Goal: Task Accomplishment & Management: Complete application form

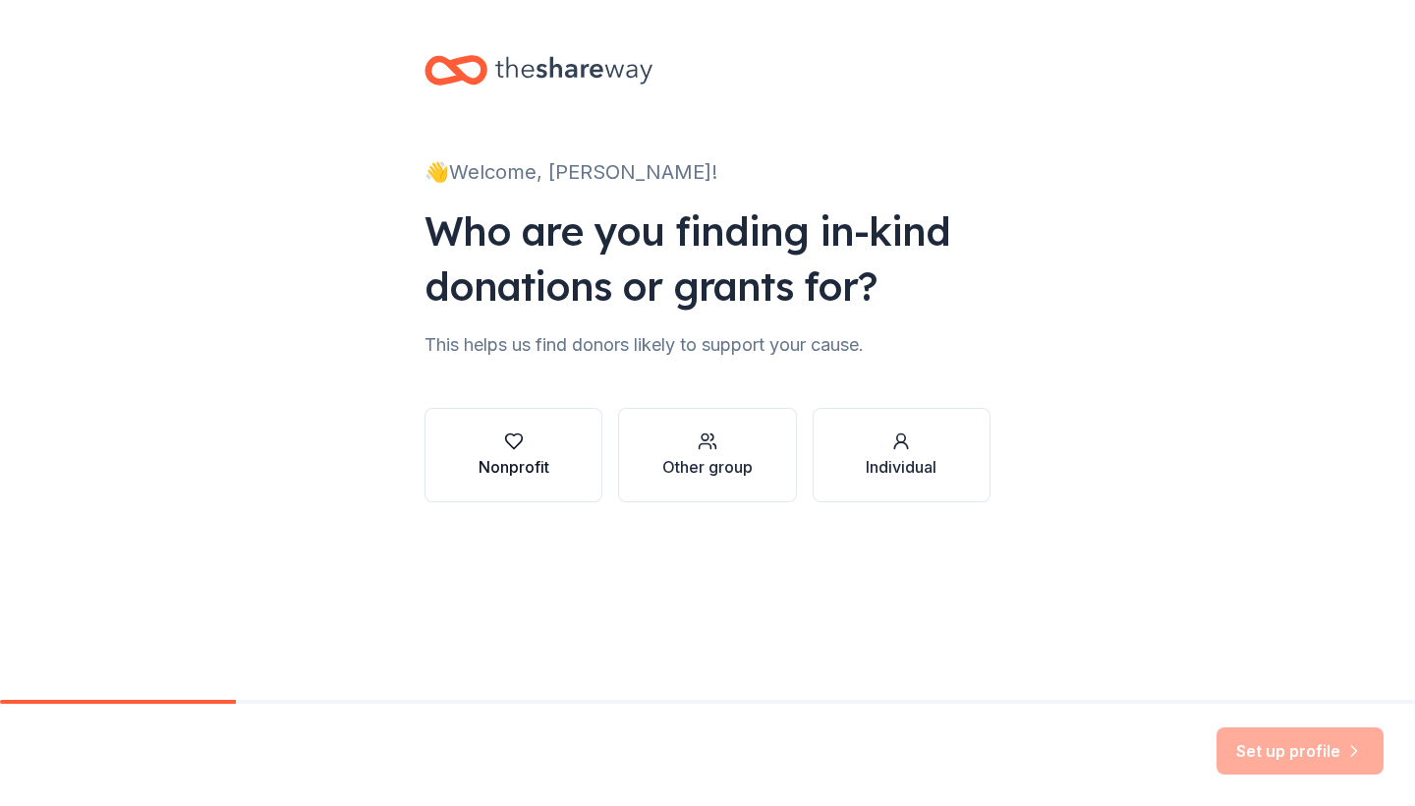
click at [500, 417] on button "Nonprofit" at bounding box center [513, 455] width 178 height 94
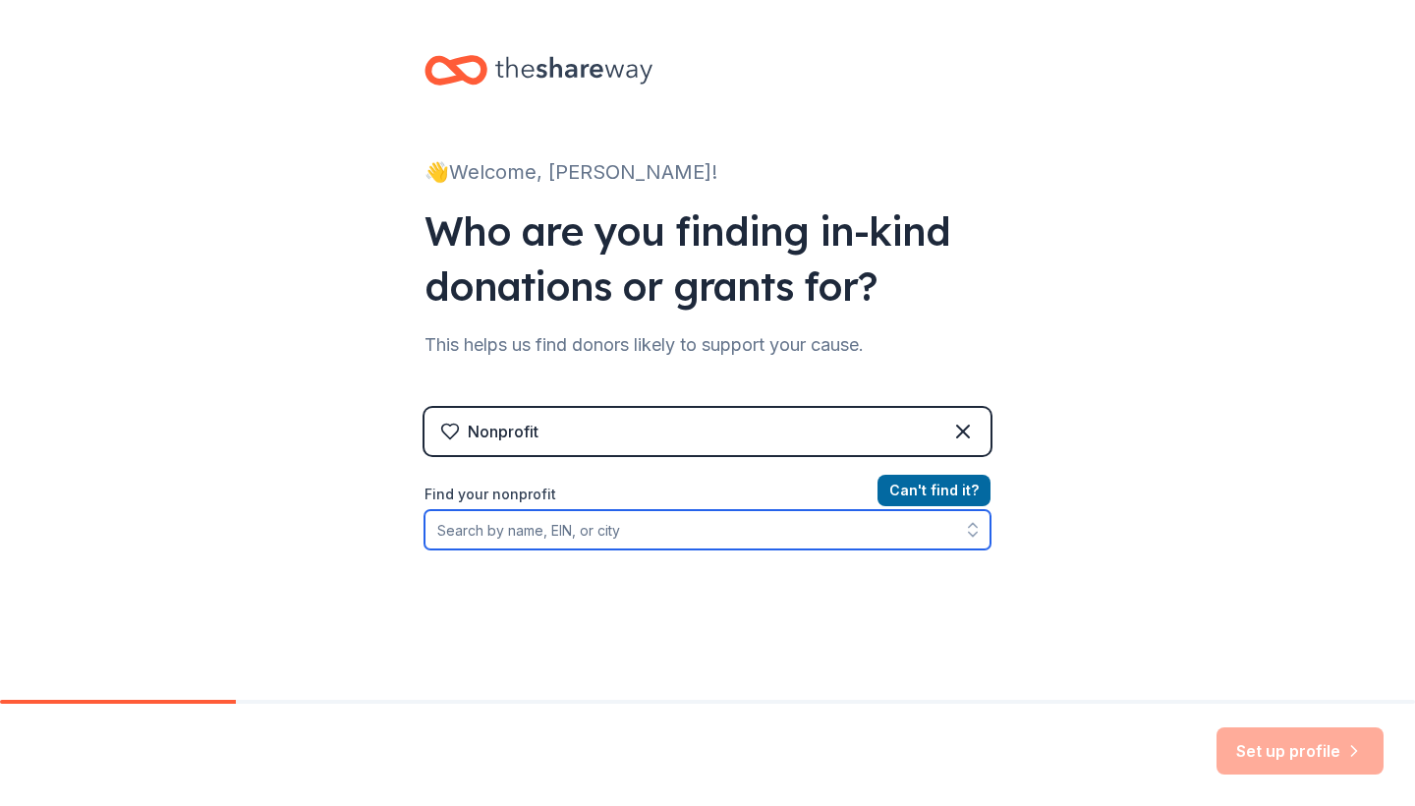
click at [556, 525] on input "Find your nonprofit" at bounding box center [707, 529] width 566 height 39
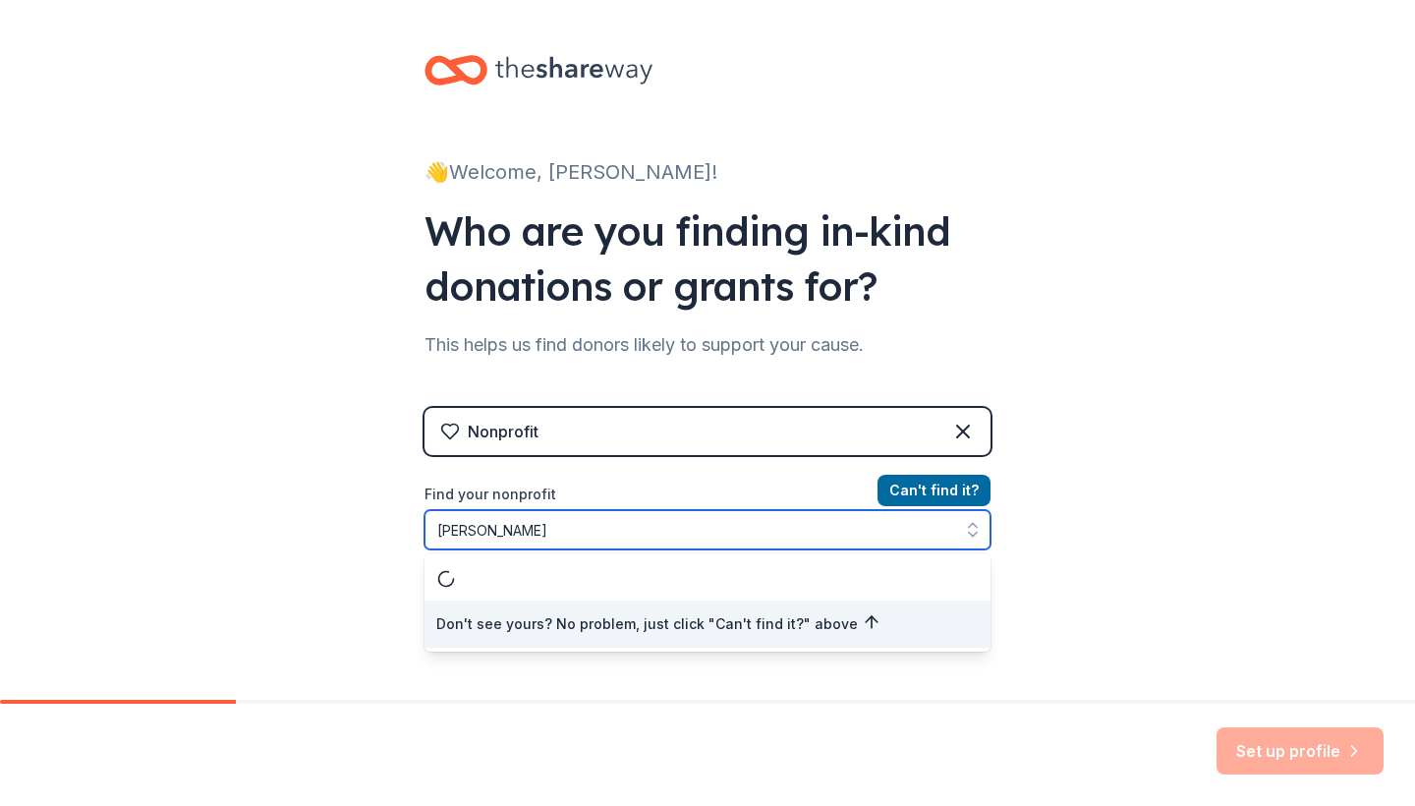
type input "[PERSON_NAME]"
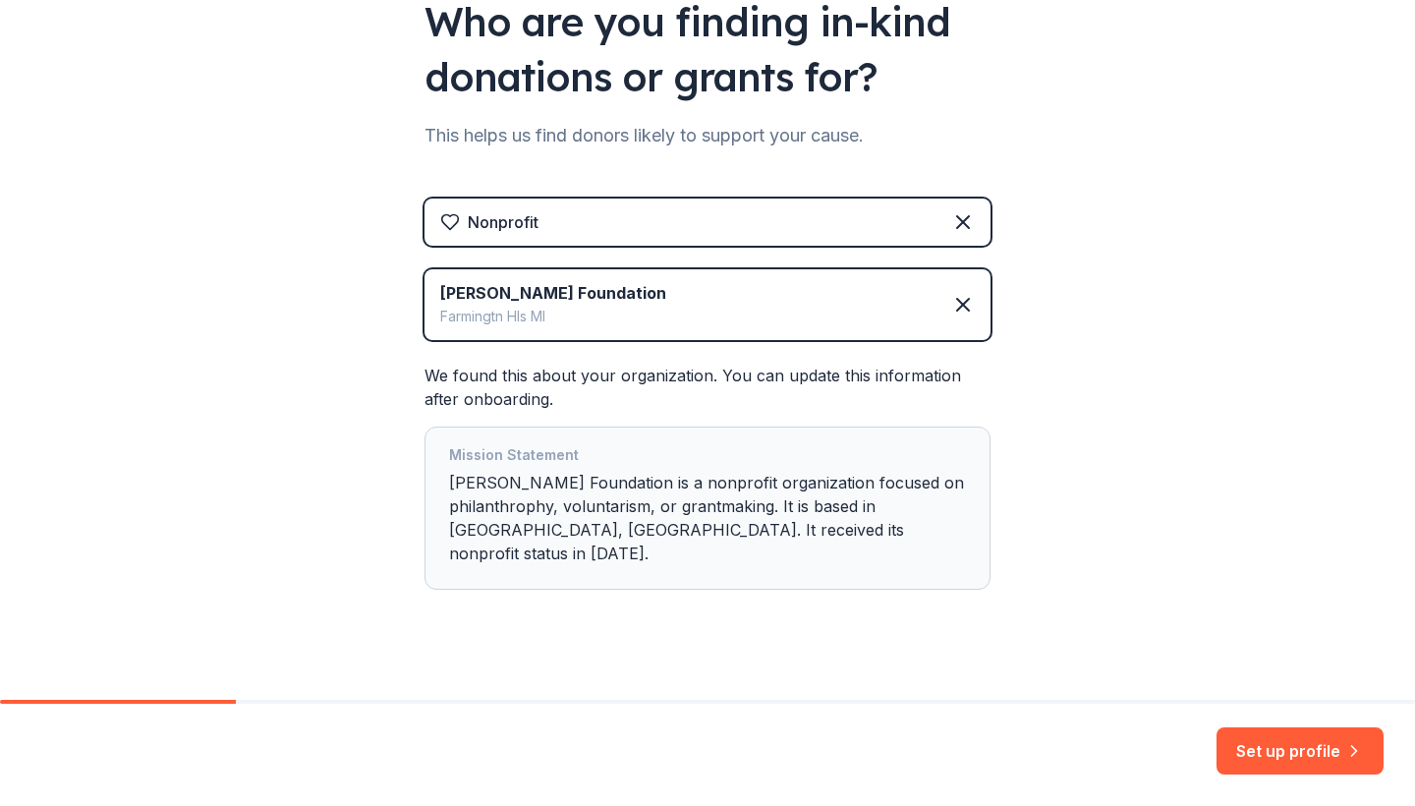
click at [1269, 756] on button "Set up profile" at bounding box center [1299, 750] width 167 height 47
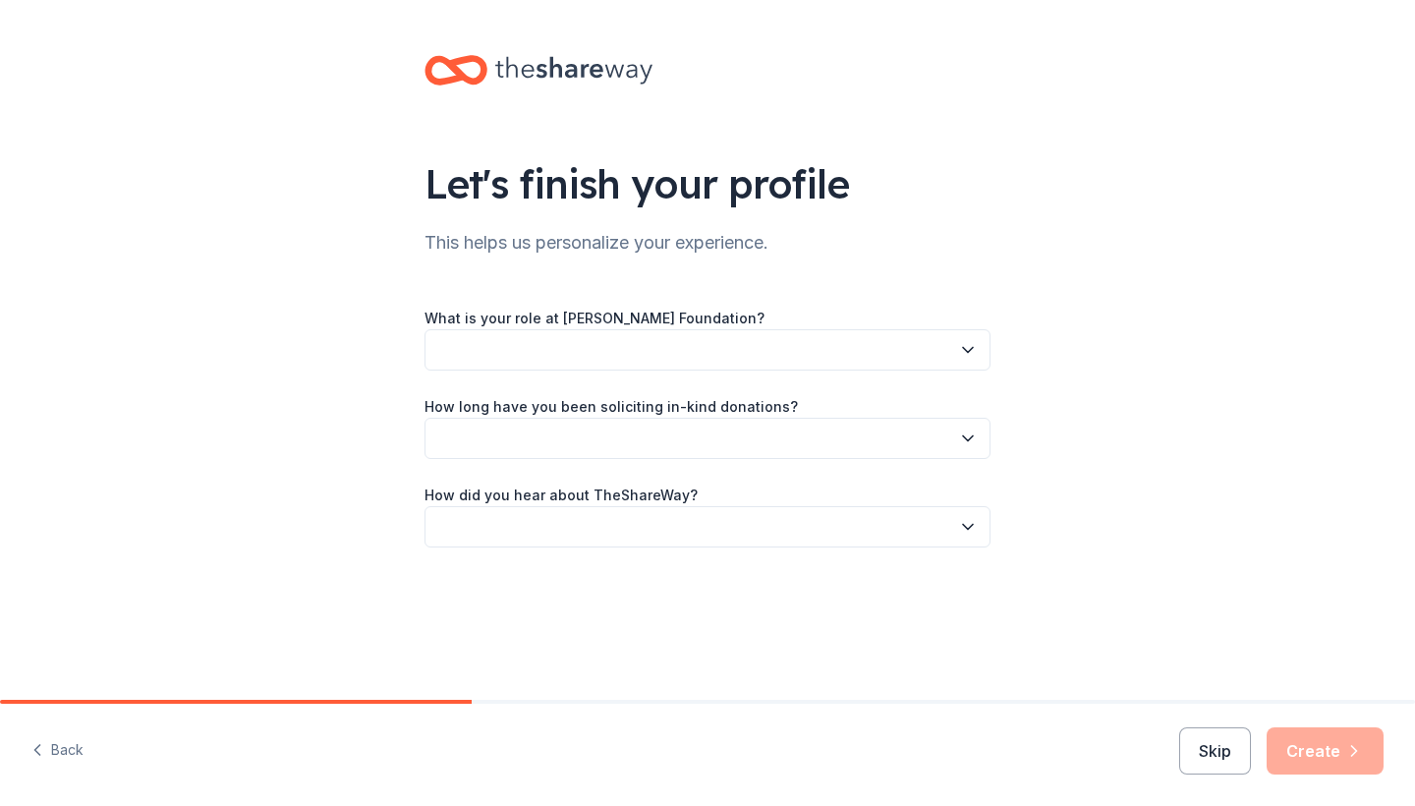
click at [806, 347] on button "button" at bounding box center [707, 349] width 566 height 41
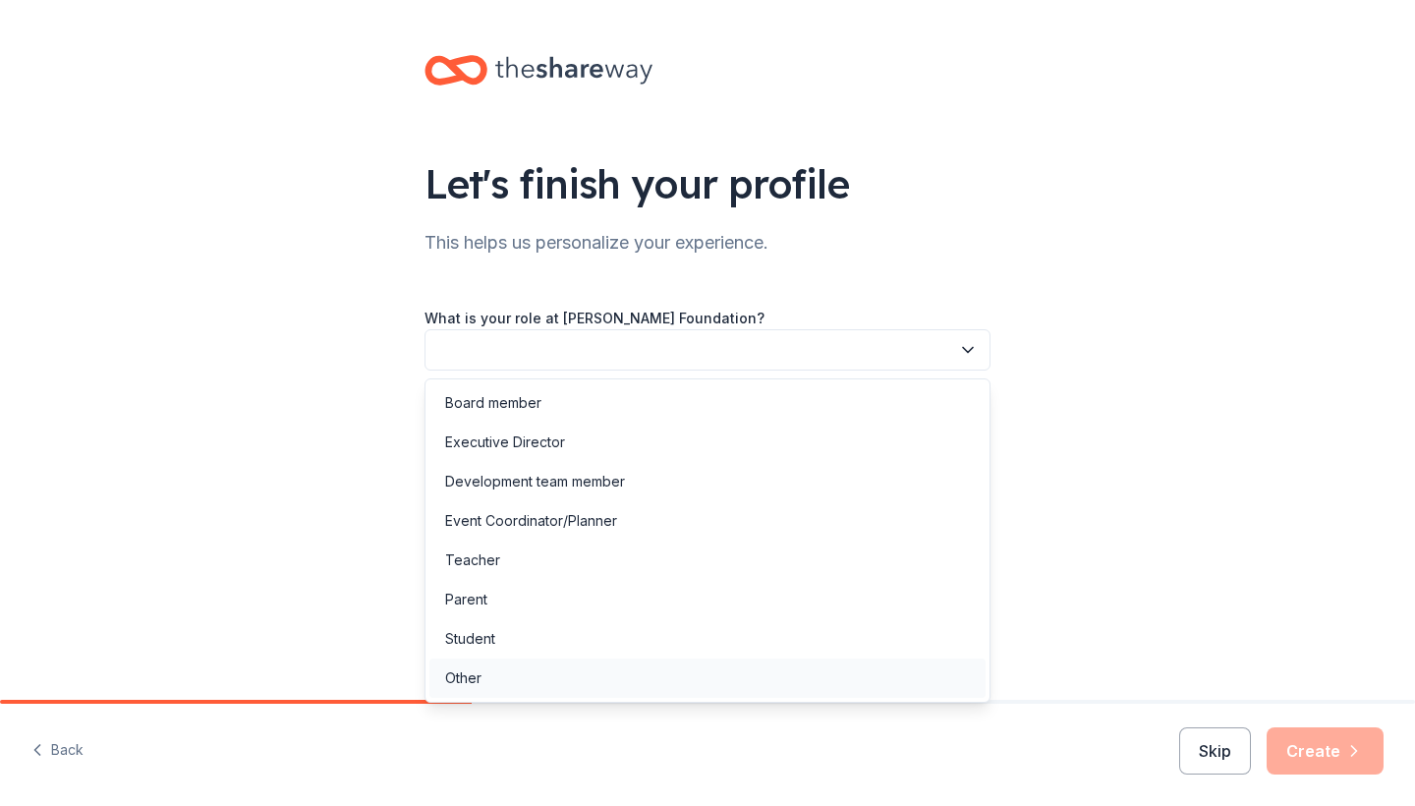
click at [581, 677] on div "Other" at bounding box center [707, 677] width 556 height 39
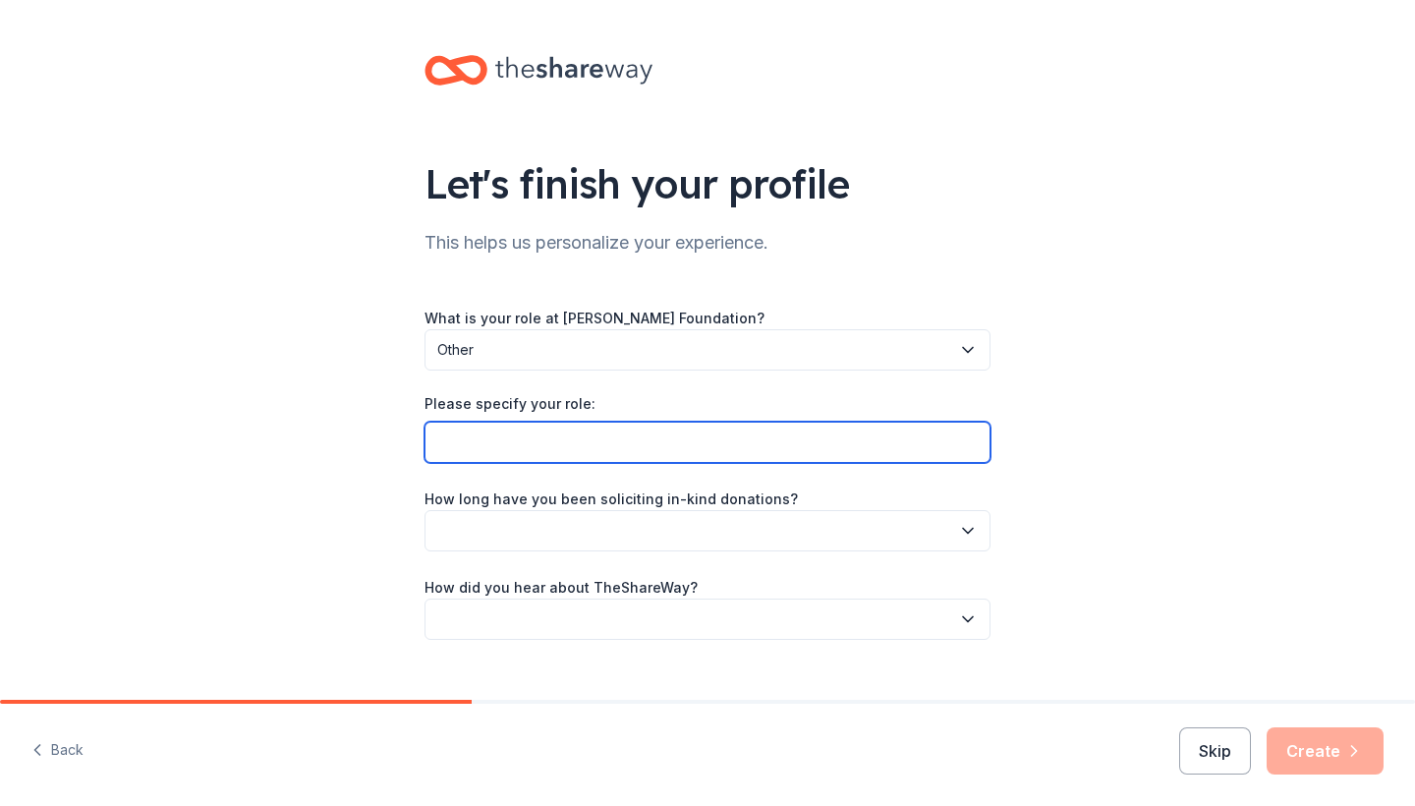
click at [594, 446] on input "Please specify your role:" at bounding box center [707, 442] width 566 height 41
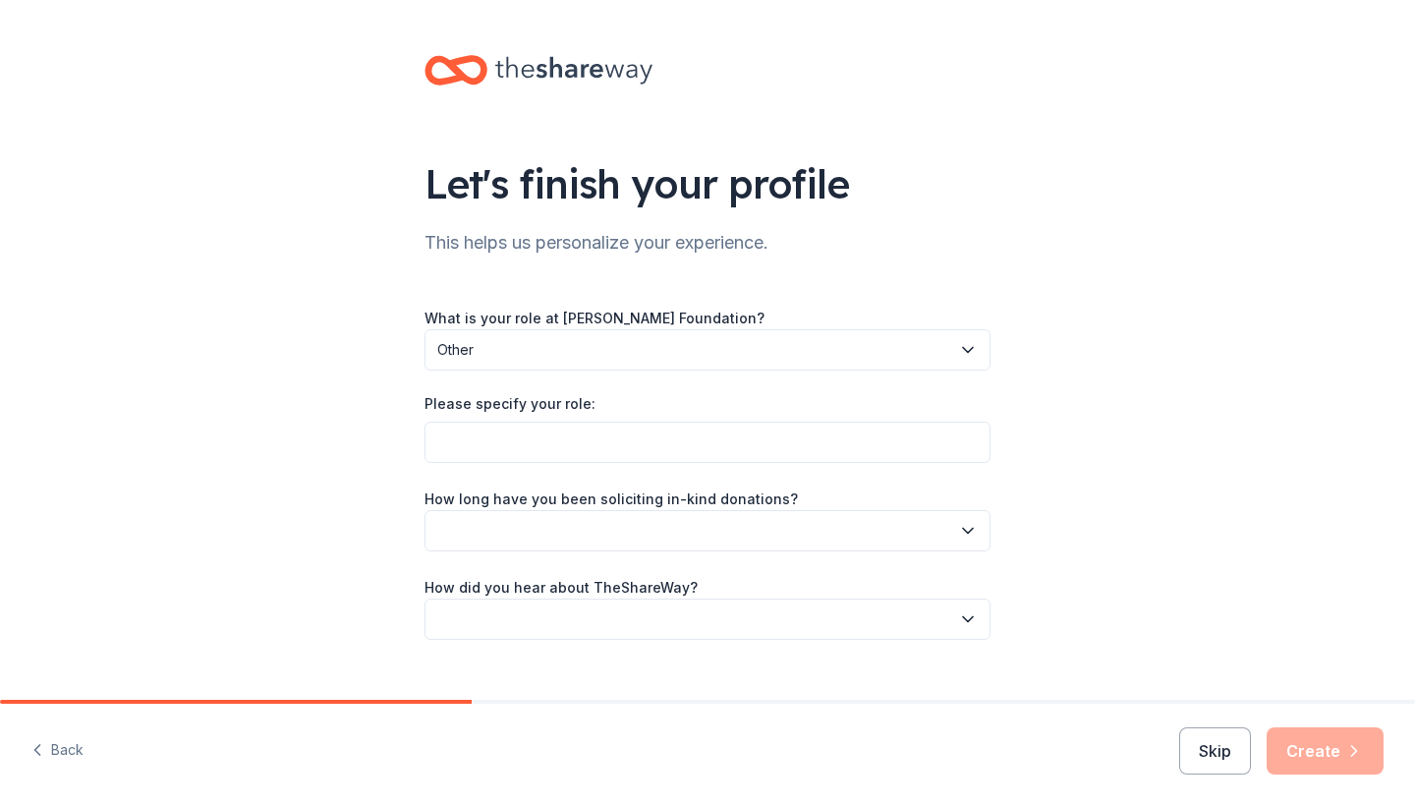
click at [575, 533] on button "button" at bounding box center [707, 530] width 566 height 41
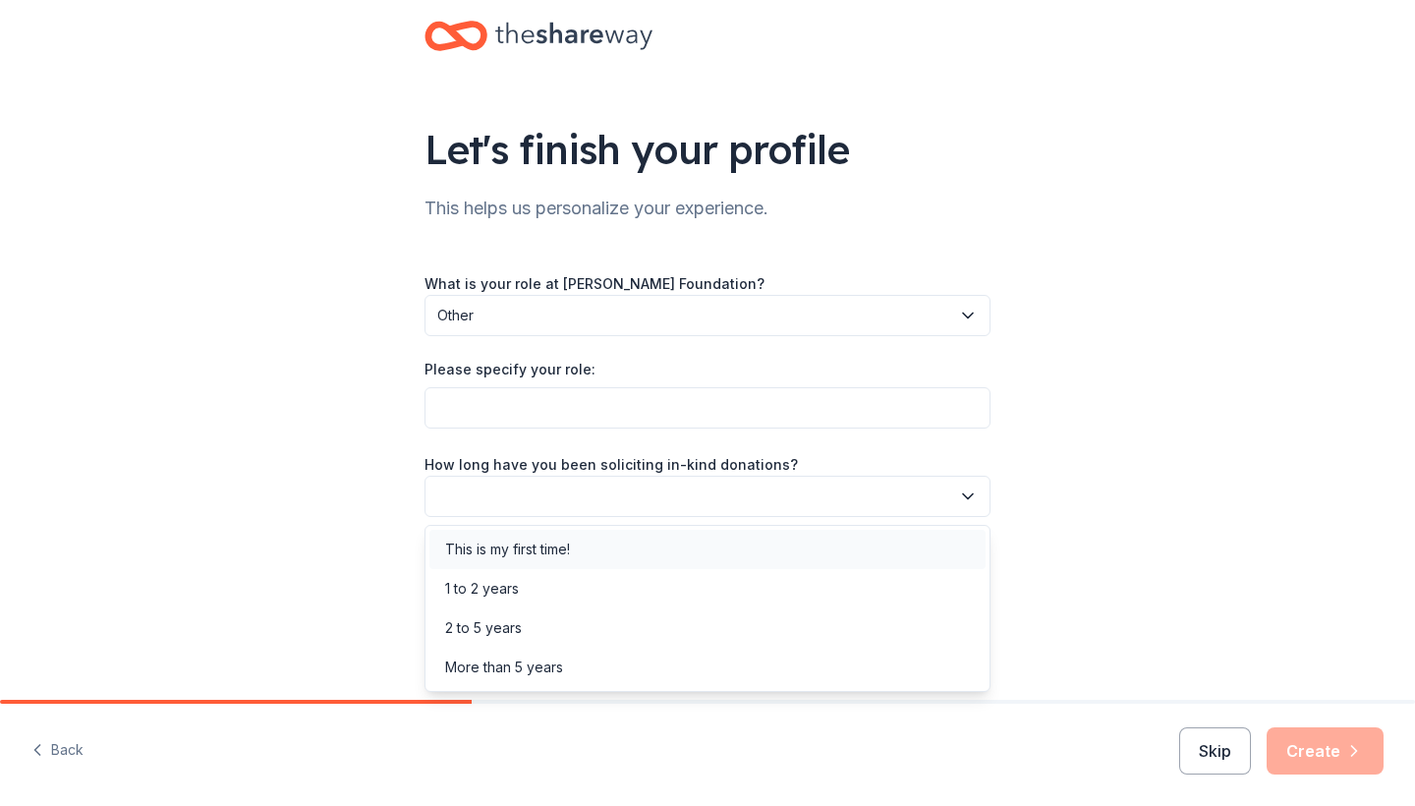
scroll to position [33, 0]
click at [558, 615] on div "2 to 5 years" at bounding box center [707, 627] width 556 height 39
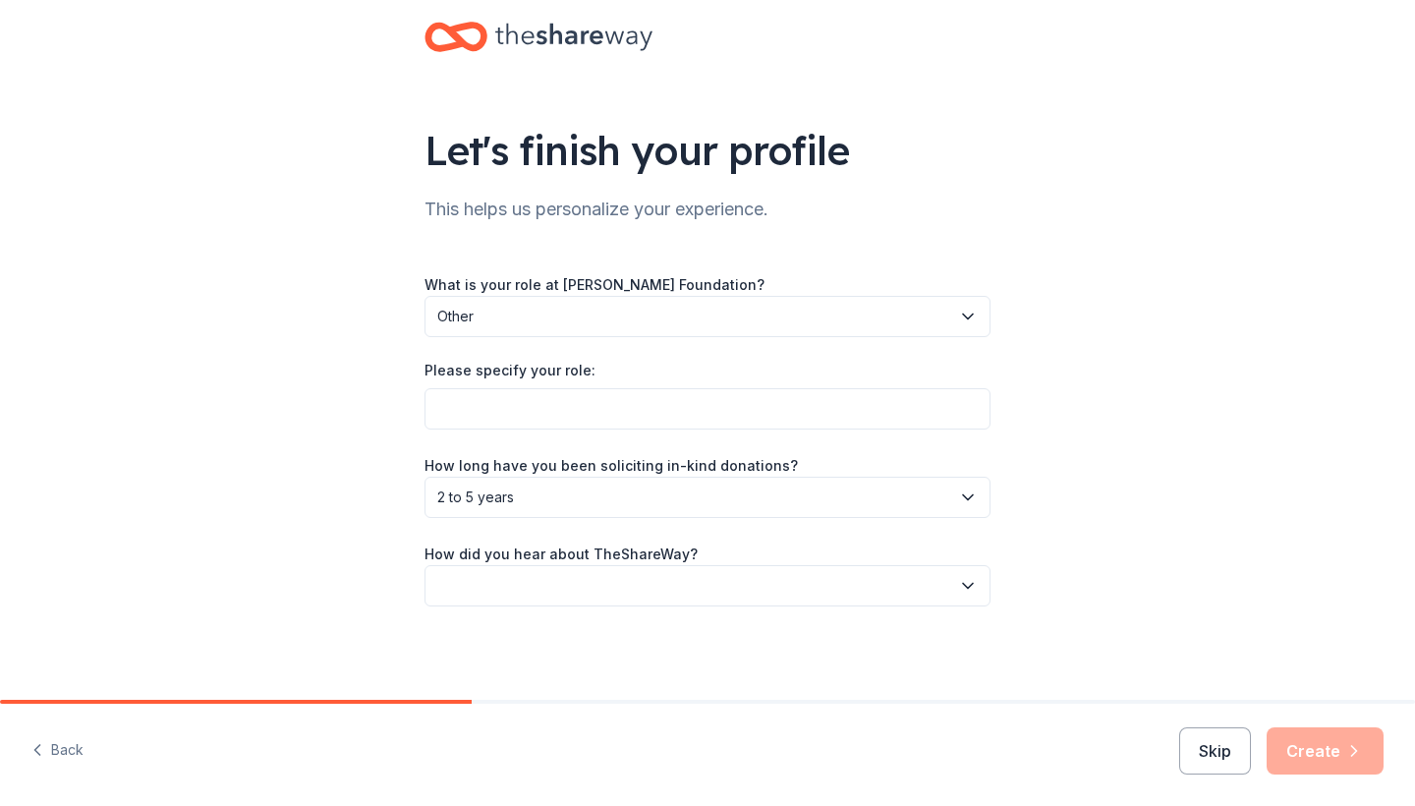
scroll to position [0, 0]
click at [548, 582] on button "button" at bounding box center [707, 585] width 566 height 41
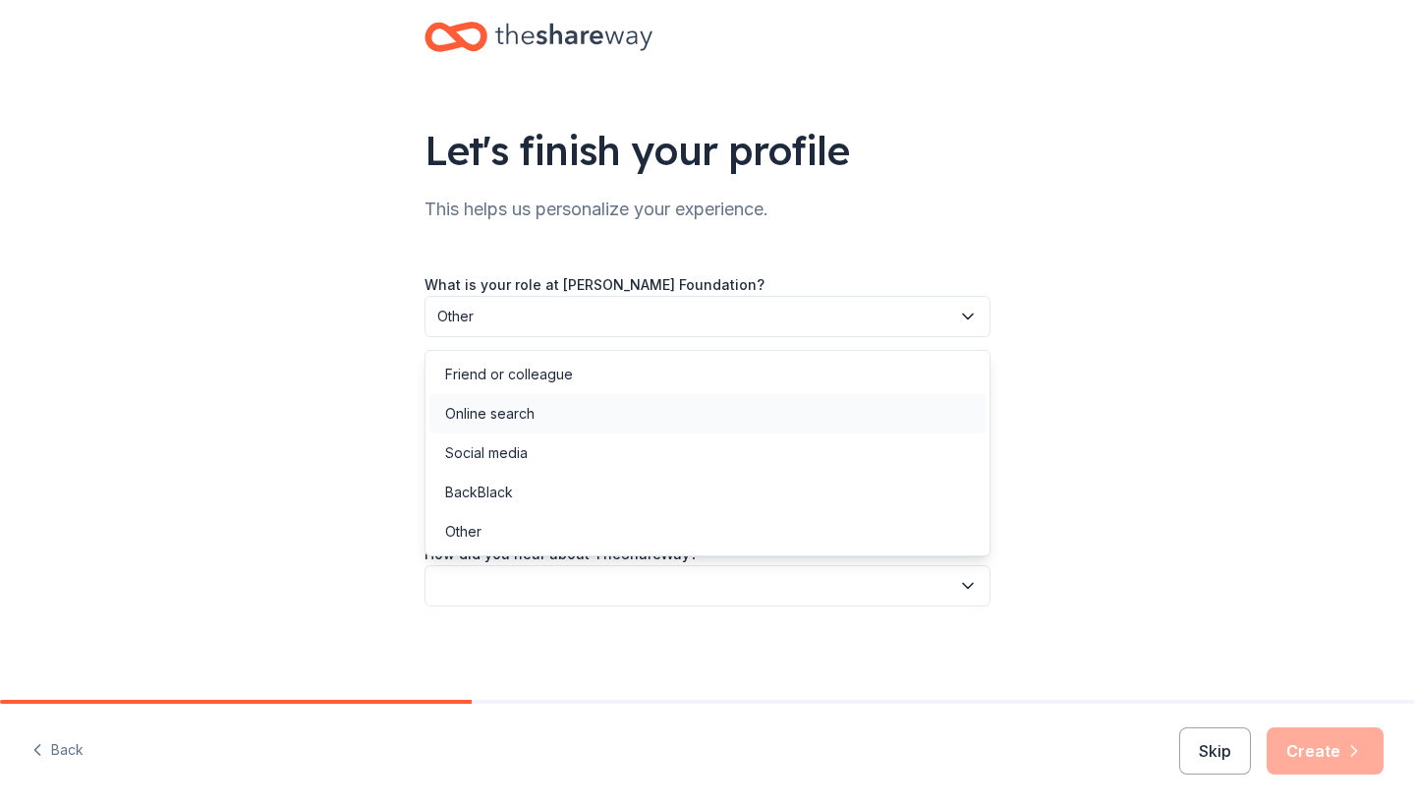
click at [547, 414] on div "Online search" at bounding box center [707, 413] width 556 height 39
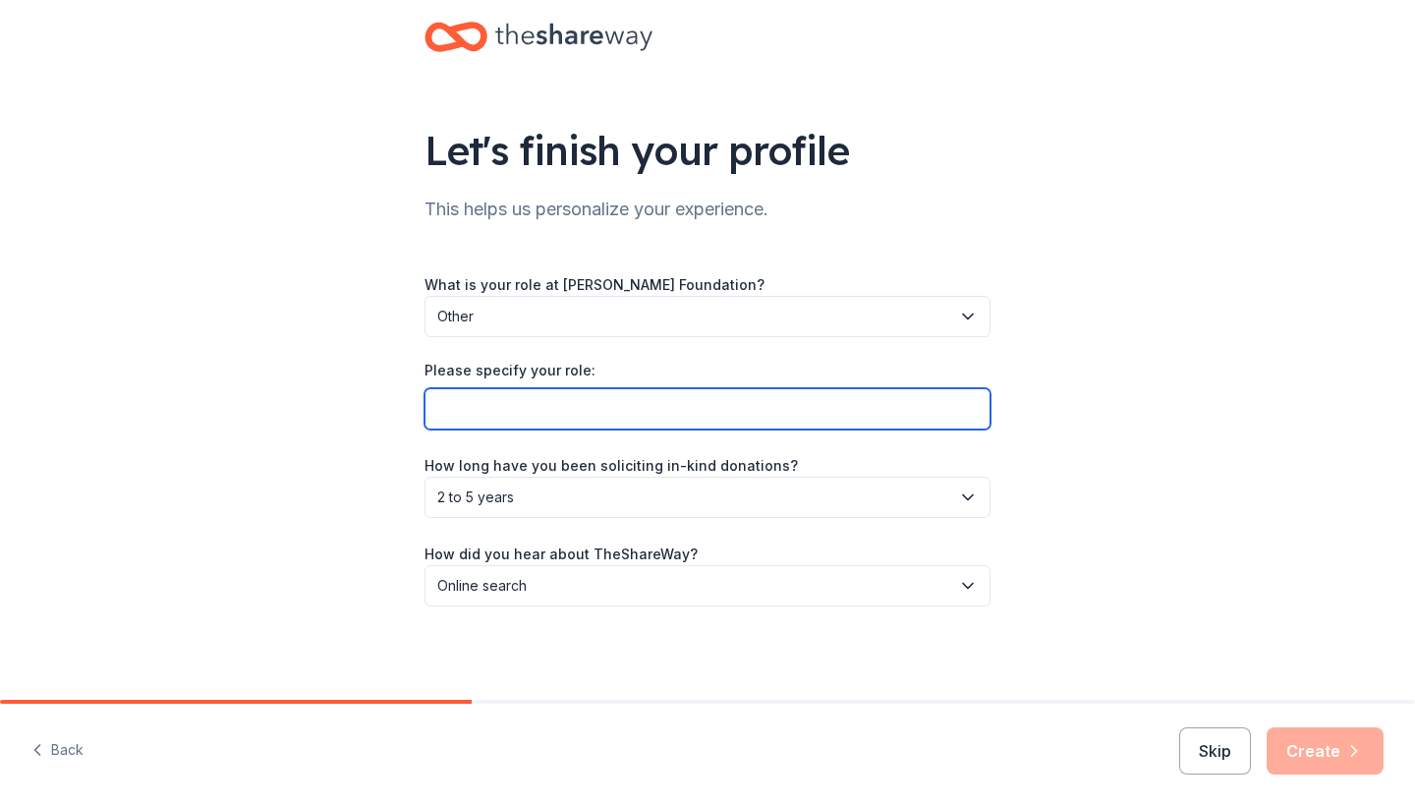
click at [547, 398] on input "Please specify your role:" at bounding box center [707, 408] width 566 height 41
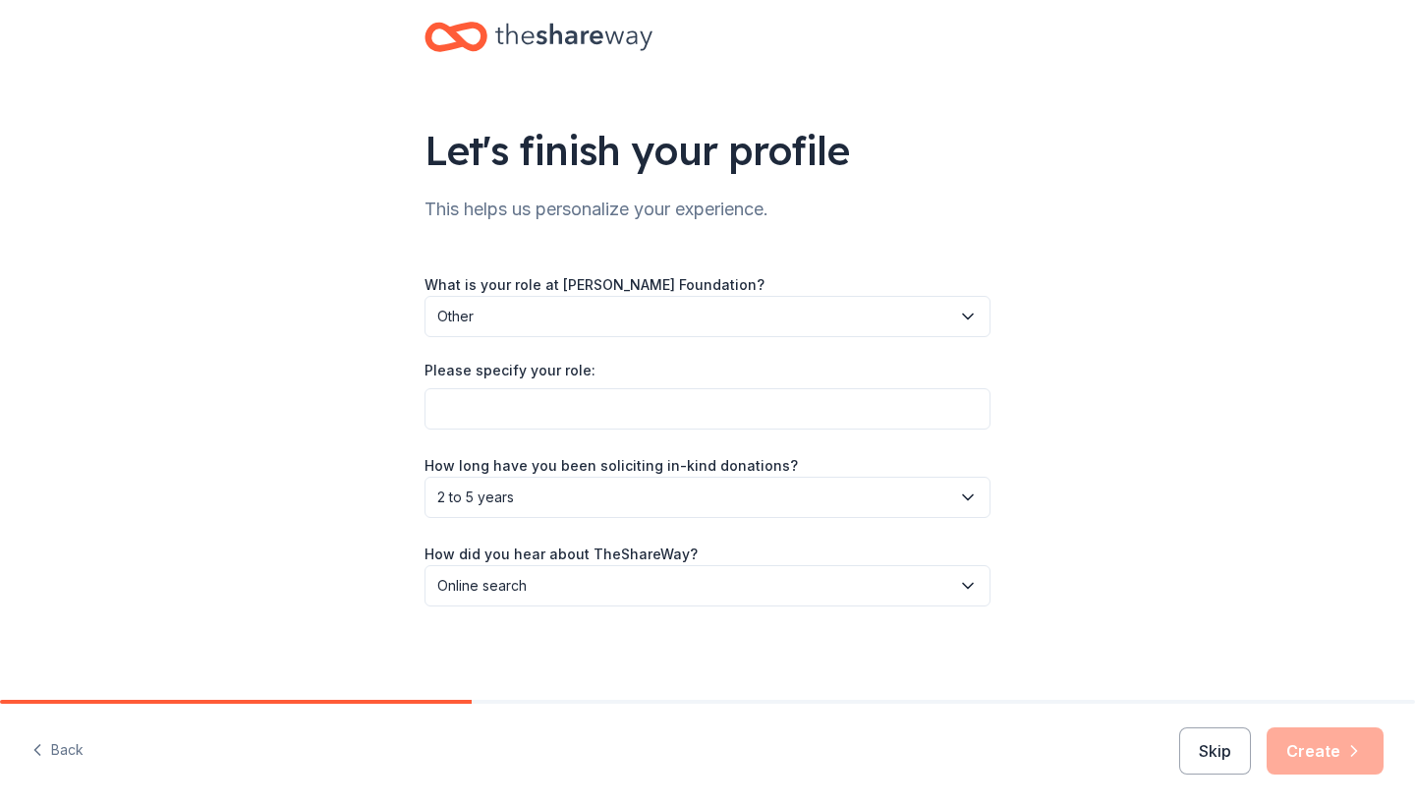
click at [564, 317] on span "Other" at bounding box center [693, 317] width 513 height 24
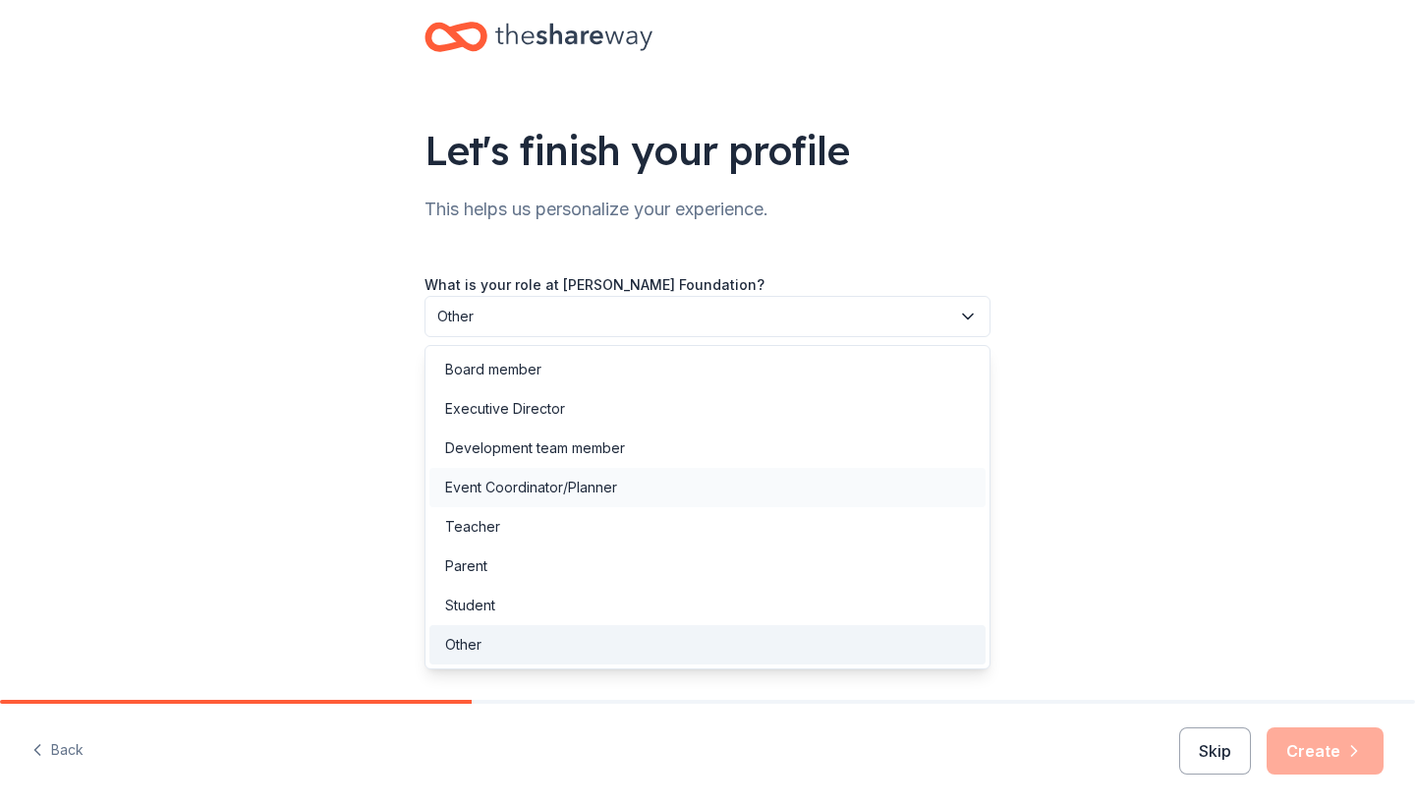
click at [542, 471] on div "Event Coordinator/Planner" at bounding box center [707, 487] width 556 height 39
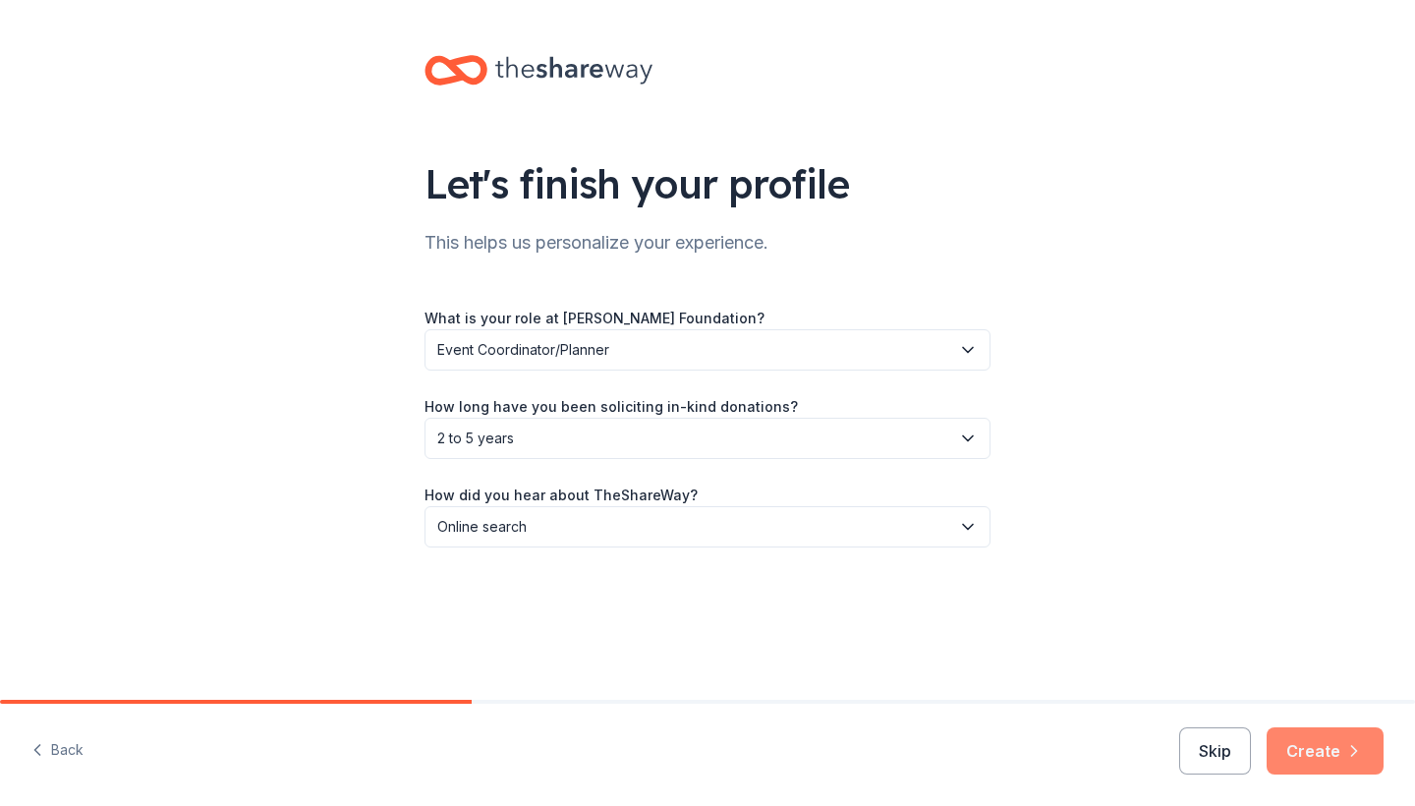
click at [1329, 749] on button "Create" at bounding box center [1324, 750] width 117 height 47
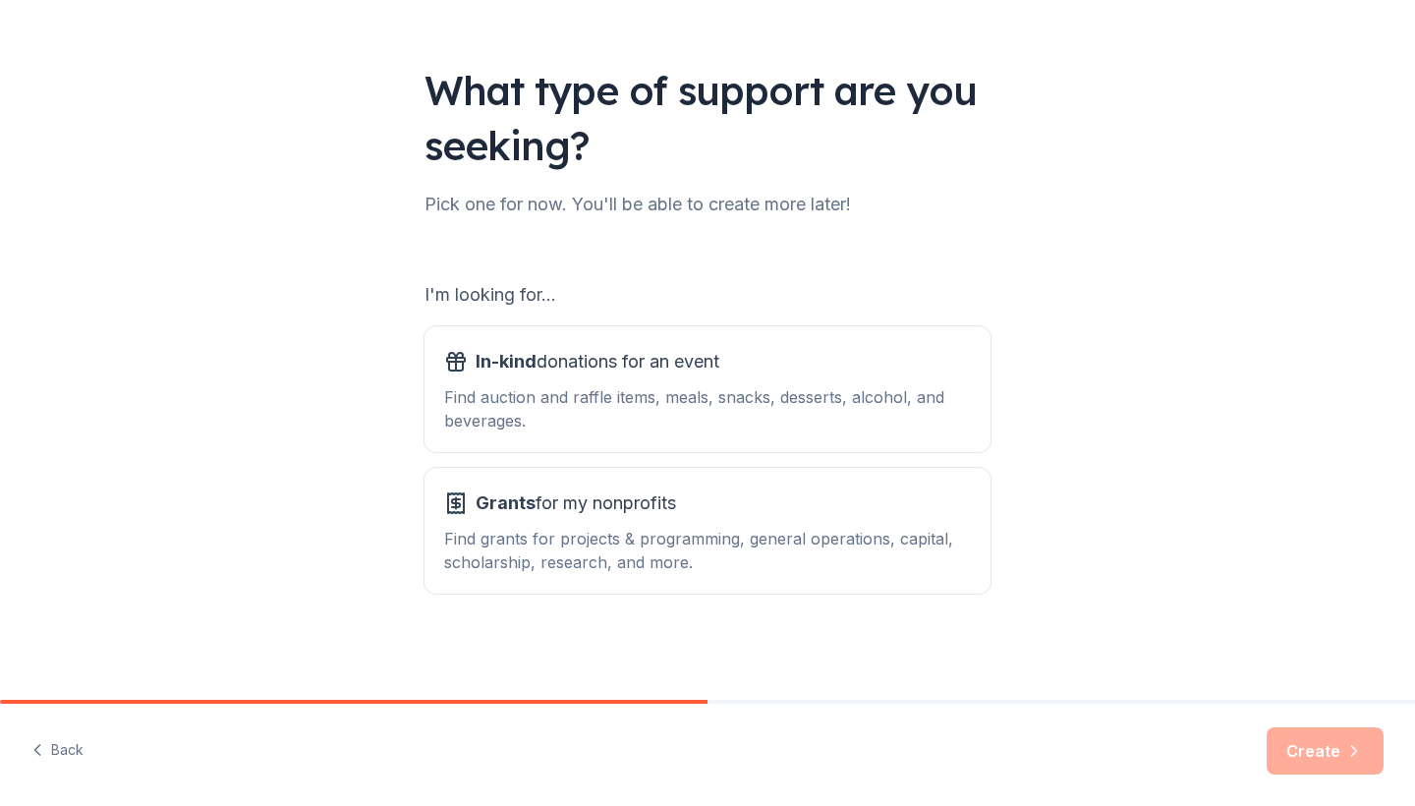
scroll to position [93, 0]
click at [846, 431] on div "Find auction and raffle items, meals, snacks, desserts, alcohol, and beverages." at bounding box center [707, 408] width 527 height 47
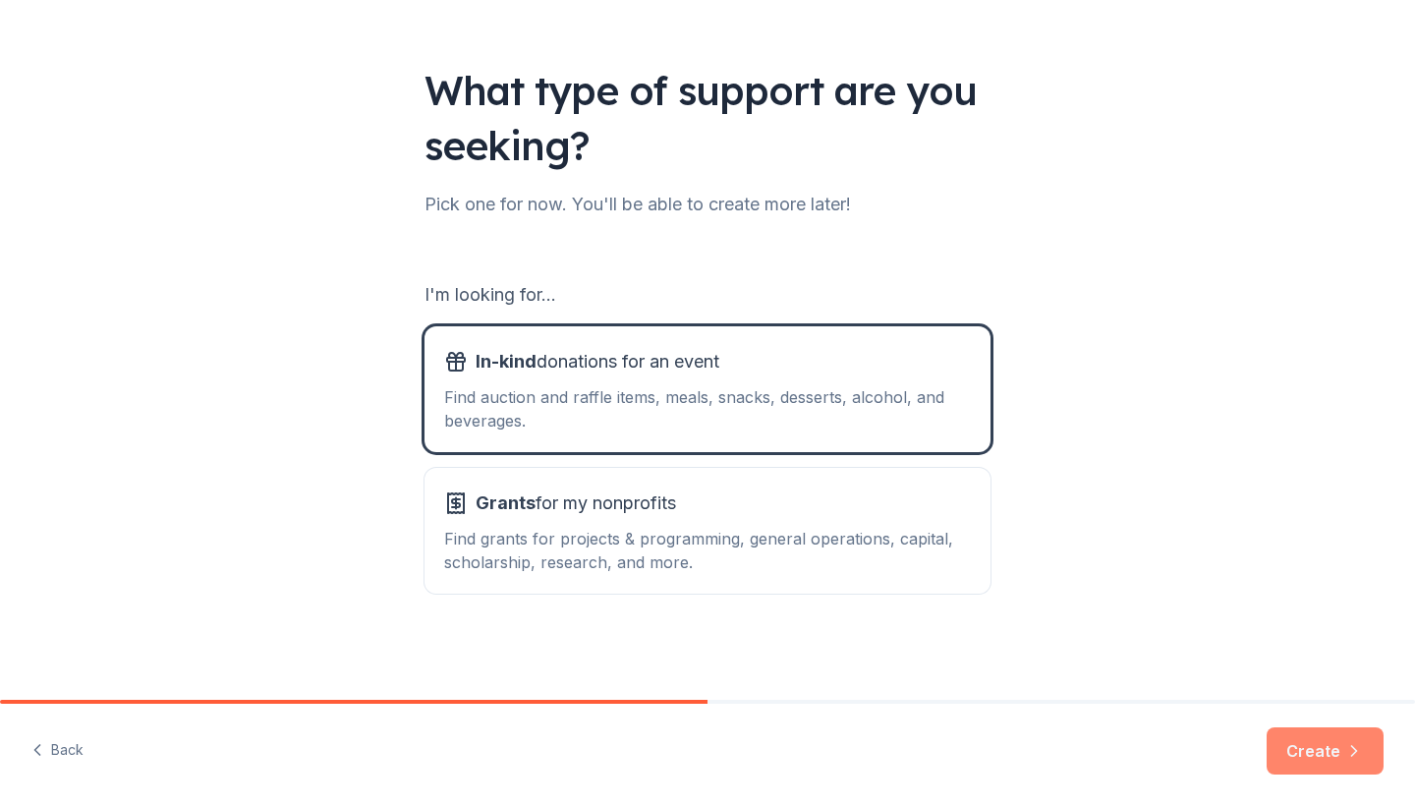
click at [1327, 759] on button "Create" at bounding box center [1324, 750] width 117 height 47
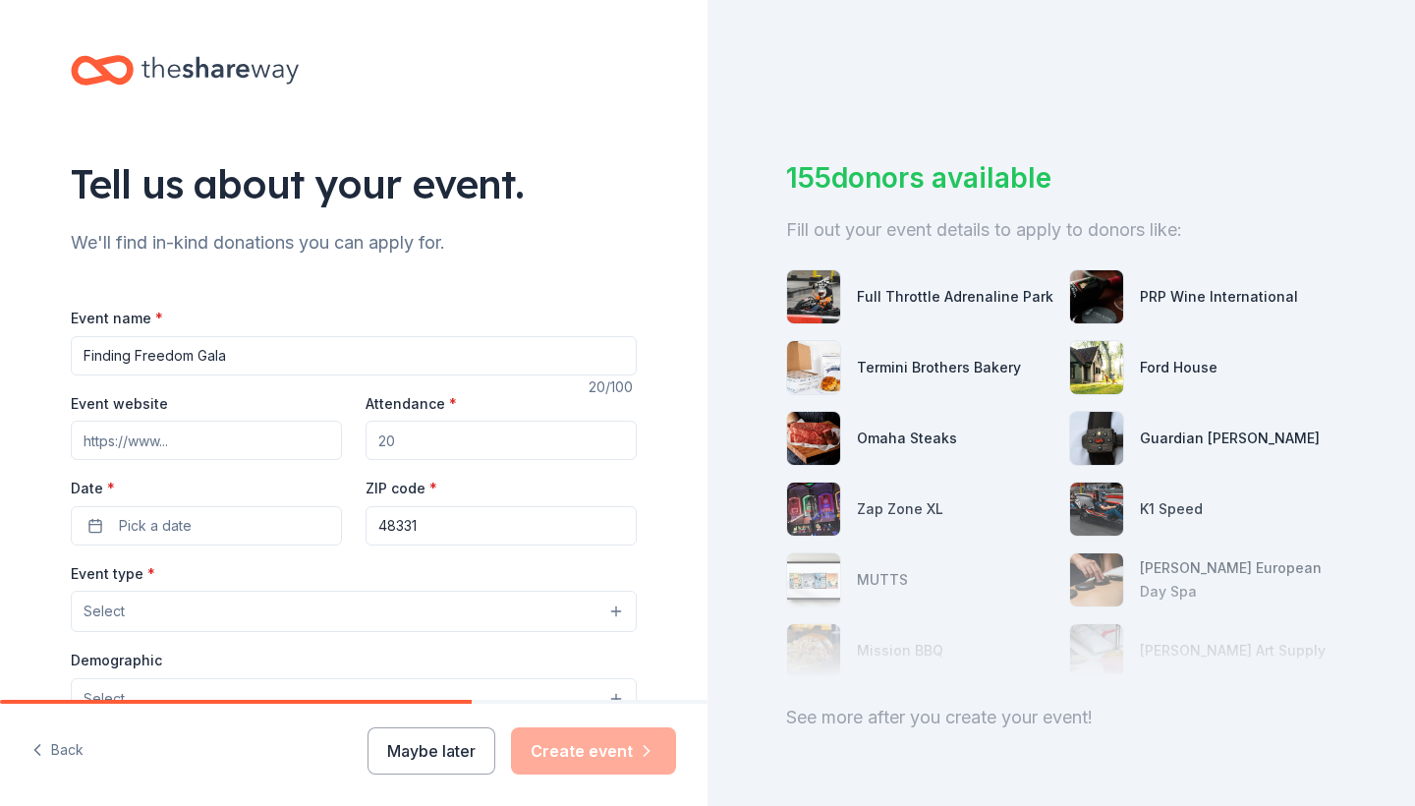
type input "Finding Freedom Gala"
click at [159, 442] on input "Event website" at bounding box center [206, 440] width 271 height 39
paste input "https://kirstenhaglundfoundation.networkforgood.com/events/88213-3rd-annual-fin…"
type input "https://kirstenhaglundfoundation.networkforgood.com/events/88213-3rd-annual-fin…"
click at [440, 430] on input "Attendance *" at bounding box center [501, 440] width 271 height 39
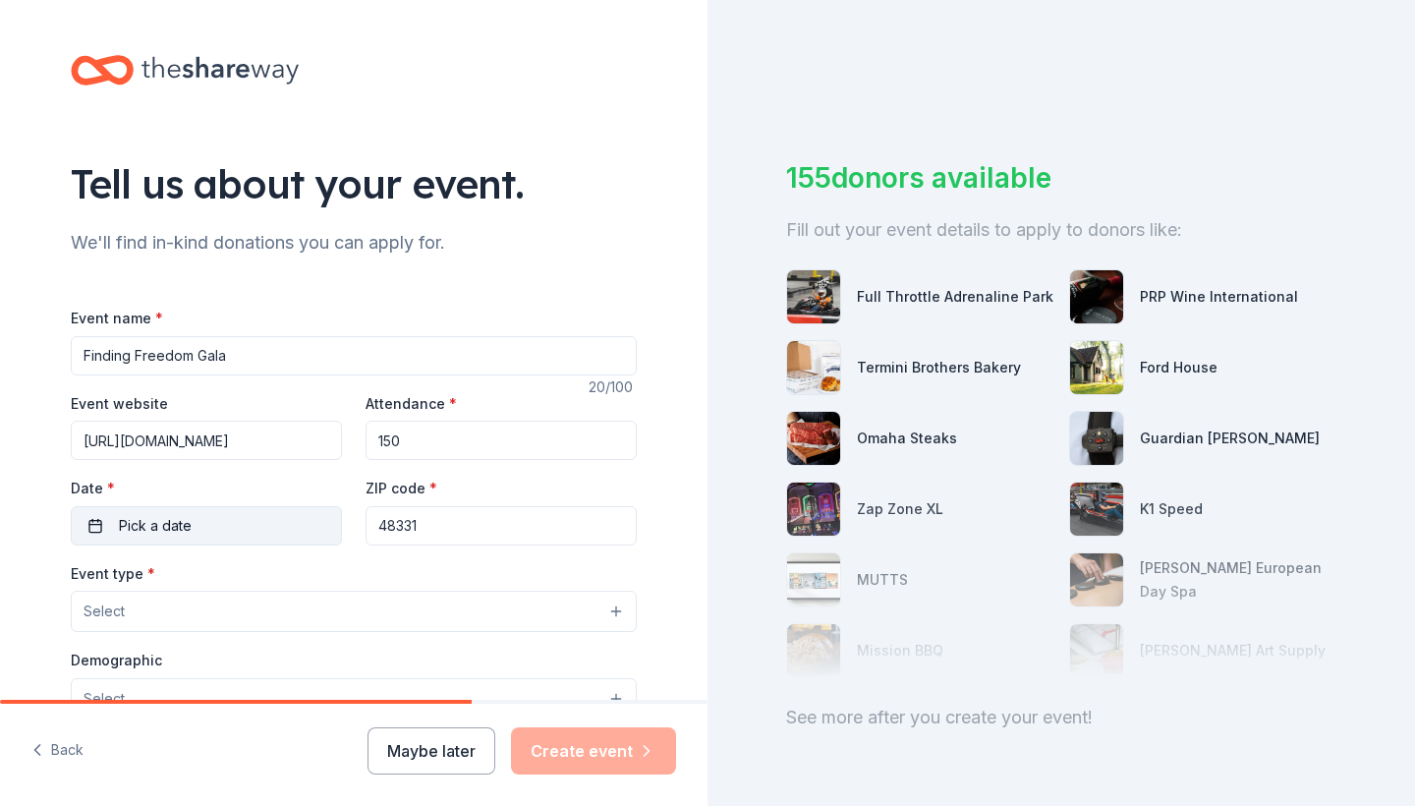
type input "150"
click at [96, 523] on button "Pick a date" at bounding box center [206, 525] width 271 height 39
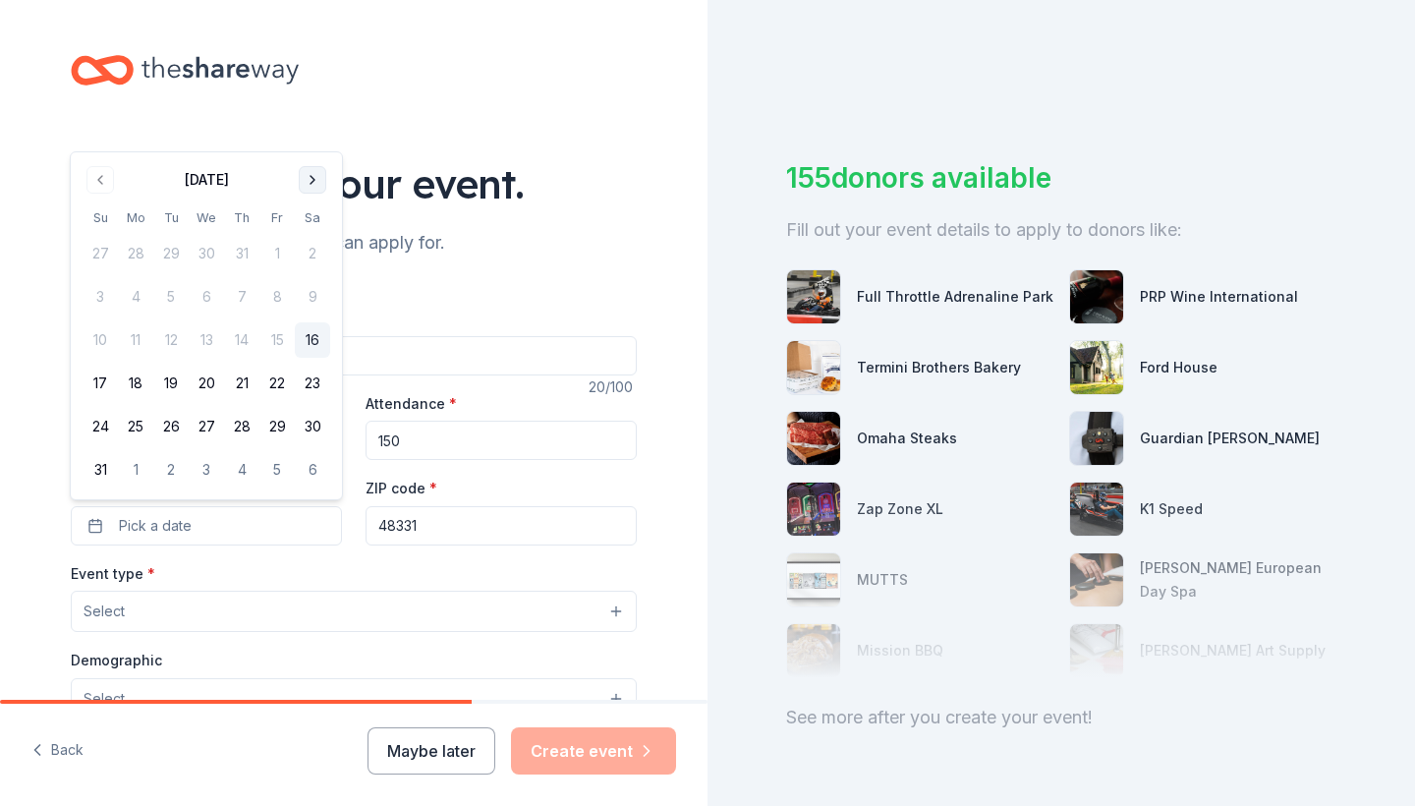
click at [314, 184] on button "Go to next month" at bounding box center [313, 180] width 28 height 28
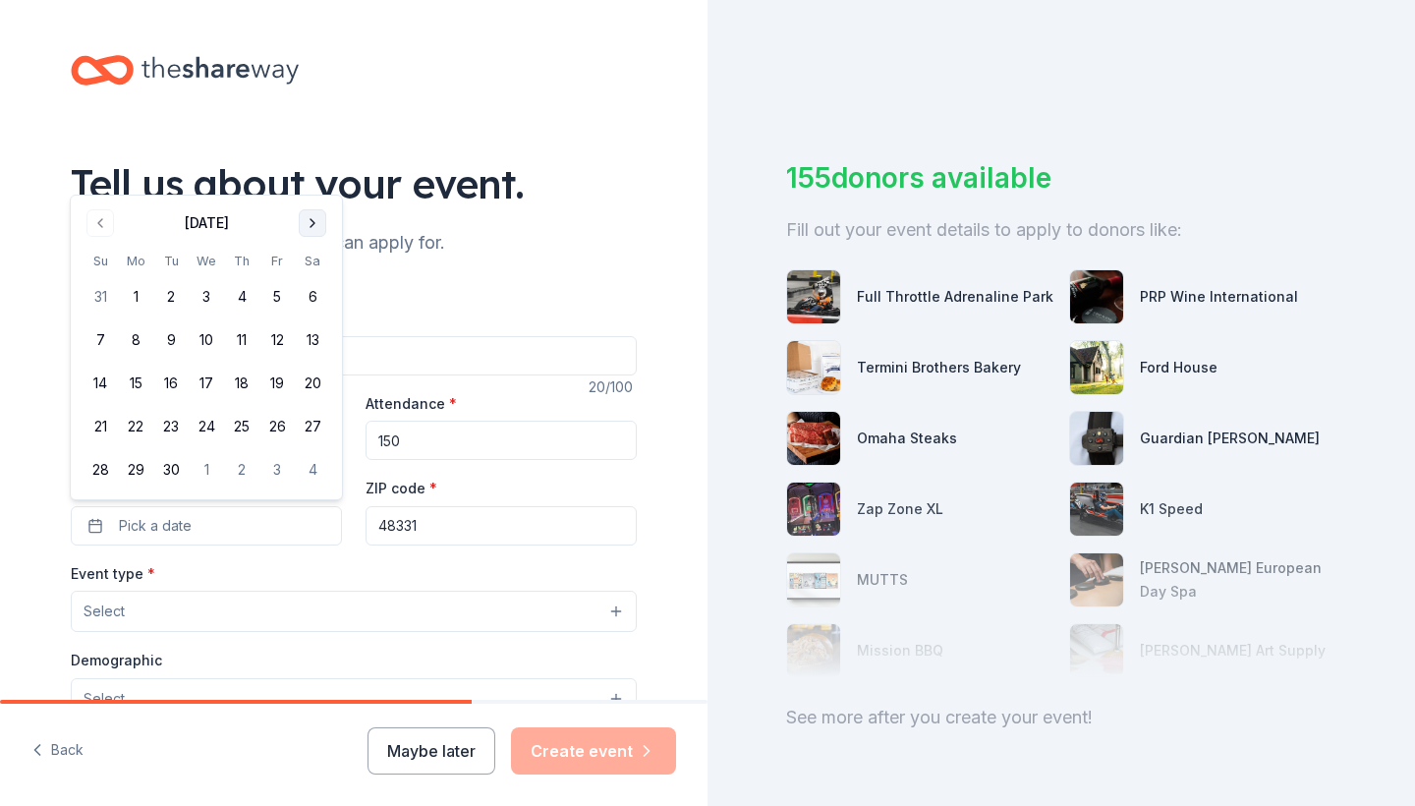
click at [309, 223] on button "Go to next month" at bounding box center [313, 223] width 28 height 28
click at [282, 388] on button "17" at bounding box center [276, 383] width 35 height 35
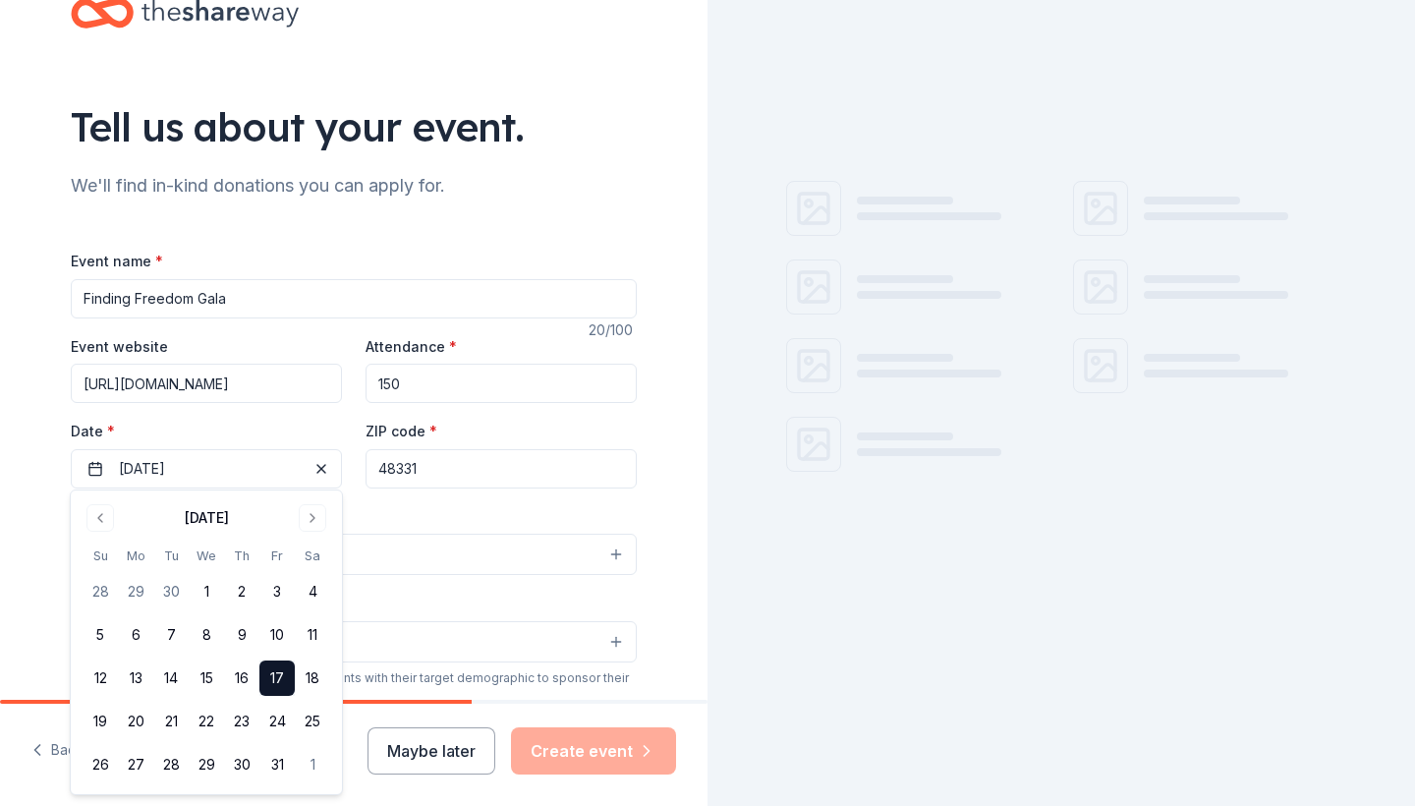
scroll to position [58, 0]
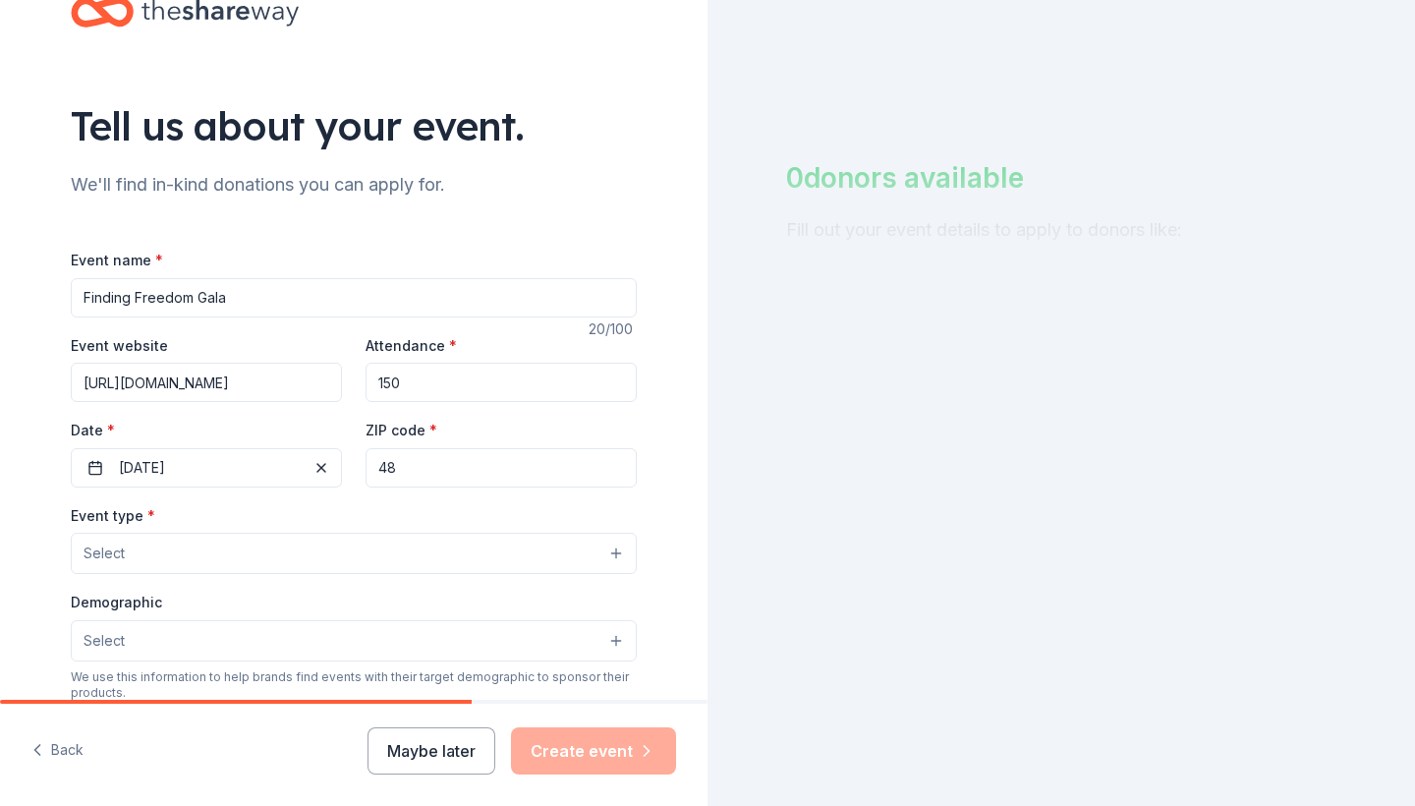
type input "4"
type input "60077"
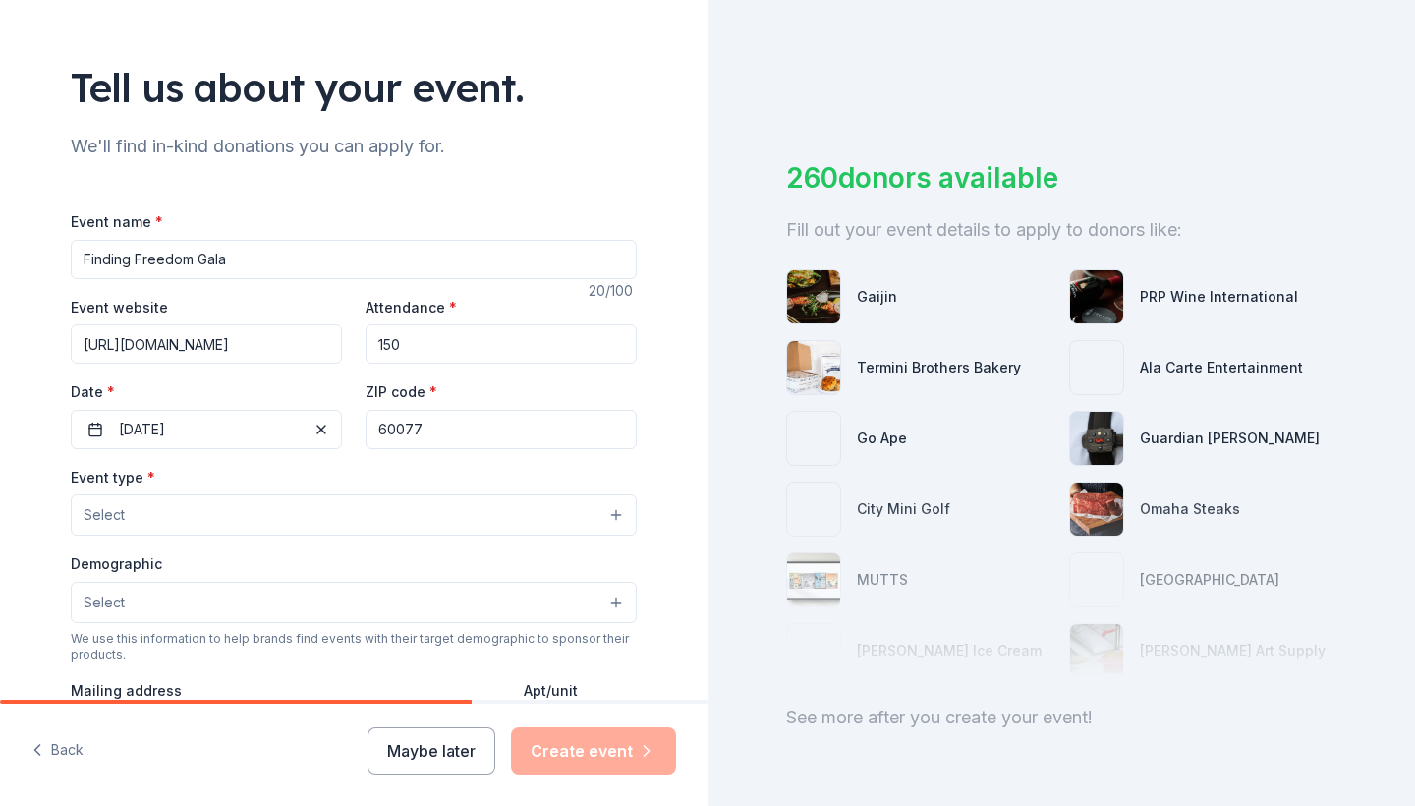
scroll to position [100, 0]
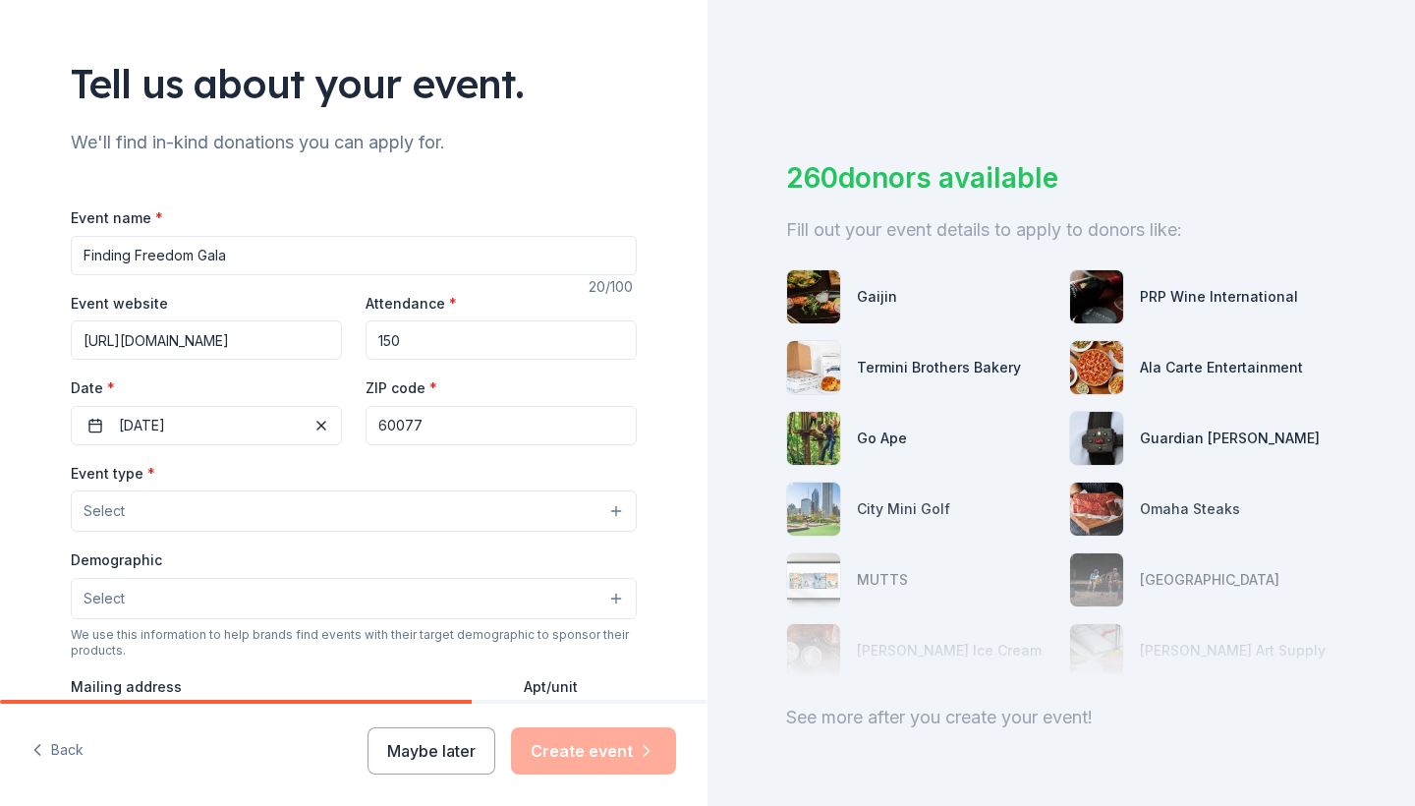
click at [461, 424] on input "60077" at bounding box center [501, 425] width 271 height 39
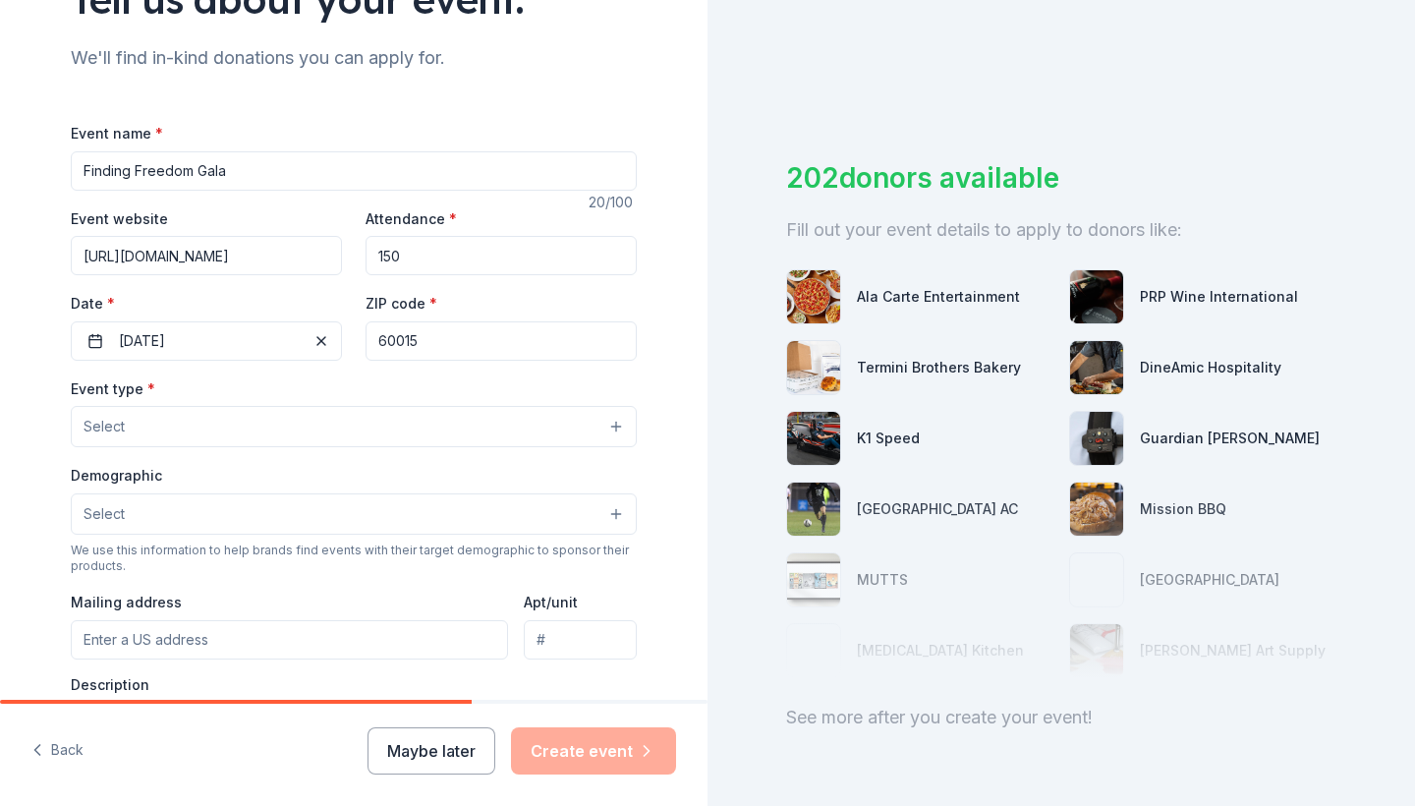
scroll to position [189, 0]
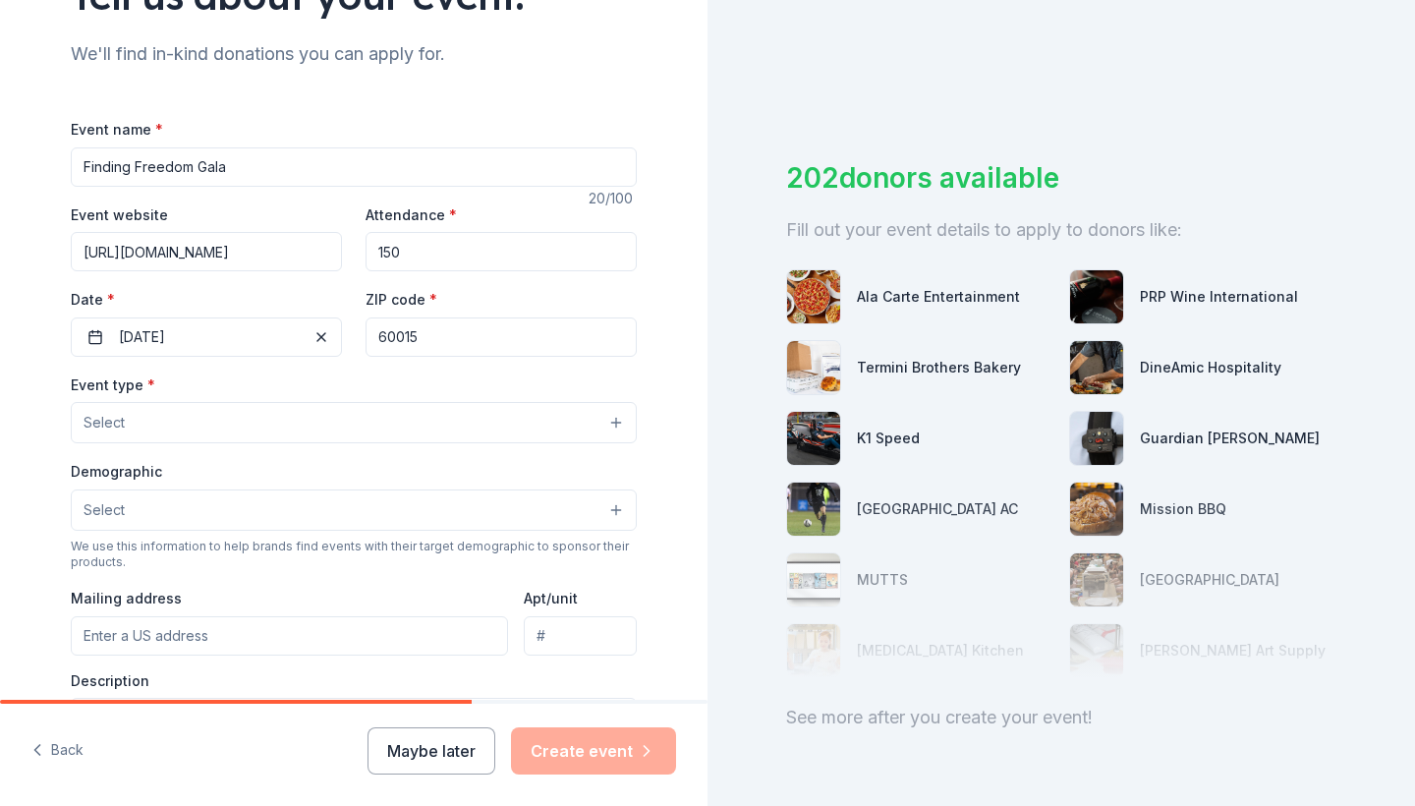
type input "60015"
click at [295, 418] on button "Select" at bounding box center [354, 422] width 566 height 41
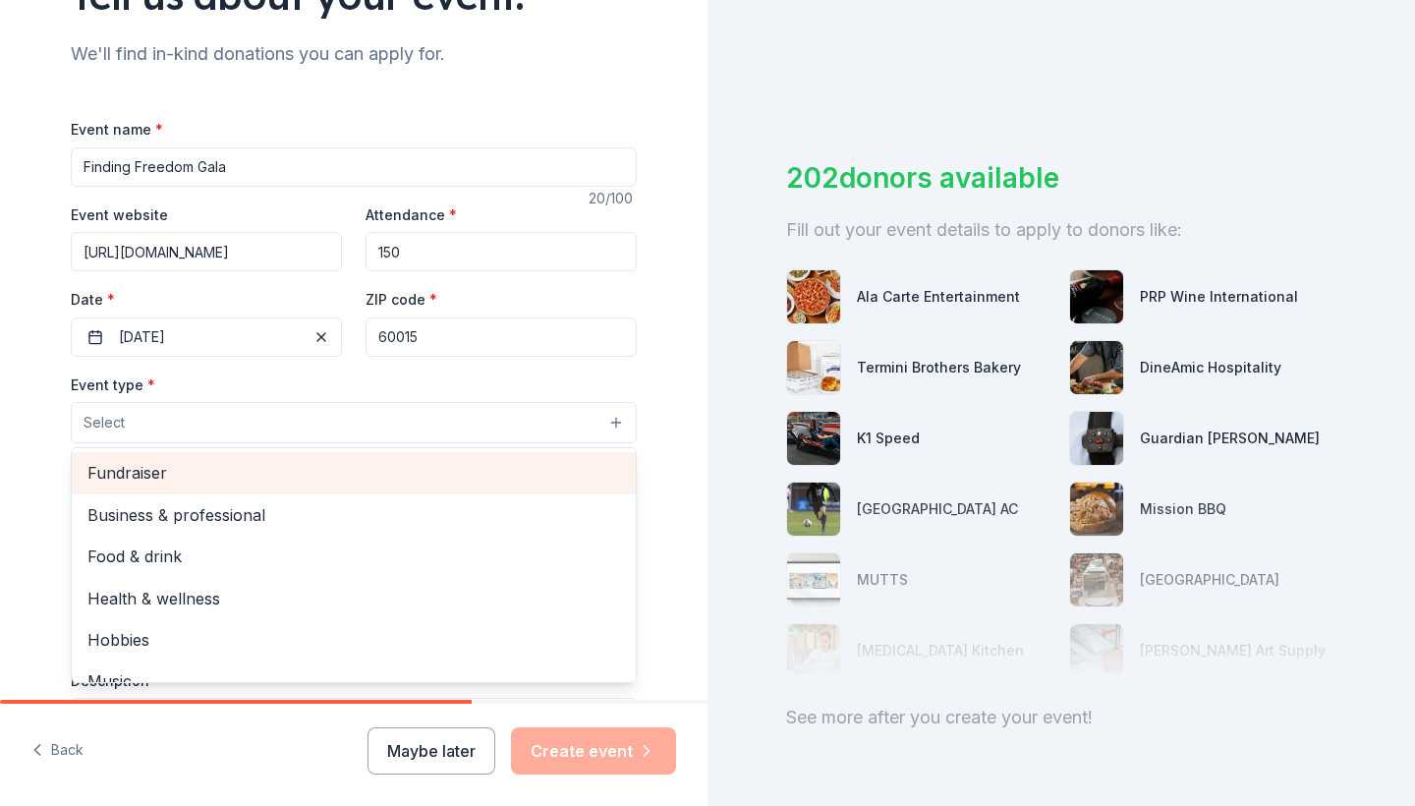
scroll to position [0, 0]
click at [280, 472] on span "Fundraiser" at bounding box center [353, 473] width 533 height 26
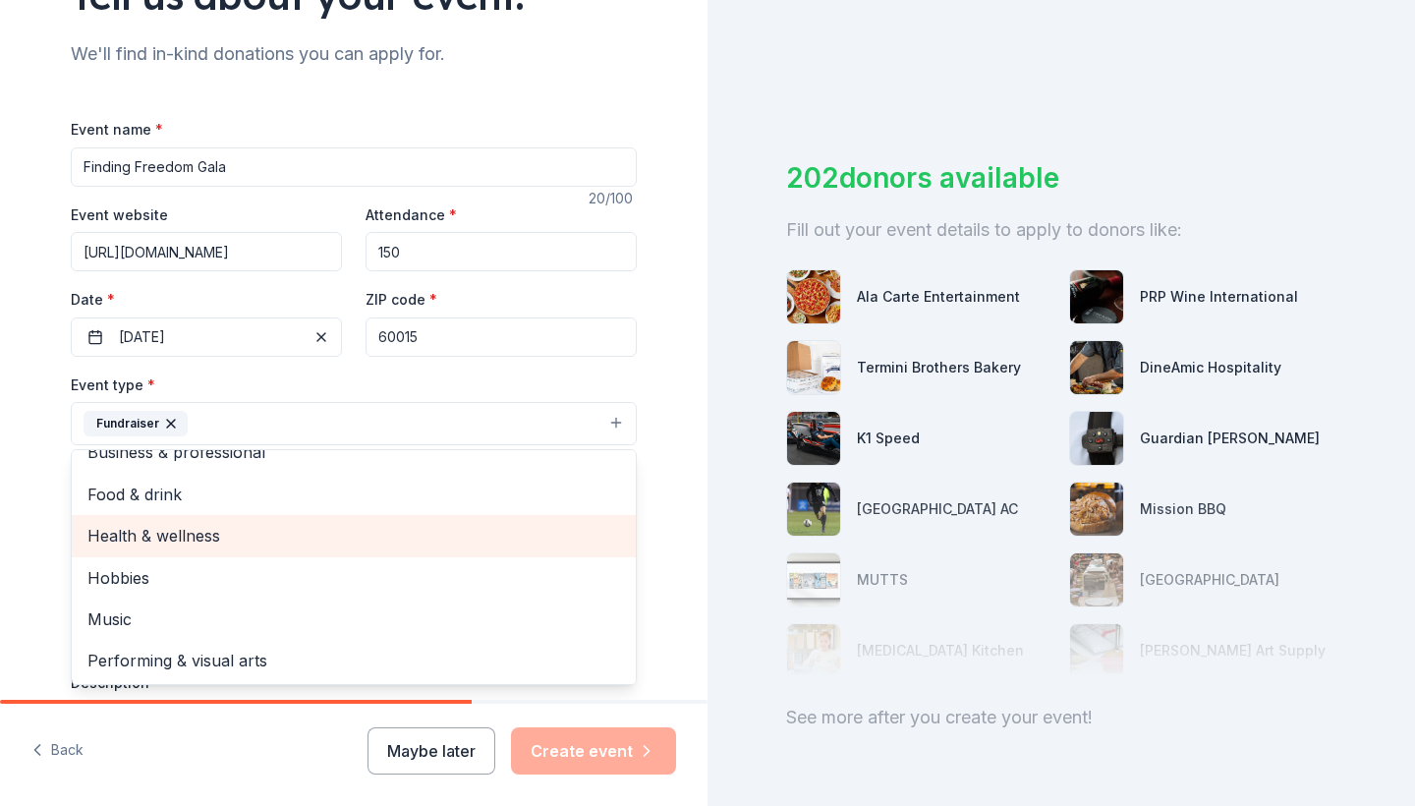
scroll to position [22, 0]
click at [229, 533] on span "Health & wellness" at bounding box center [353, 537] width 533 height 26
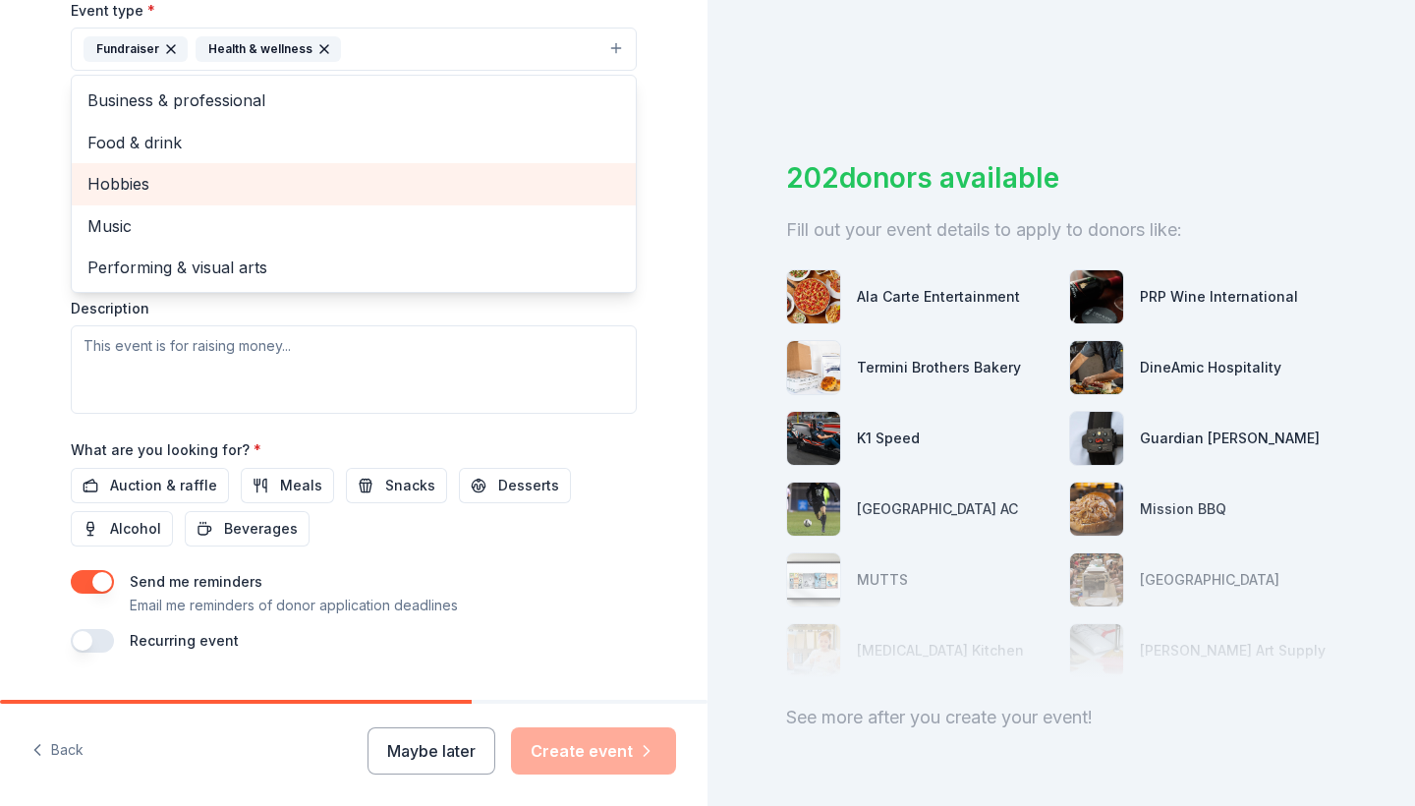
scroll to position [577, 0]
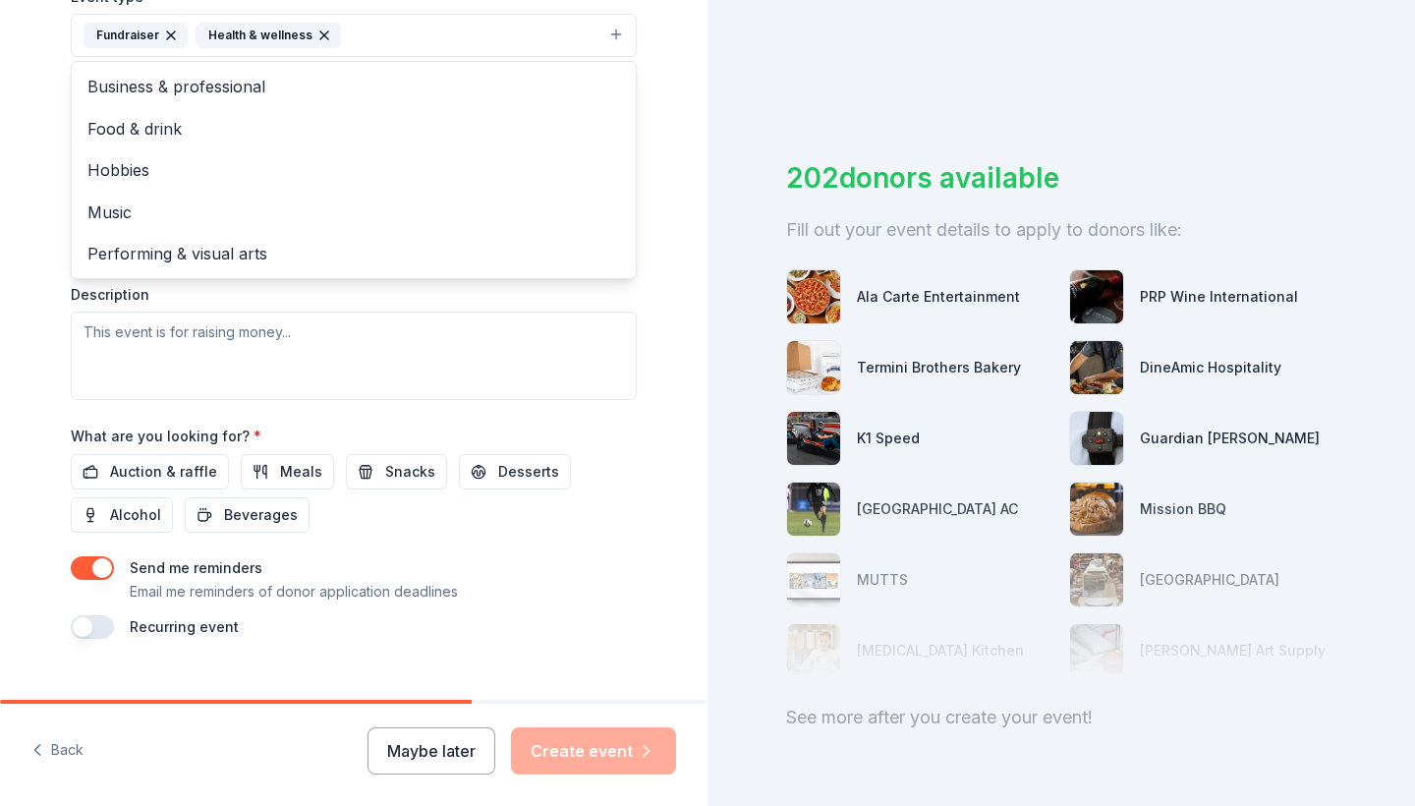
click at [28, 270] on div "Tell us about your event. We'll find in-kind donations you can apply for. Event…" at bounding box center [353, 78] width 707 height 1310
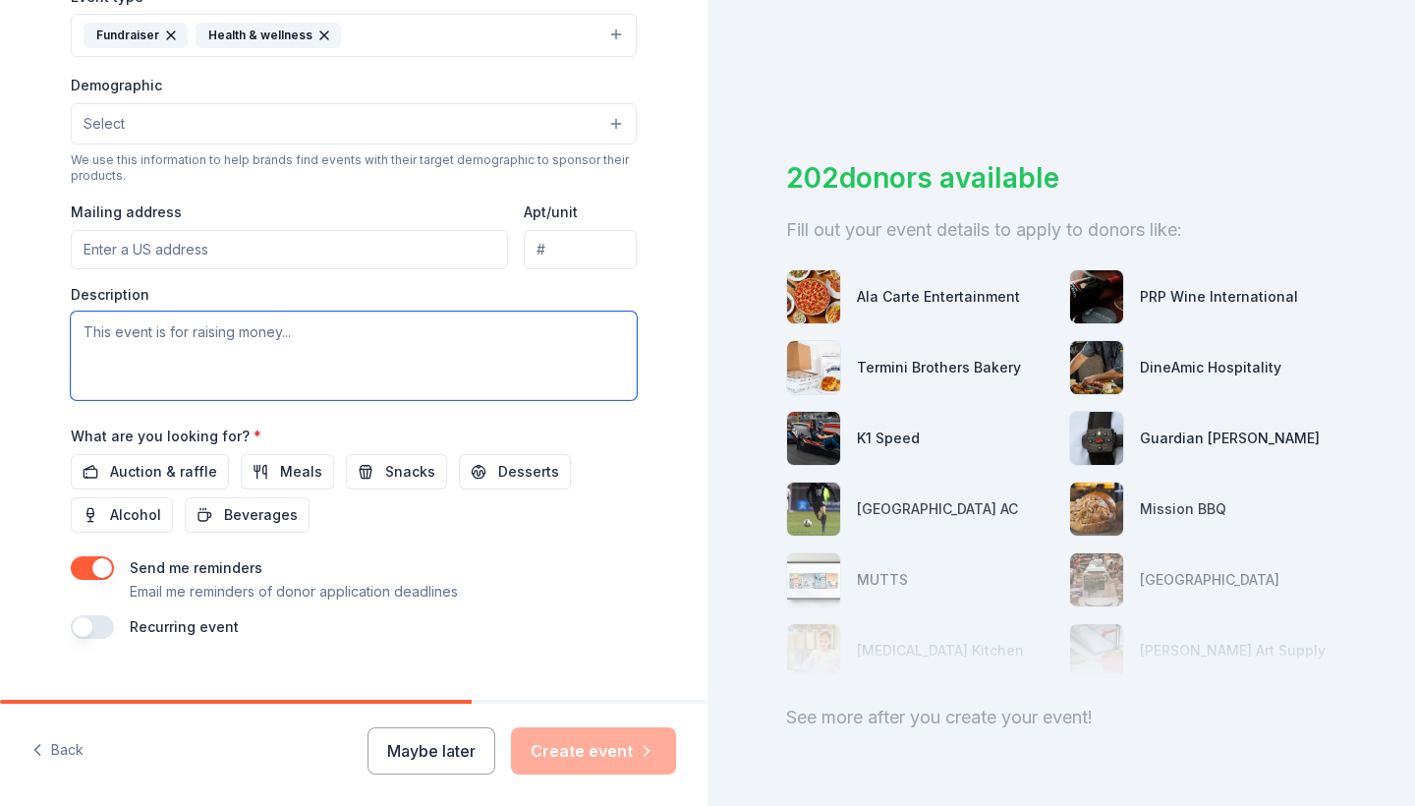
click at [138, 340] on textarea at bounding box center [354, 355] width 566 height 88
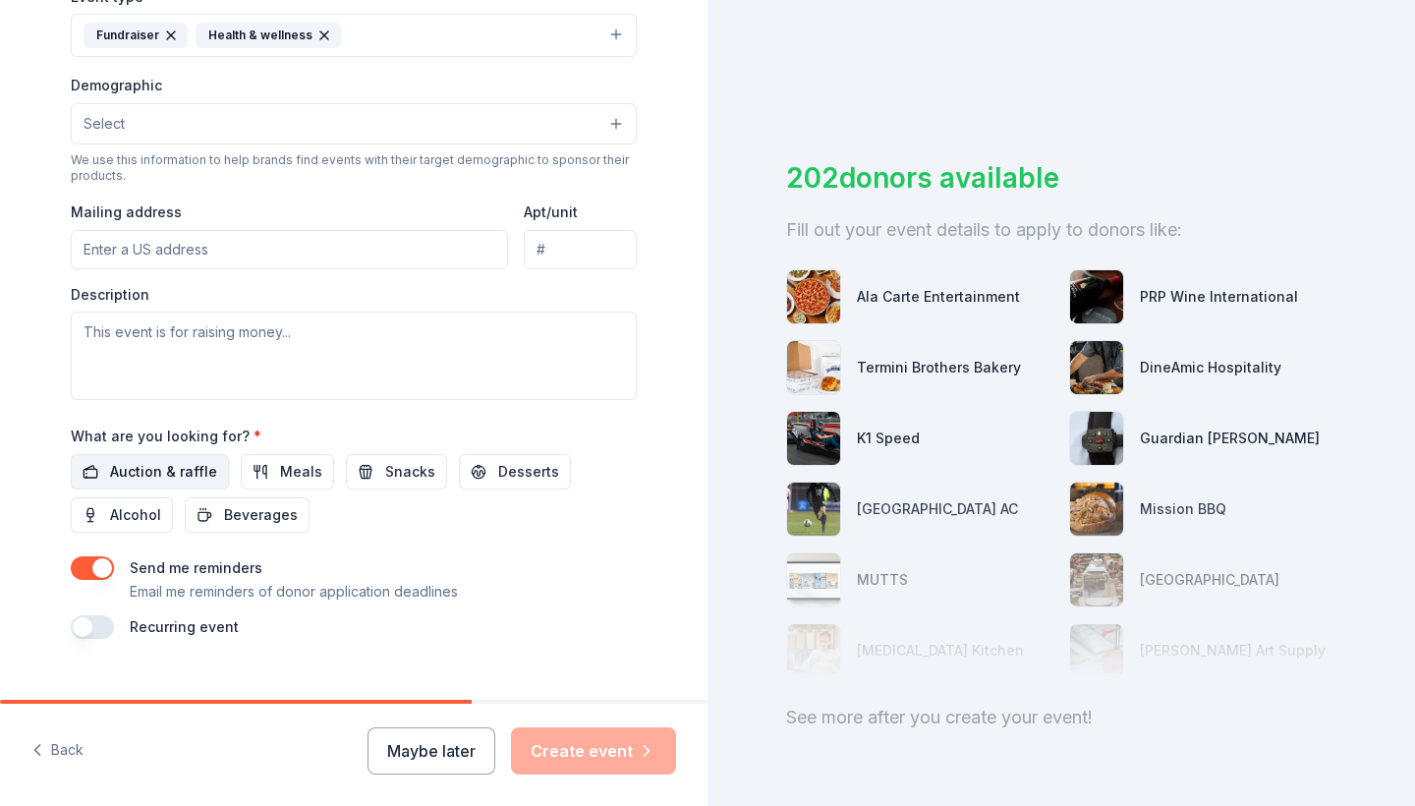
click at [172, 466] on span "Auction & raffle" at bounding box center [163, 472] width 107 height 24
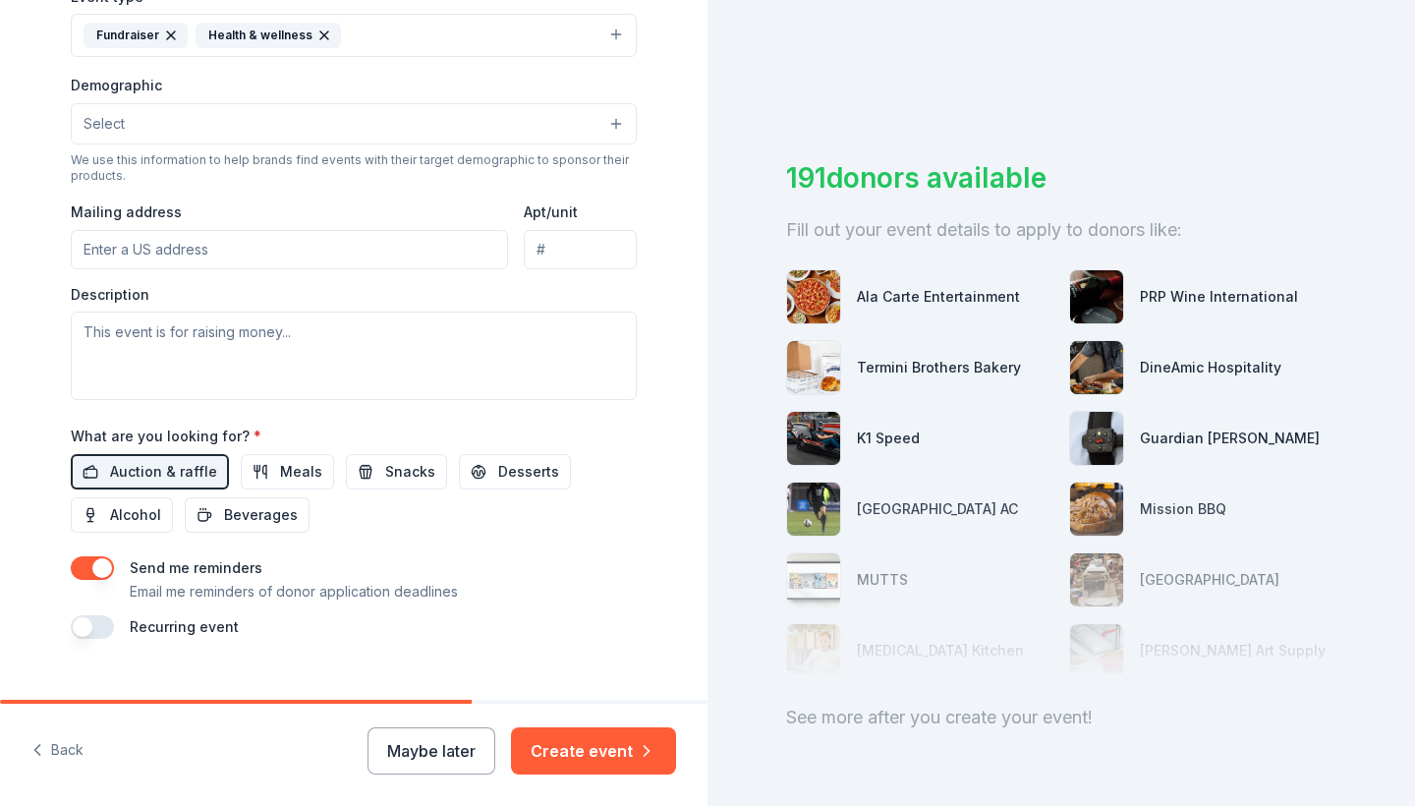
click at [107, 562] on button "button" at bounding box center [92, 568] width 43 height 24
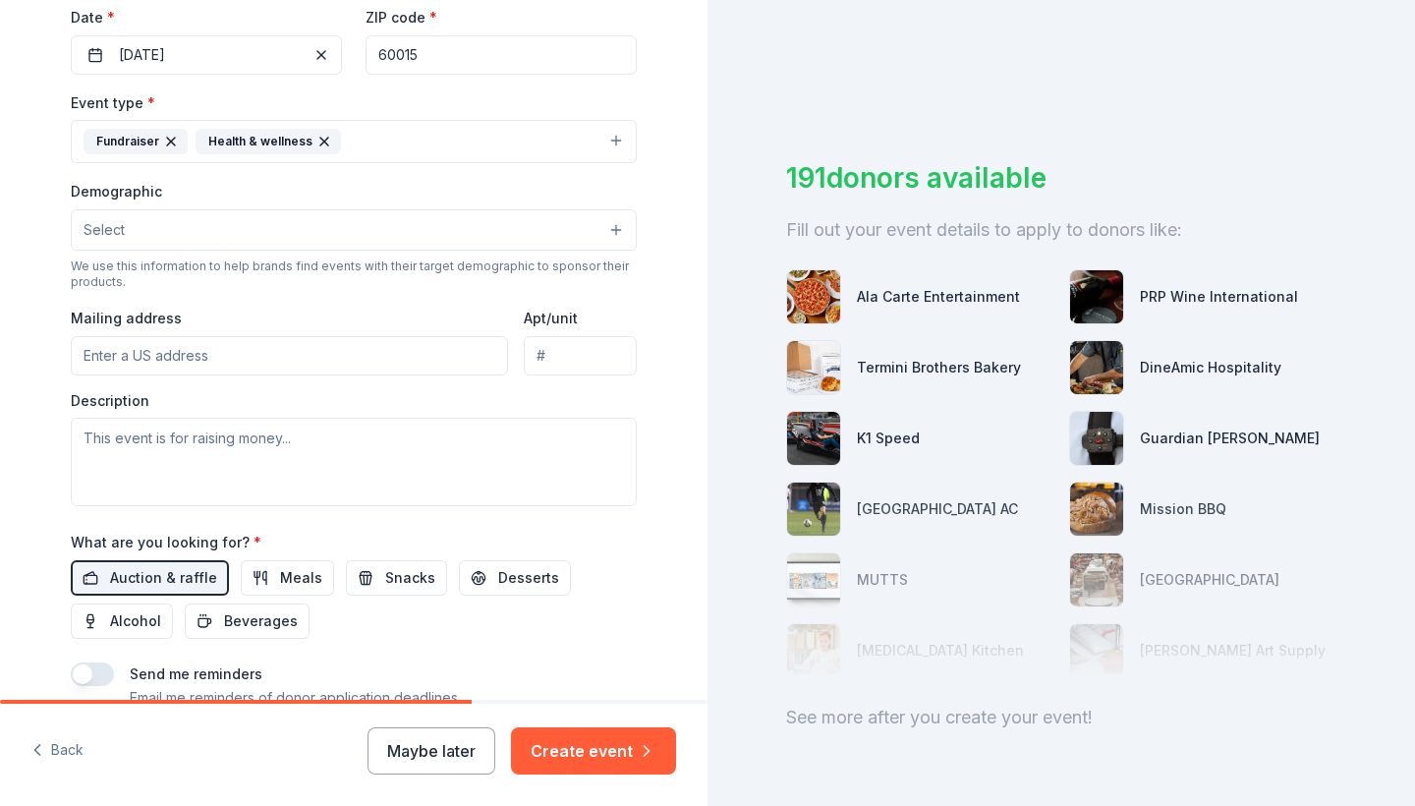
scroll to position [466, 0]
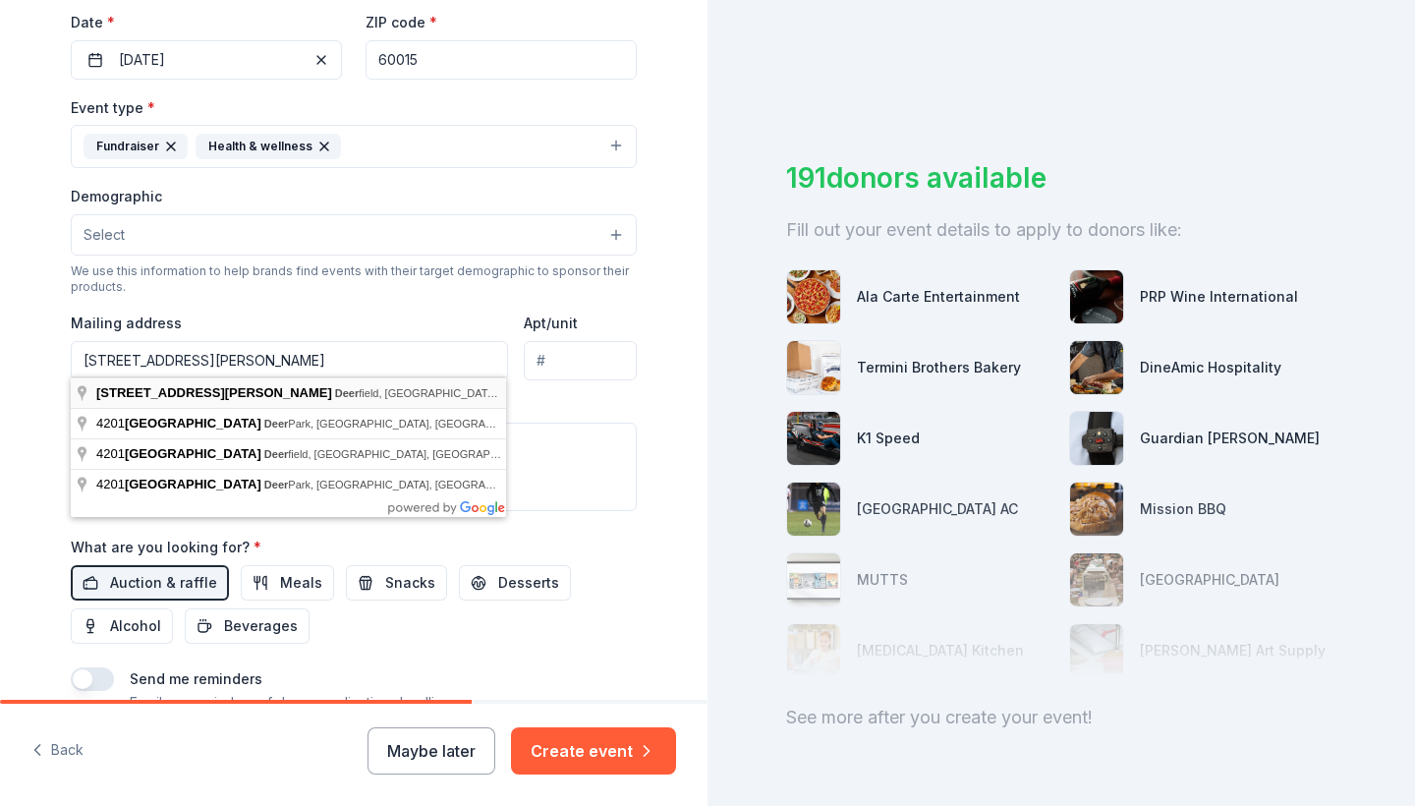
type input "4201 Lake Cook Road, Deerfield, IL, 60015"
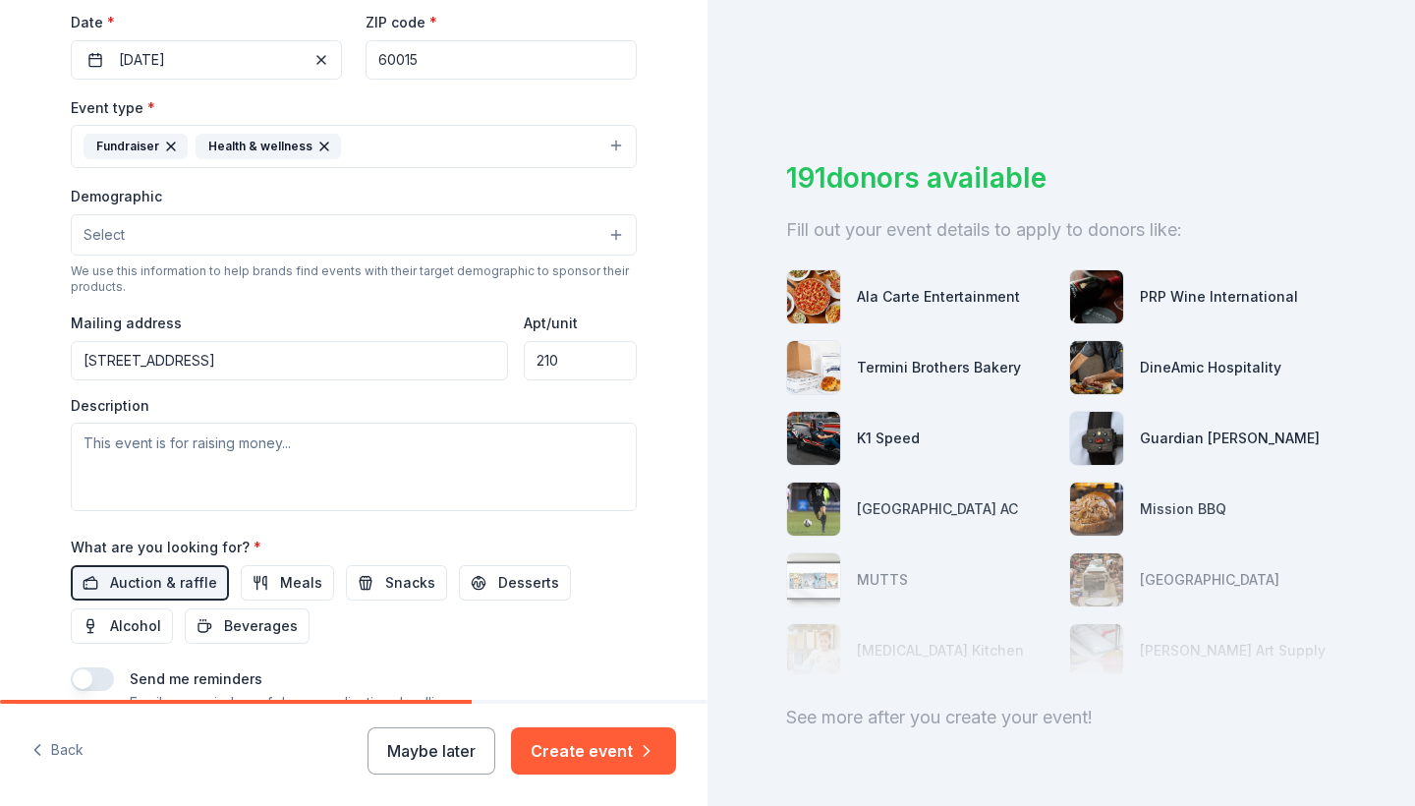
type input "210"
click at [463, 477] on textarea at bounding box center [354, 466] width 566 height 88
click at [302, 227] on button "Select" at bounding box center [354, 234] width 566 height 41
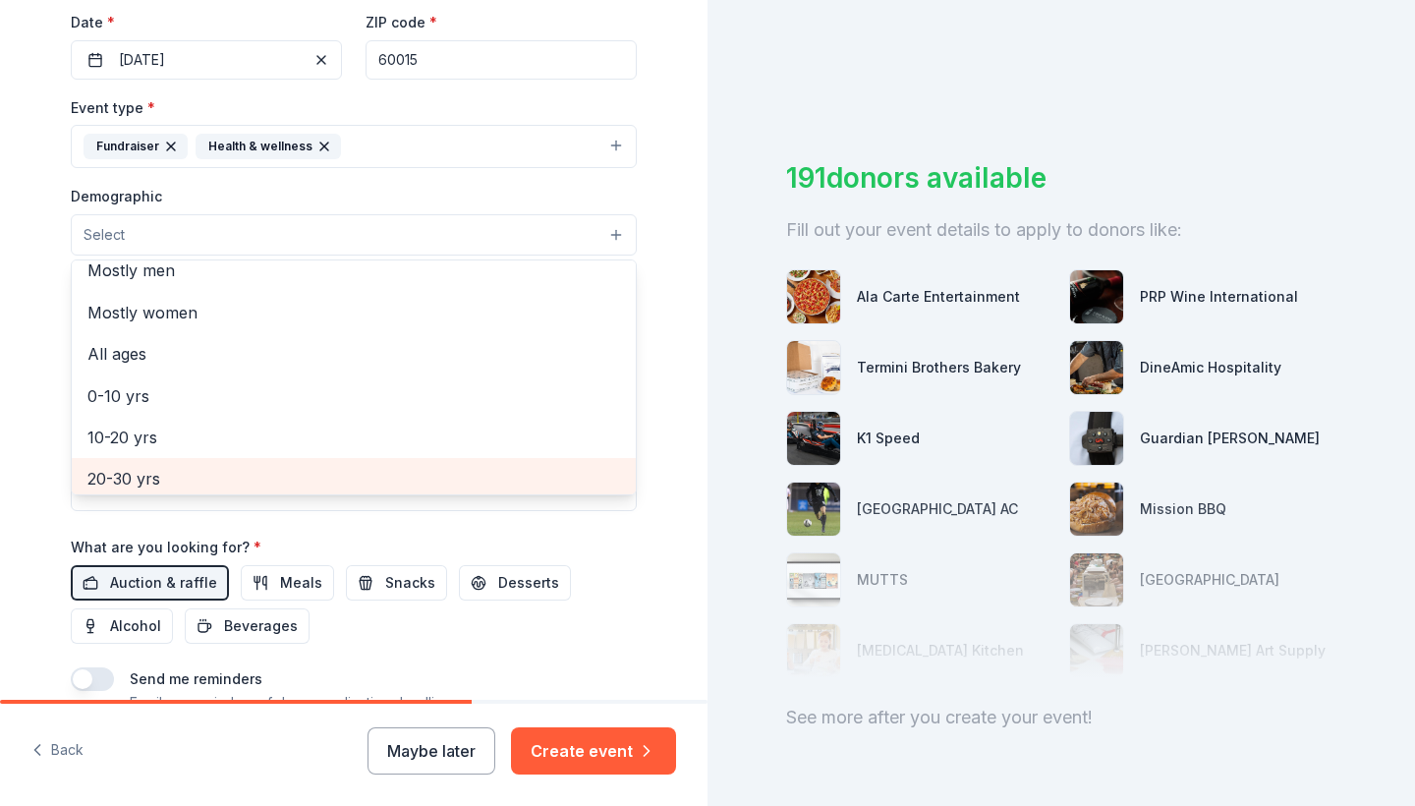
scroll to position [47, 0]
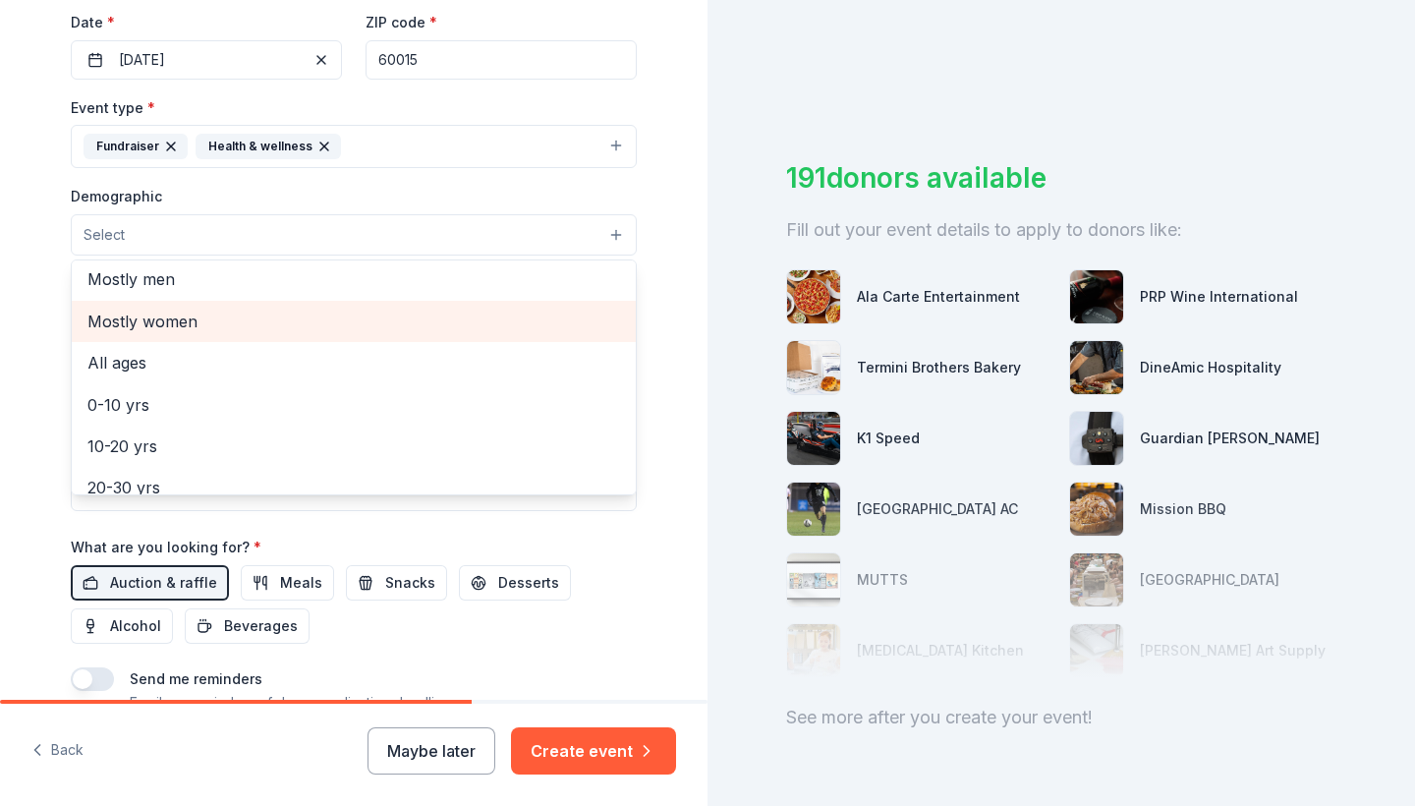
click at [250, 318] on span "Mostly women" at bounding box center [353, 322] width 533 height 26
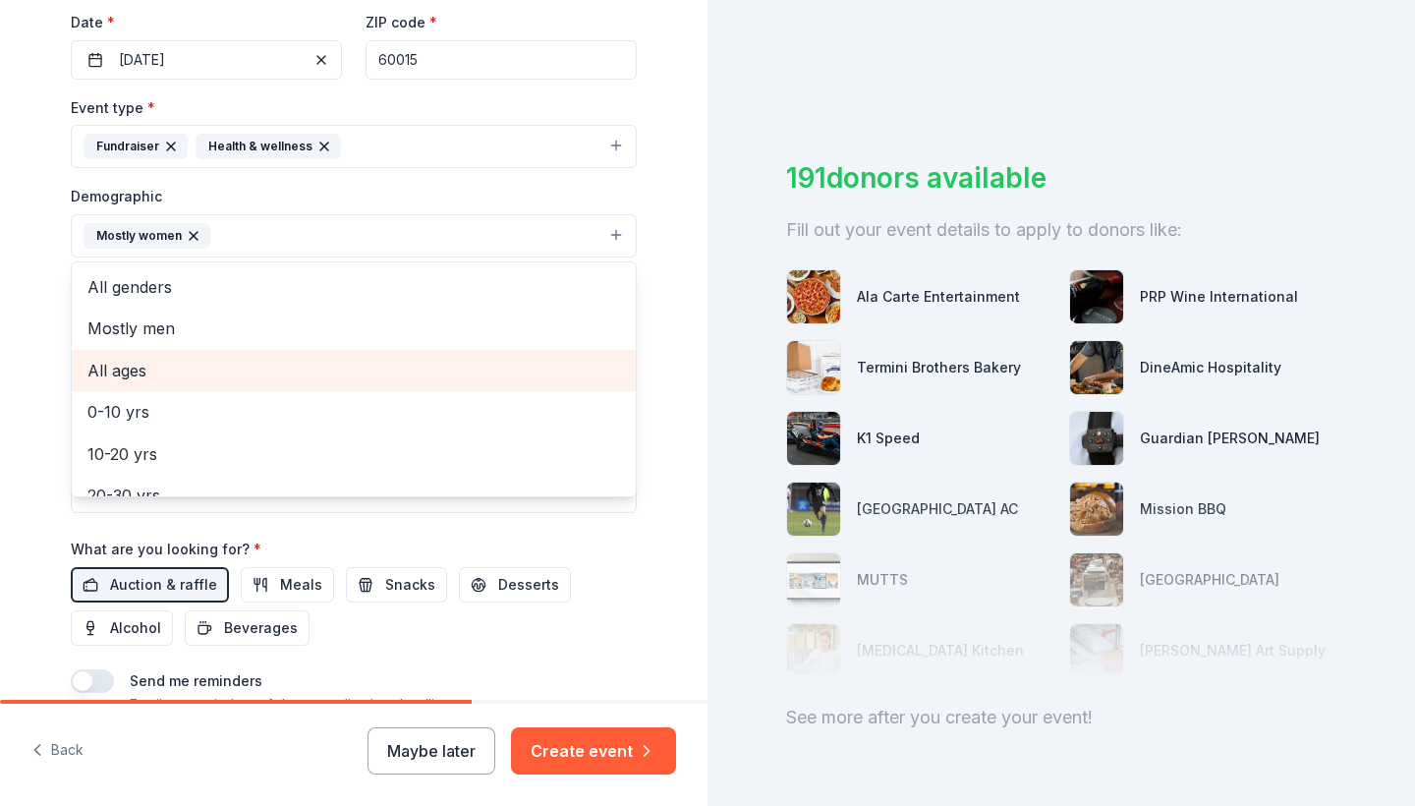
scroll to position [0, 0]
click at [225, 371] on span "All ages" at bounding box center [353, 371] width 533 height 26
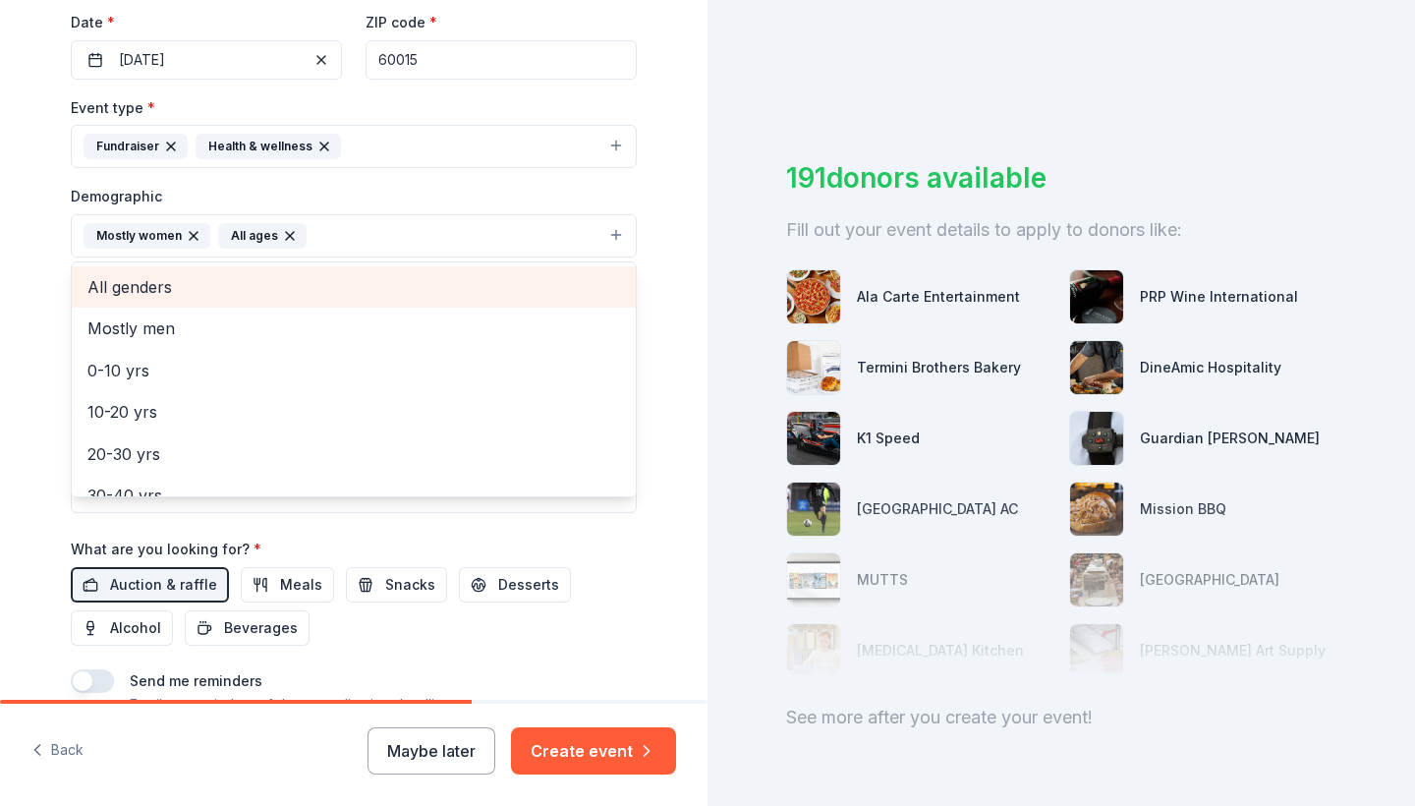
click at [220, 294] on span "All genders" at bounding box center [353, 287] width 533 height 26
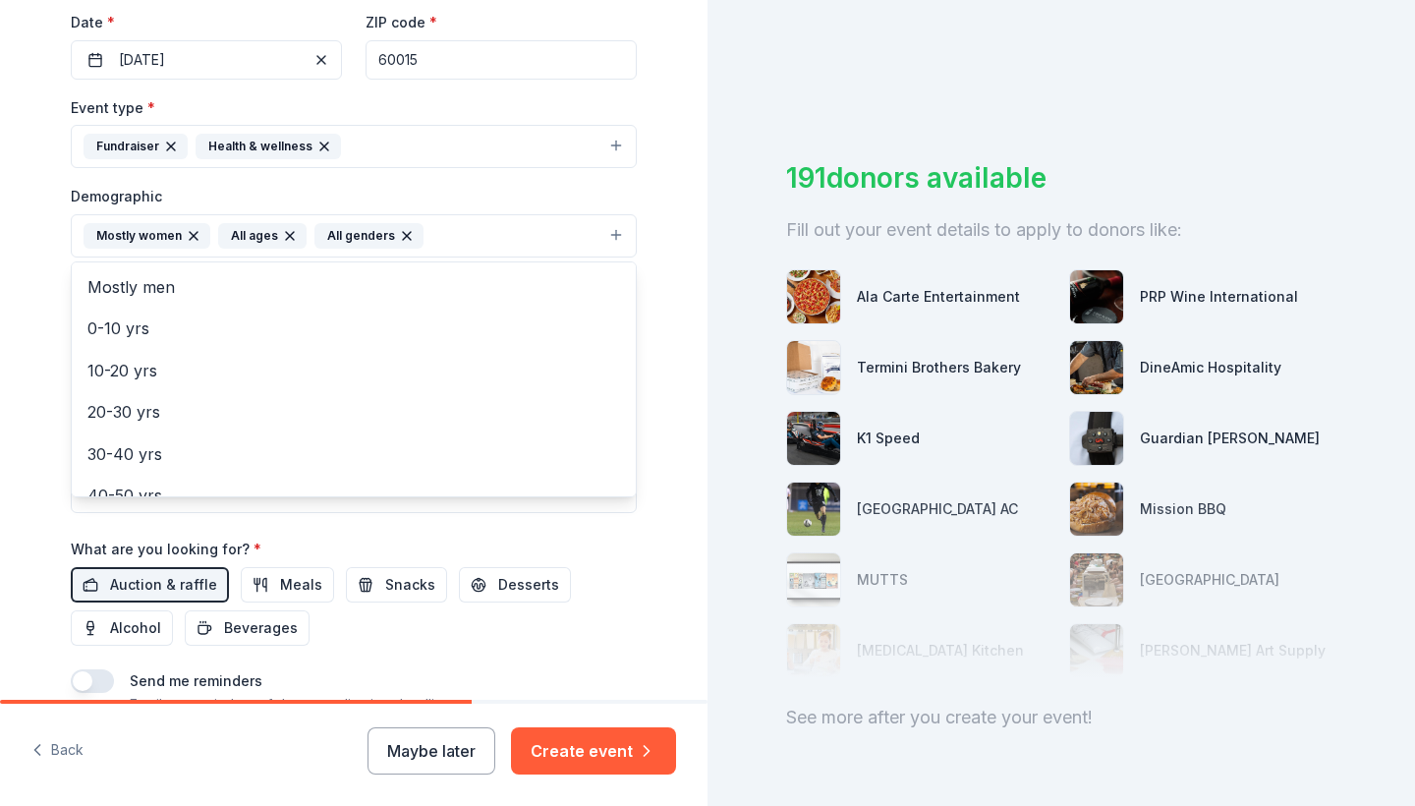
click at [23, 285] on div "Tell us about your event. We'll find in-kind donations you can apply for. Event…" at bounding box center [353, 190] width 707 height 1312
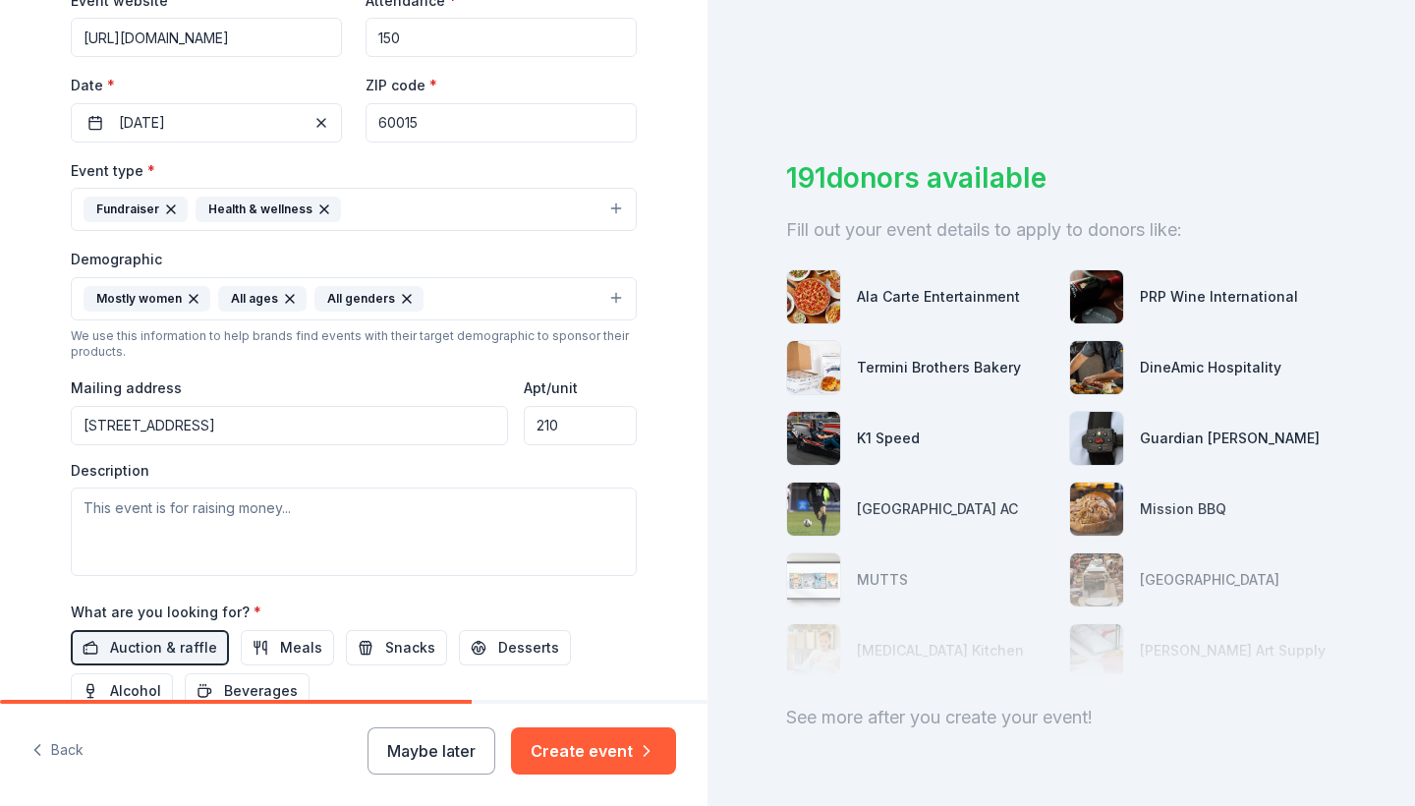
scroll to position [412, 0]
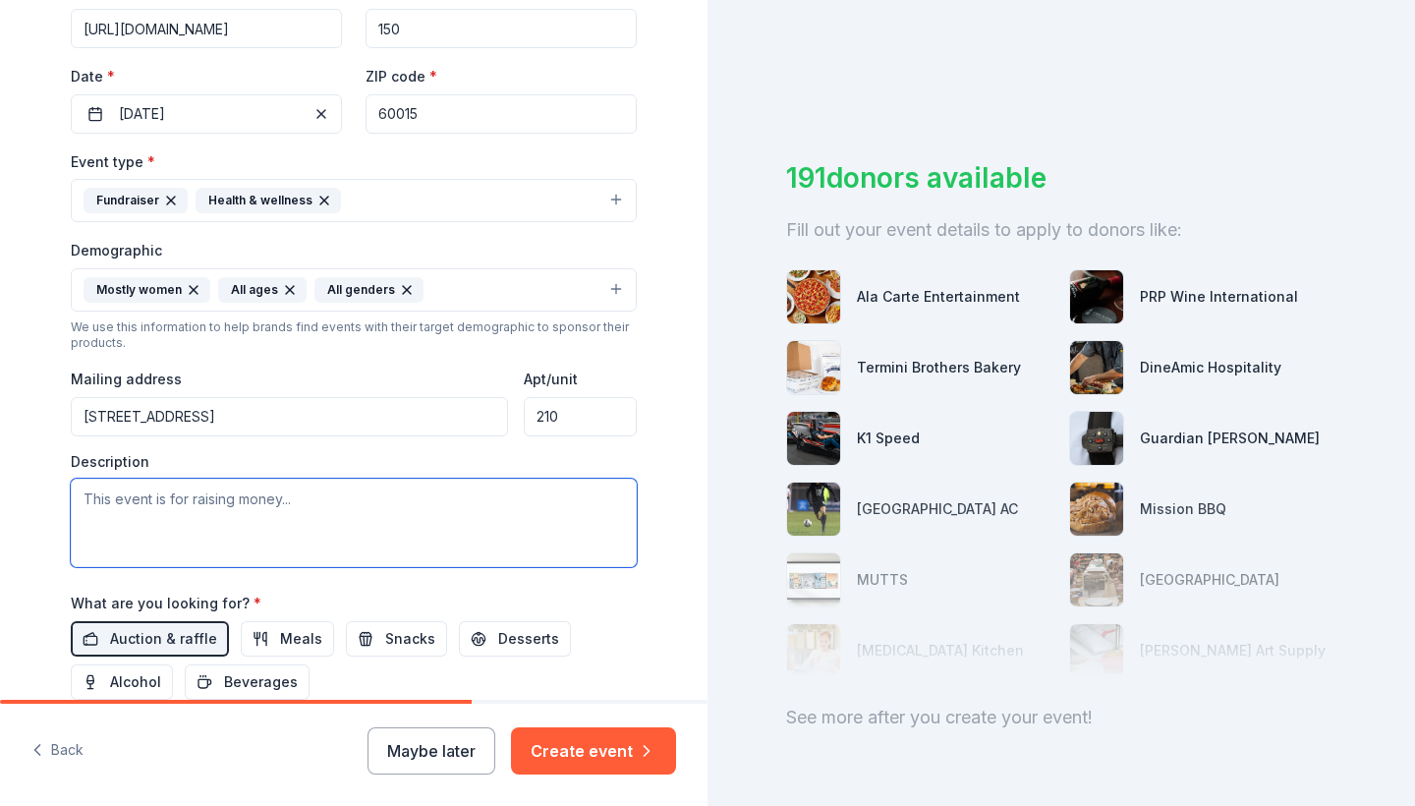
click at [218, 523] on textarea at bounding box center [354, 522] width 566 height 88
paste textarea "Authentically You Eating Disorder Counseling, an outpatient counseling practice…"
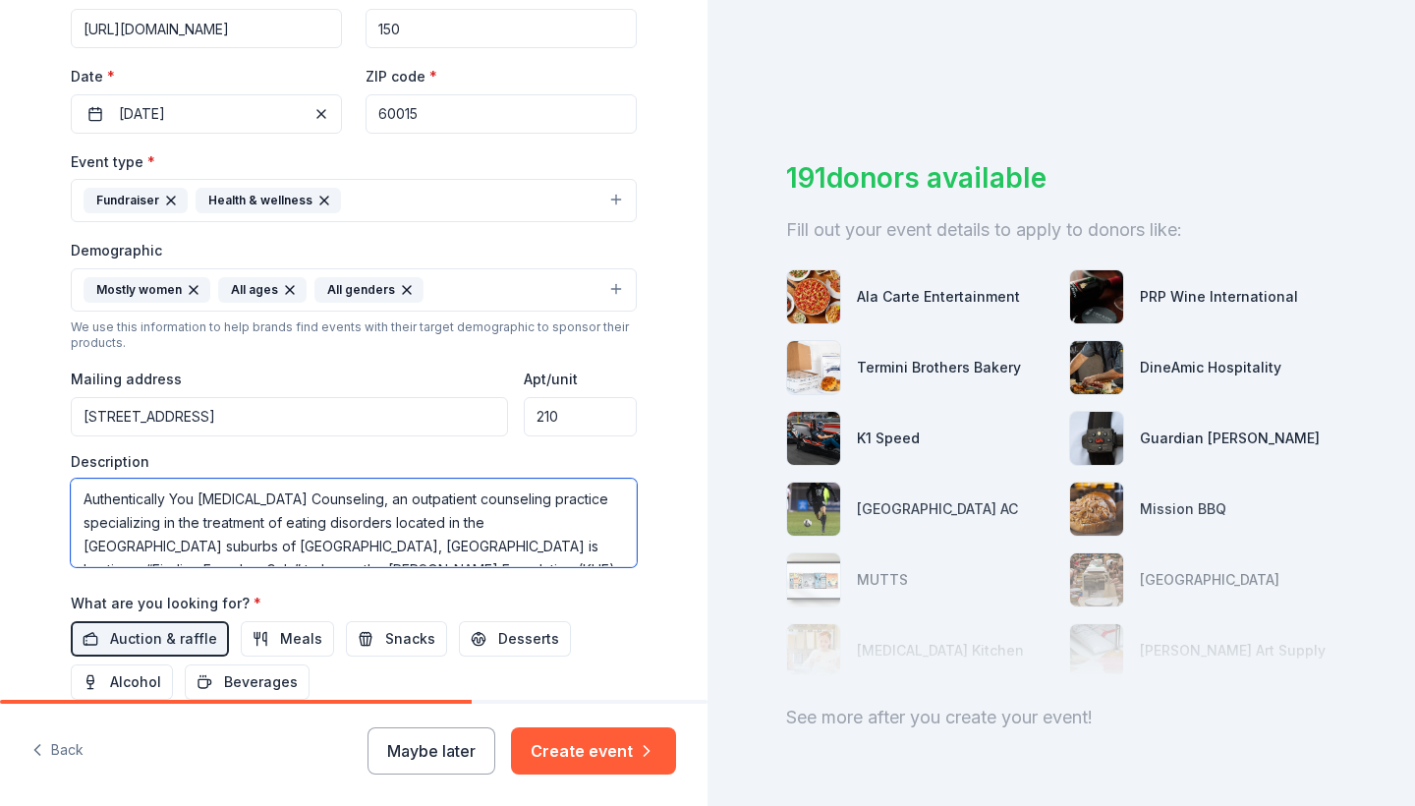
scroll to position [0, 0]
click at [543, 493] on textarea "Authentically You Eating Disorder Counseling, an outpatient counseling practice…" at bounding box center [354, 522] width 566 height 88
drag, startPoint x: 449, startPoint y: 516, endPoint x: 162, endPoint y: 540, distance: 288.0
click at [162, 540] on textarea "Authentically You Eating Disorder Counseling, an outpatient therapy practice sp…" at bounding box center [354, 522] width 566 height 88
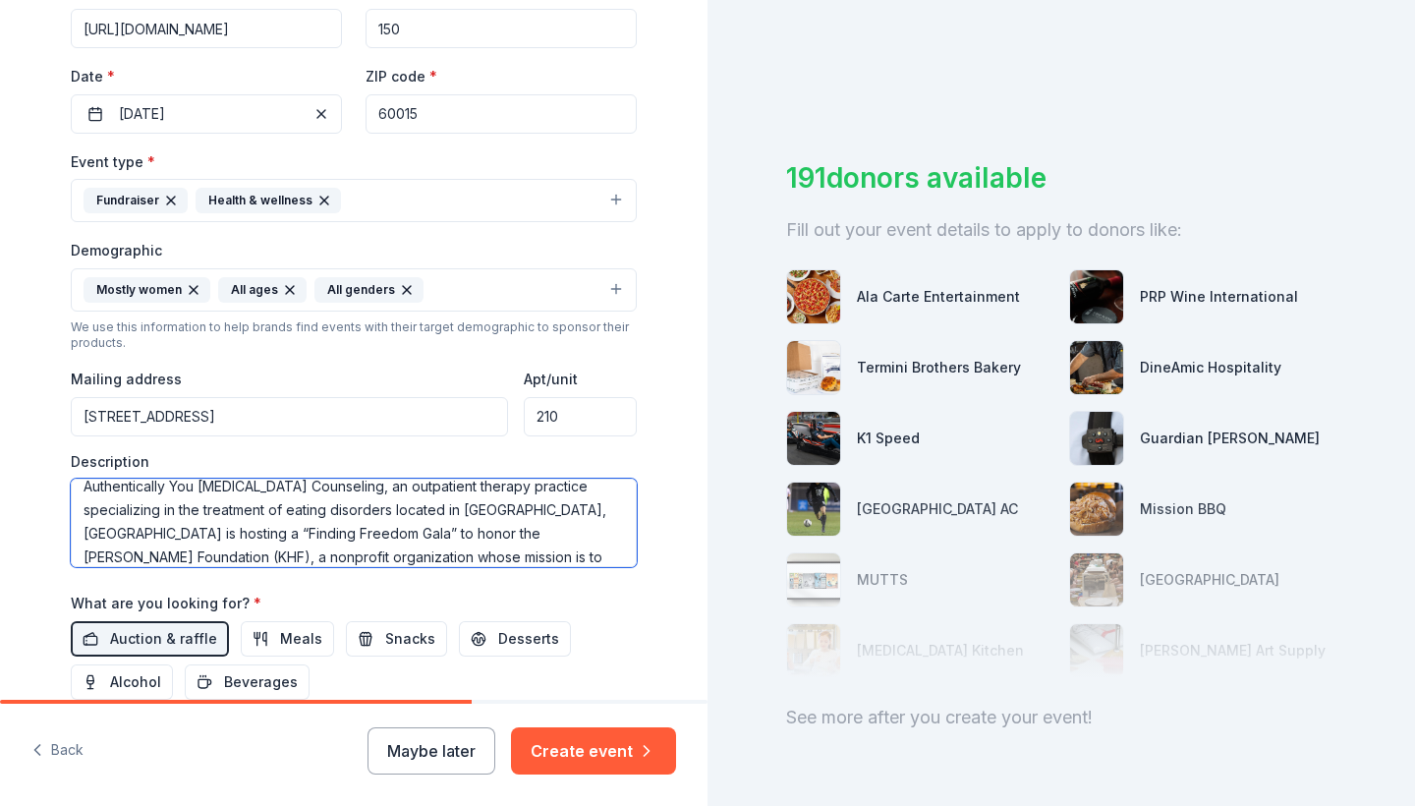
scroll to position [21, 0]
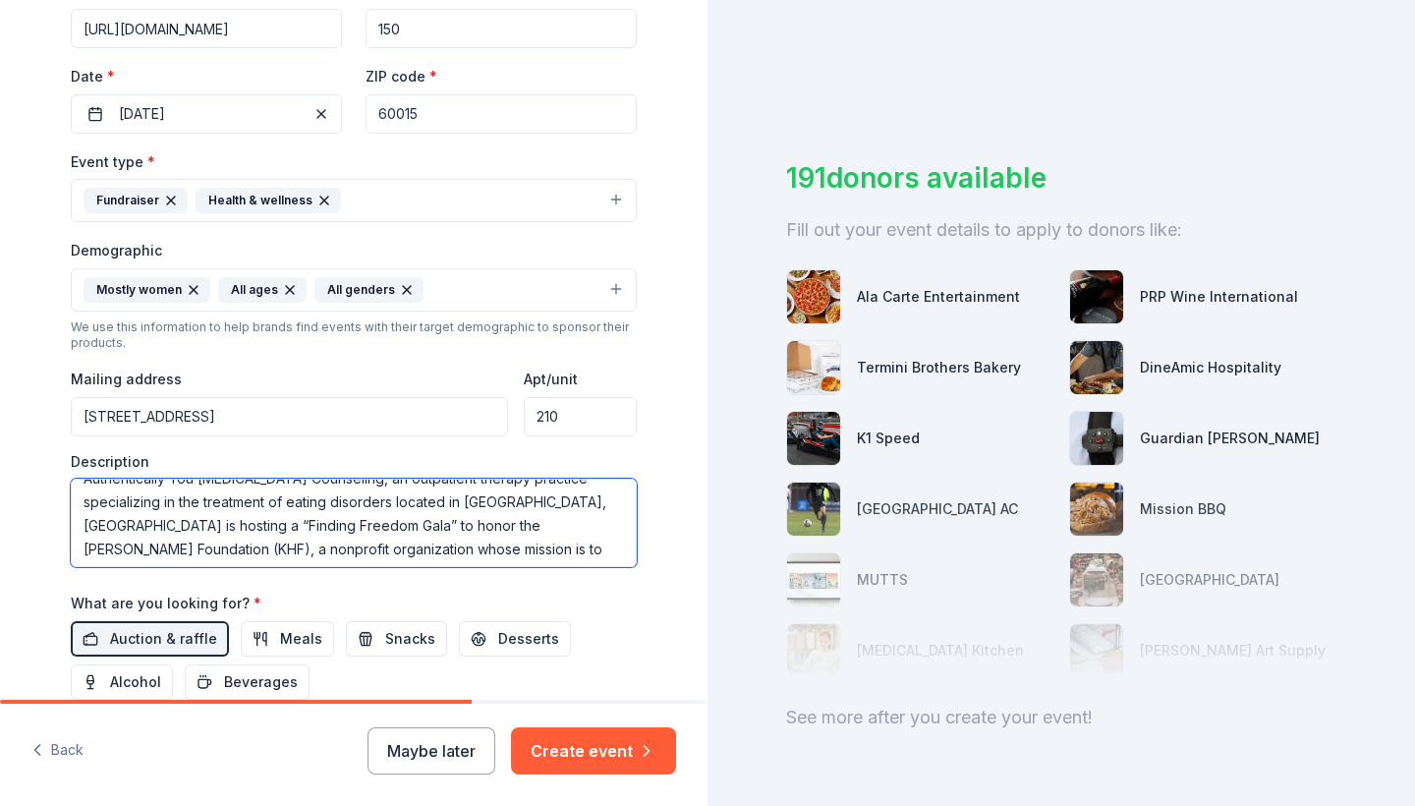
click at [617, 497] on textarea "Authentically You Eating Disorder Counseling, an outpatient therapy practice sp…" at bounding box center [354, 522] width 566 height 88
click at [117, 522] on textarea "Authentically You Eating Disorder Counseling, an outpatient therapy practice sp…" at bounding box center [354, 522] width 566 height 88
click at [255, 524] on textarea "Authentically You Eating Disorder Counseling, an outpatient therapy practice sp…" at bounding box center [354, 522] width 566 height 88
drag, startPoint x: 518, startPoint y: 496, endPoint x: 601, endPoint y: 595, distance: 129.7
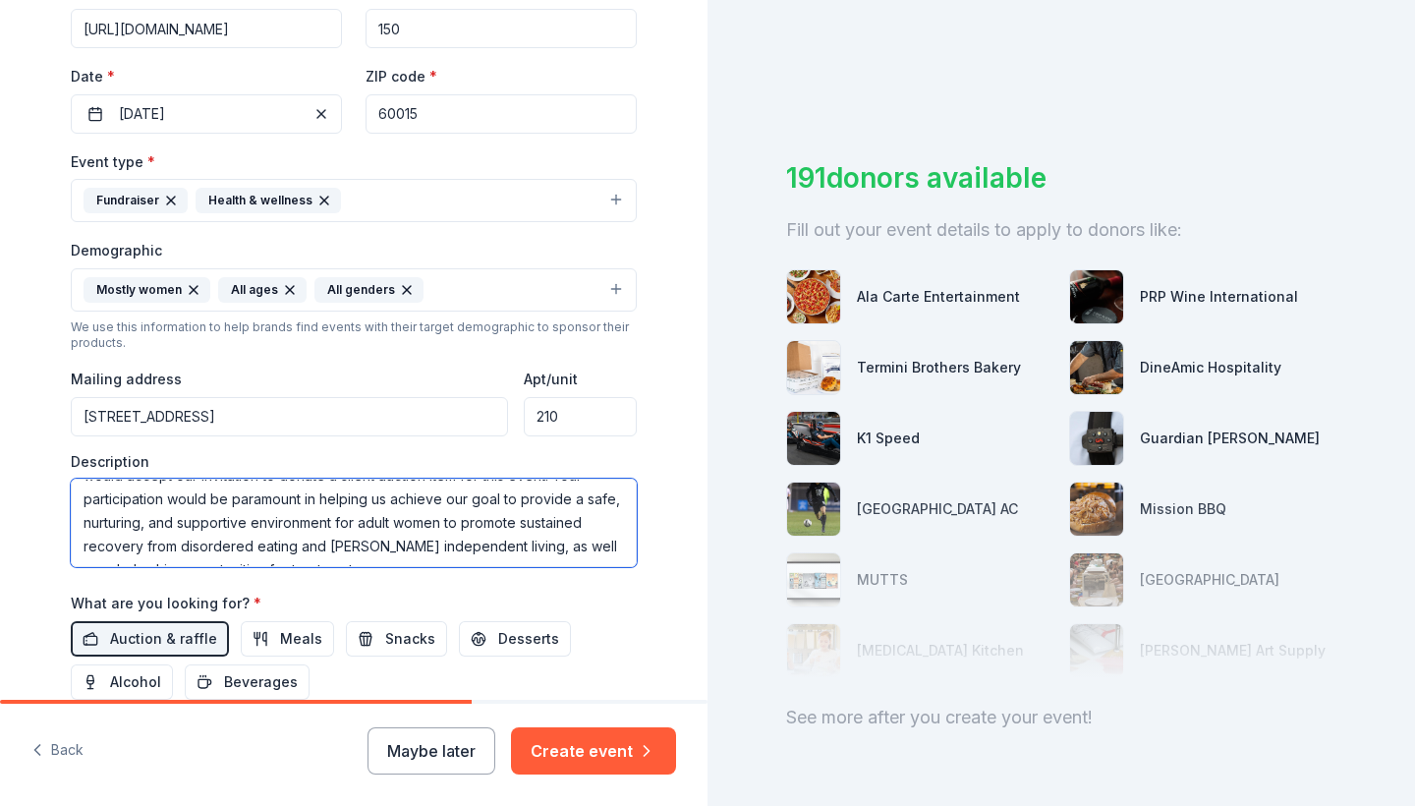
click at [601, 595] on div "Event name * Finding Freedom Gala 20 /100 Event website https://kirstenhaglundf…" at bounding box center [354, 350] width 566 height 912
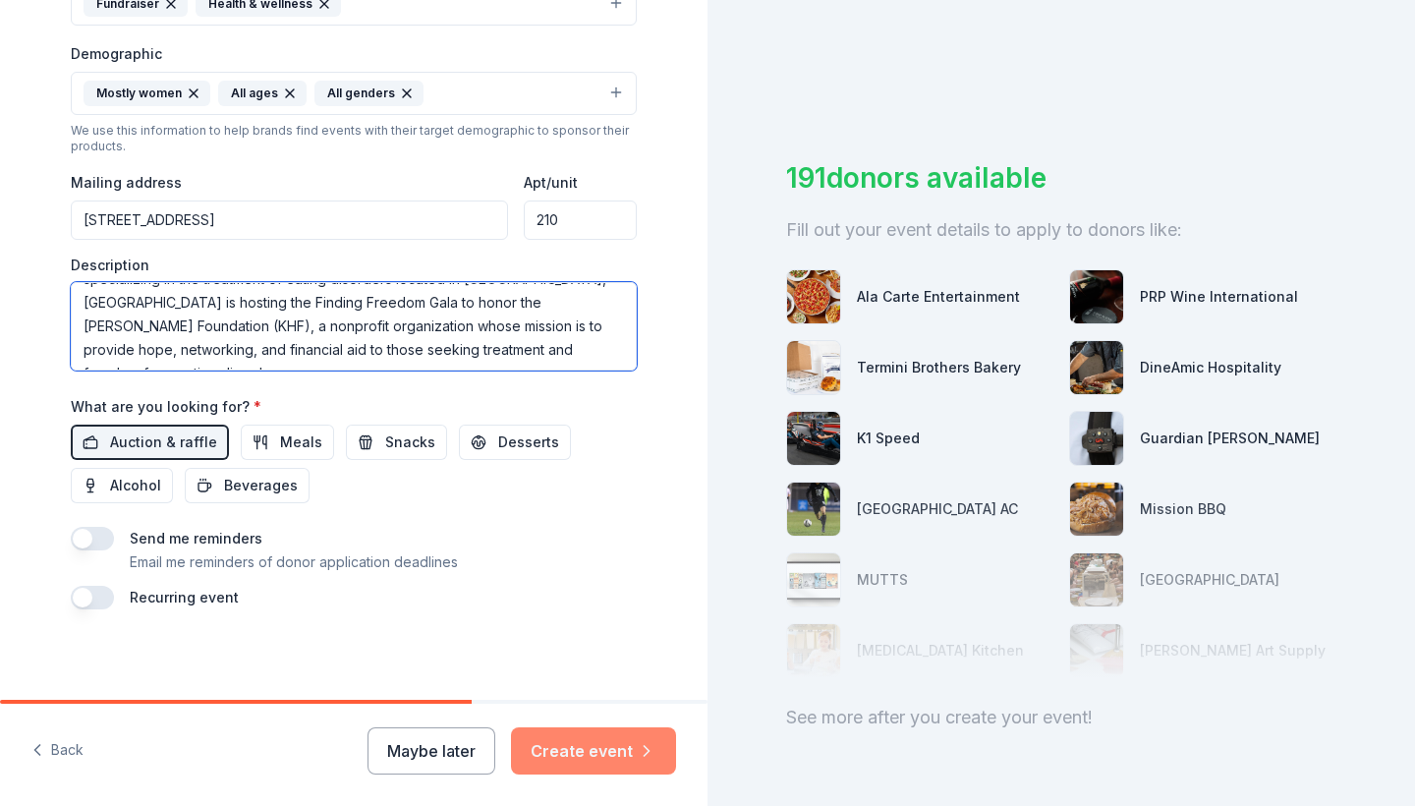
scroll to position [607, 0]
type textarea "Authentically You Eating Disorder Counseling, an outpatient therapy practice sp…"
click at [589, 750] on button "Create event" at bounding box center [593, 750] width 165 height 47
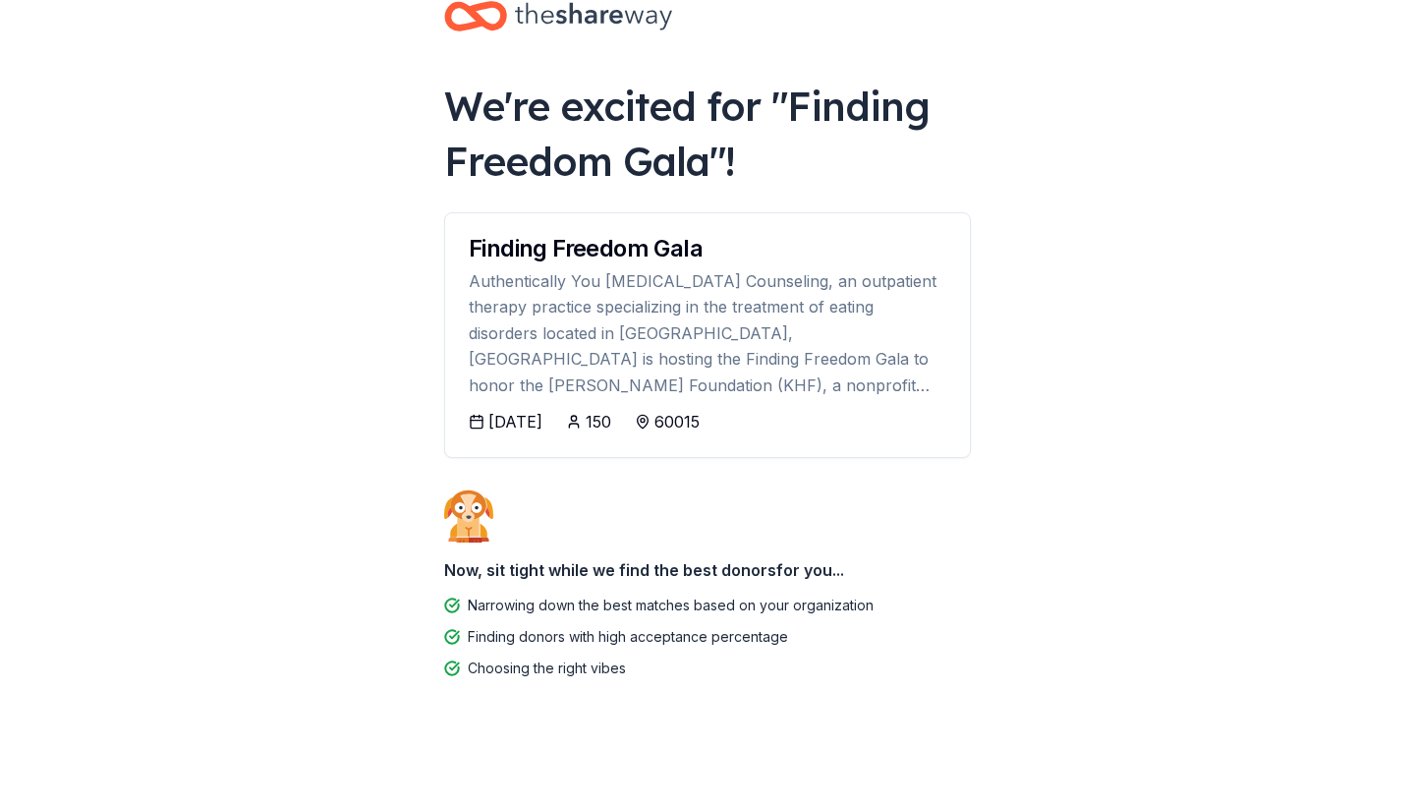
scroll to position [45, 0]
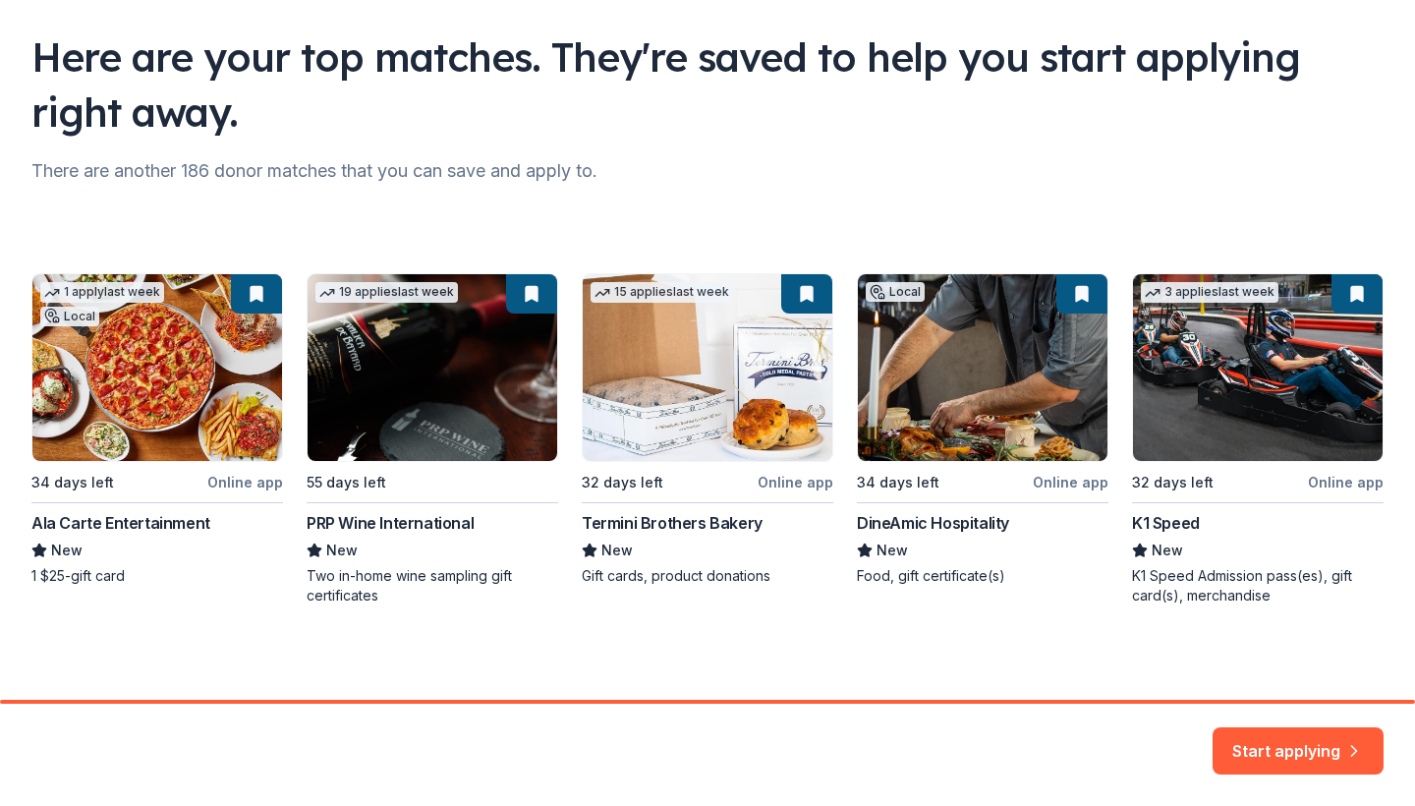
scroll to position [127, 0]
click at [1277, 754] on button "Start applying" at bounding box center [1297, 738] width 171 height 47
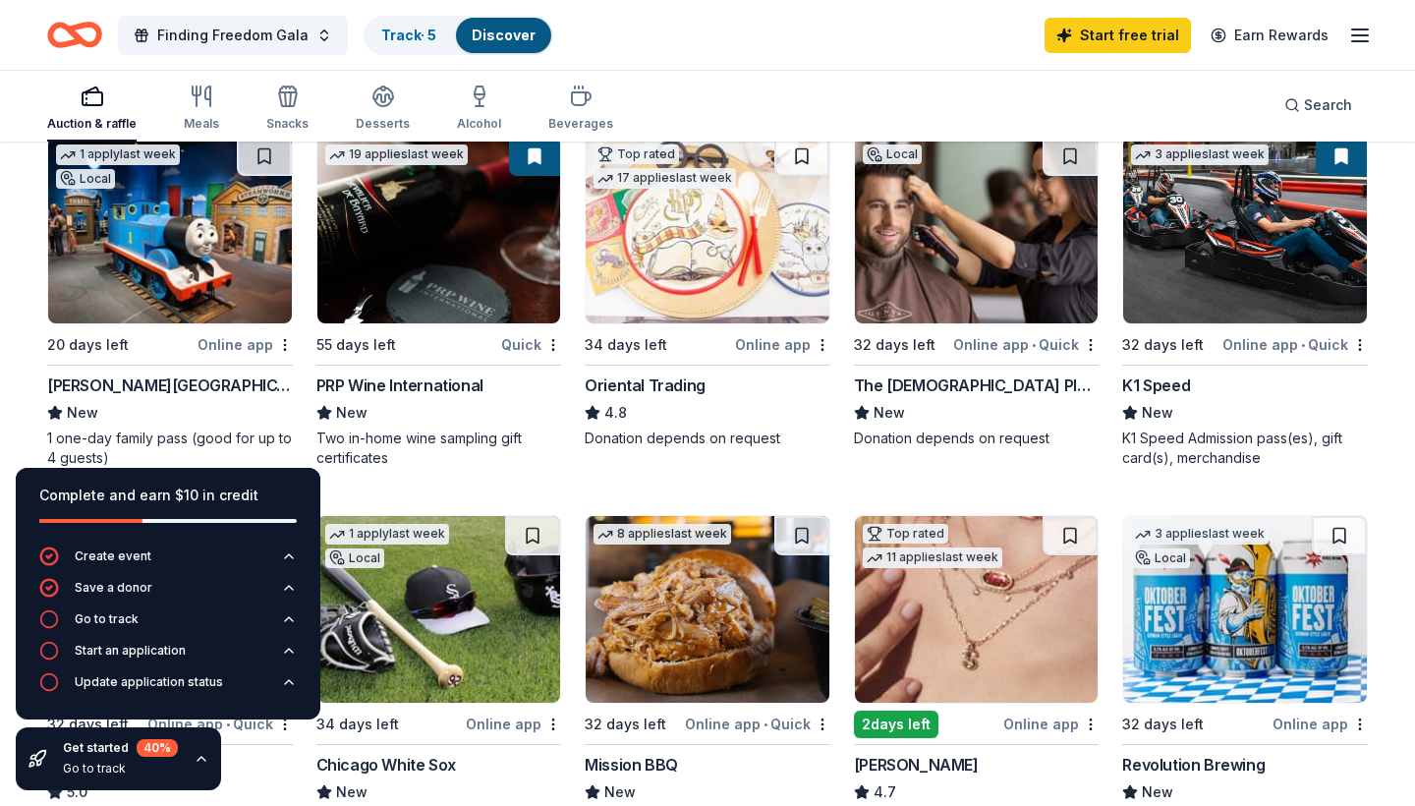
scroll to position [239, 0]
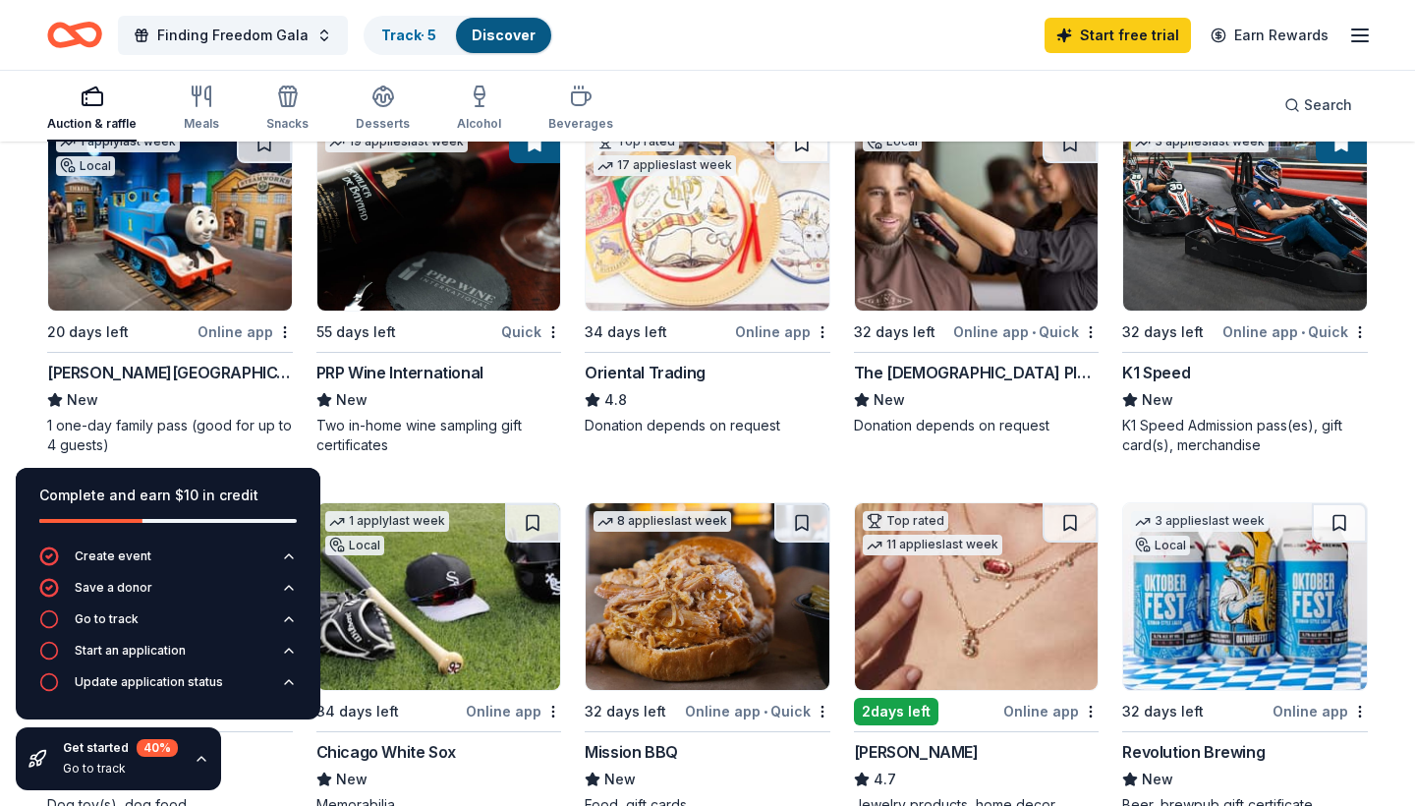
click at [201, 763] on icon "button" at bounding box center [202, 759] width 16 height 16
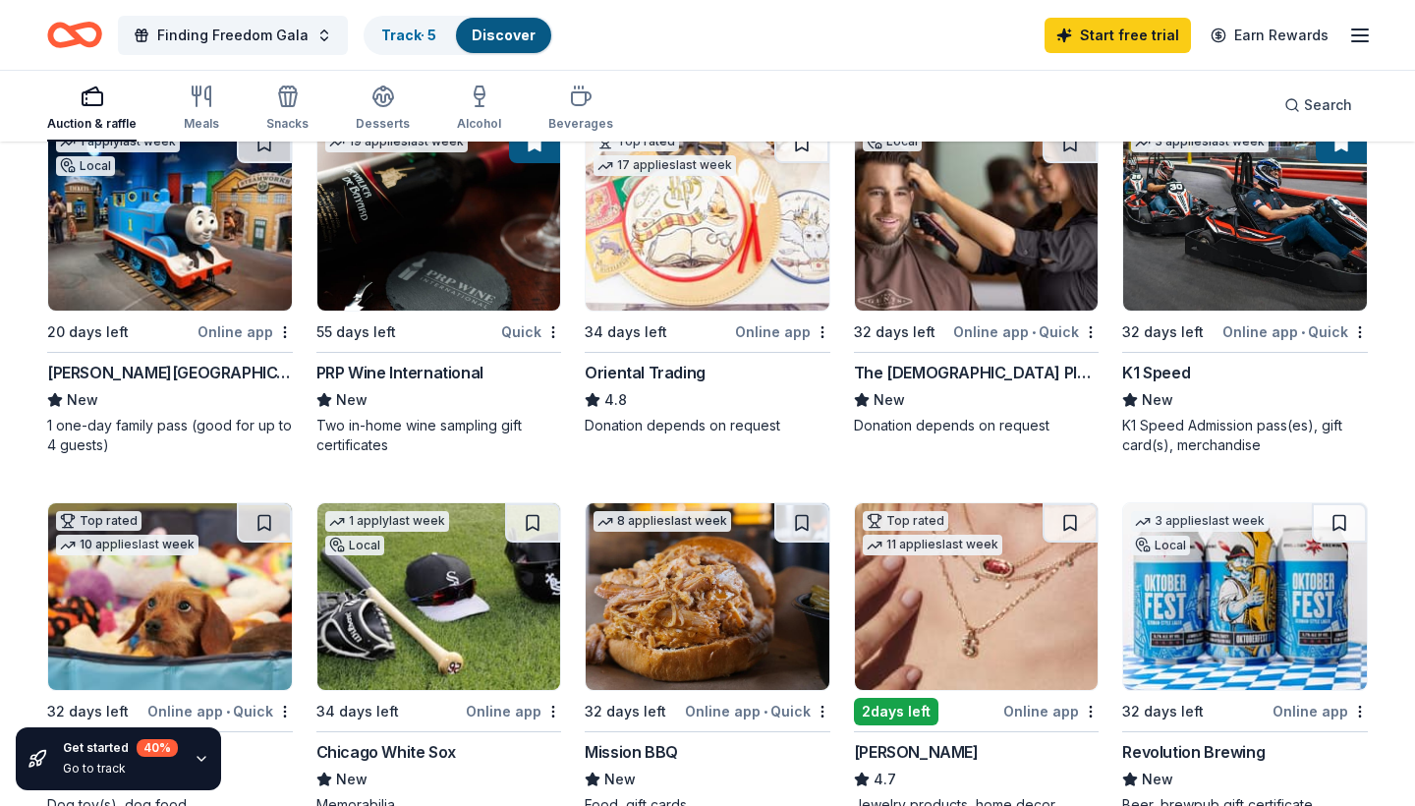
click at [221, 419] on div "1 one-day family pass (good for up to 4 guests)" at bounding box center [170, 435] width 246 height 39
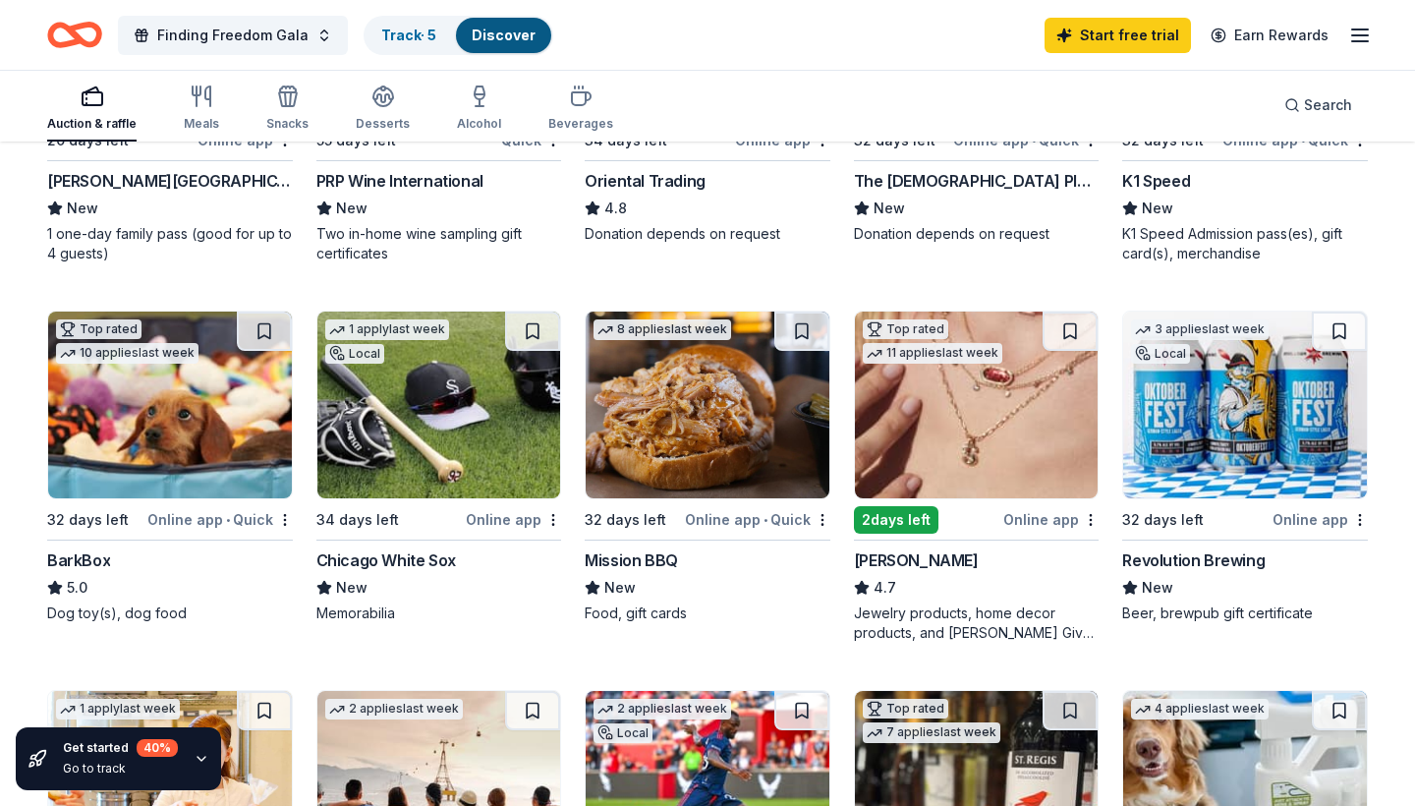
scroll to position [457, 0]
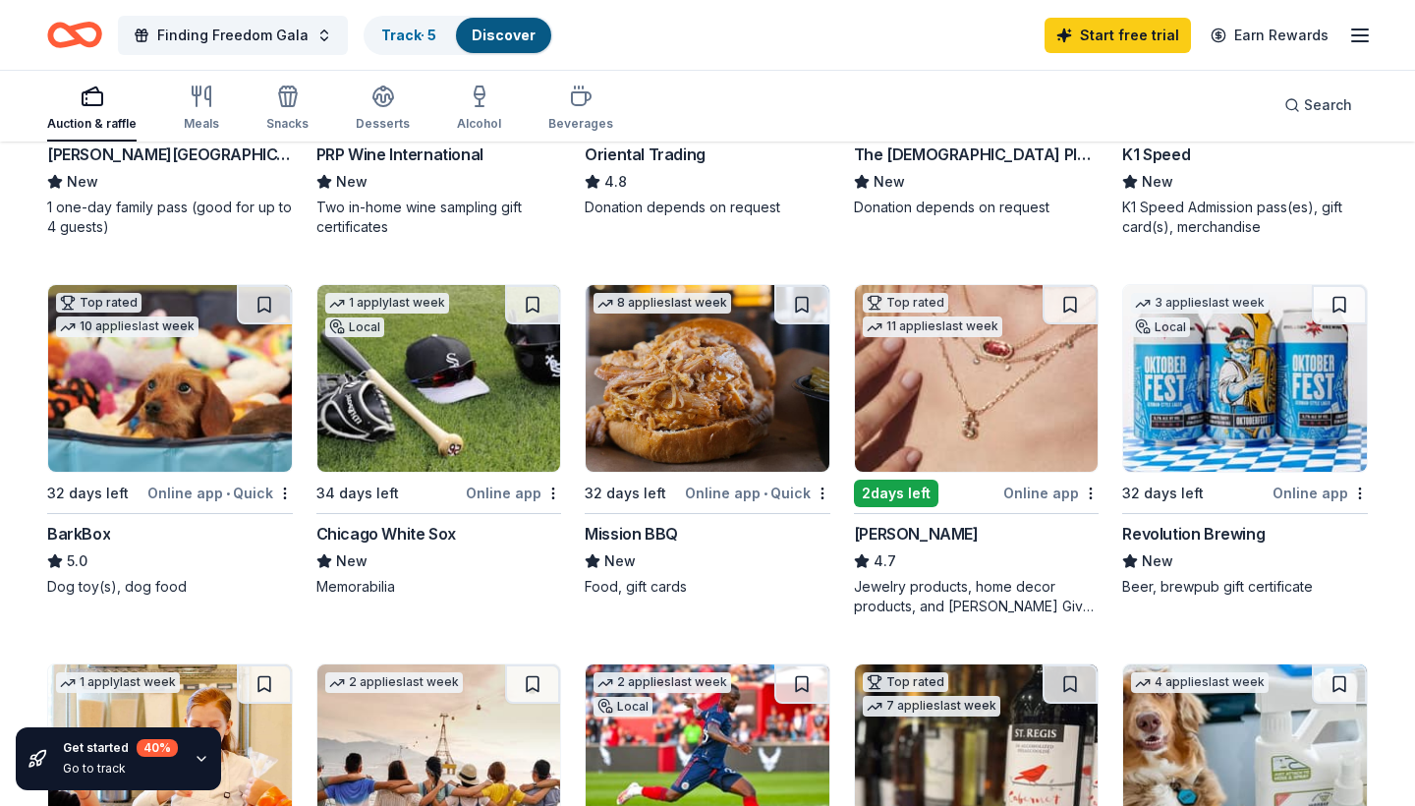
click at [916, 535] on div "Kendra Scott" at bounding box center [916, 534] width 125 height 24
click at [1209, 559] on div "New" at bounding box center [1245, 561] width 246 height 24
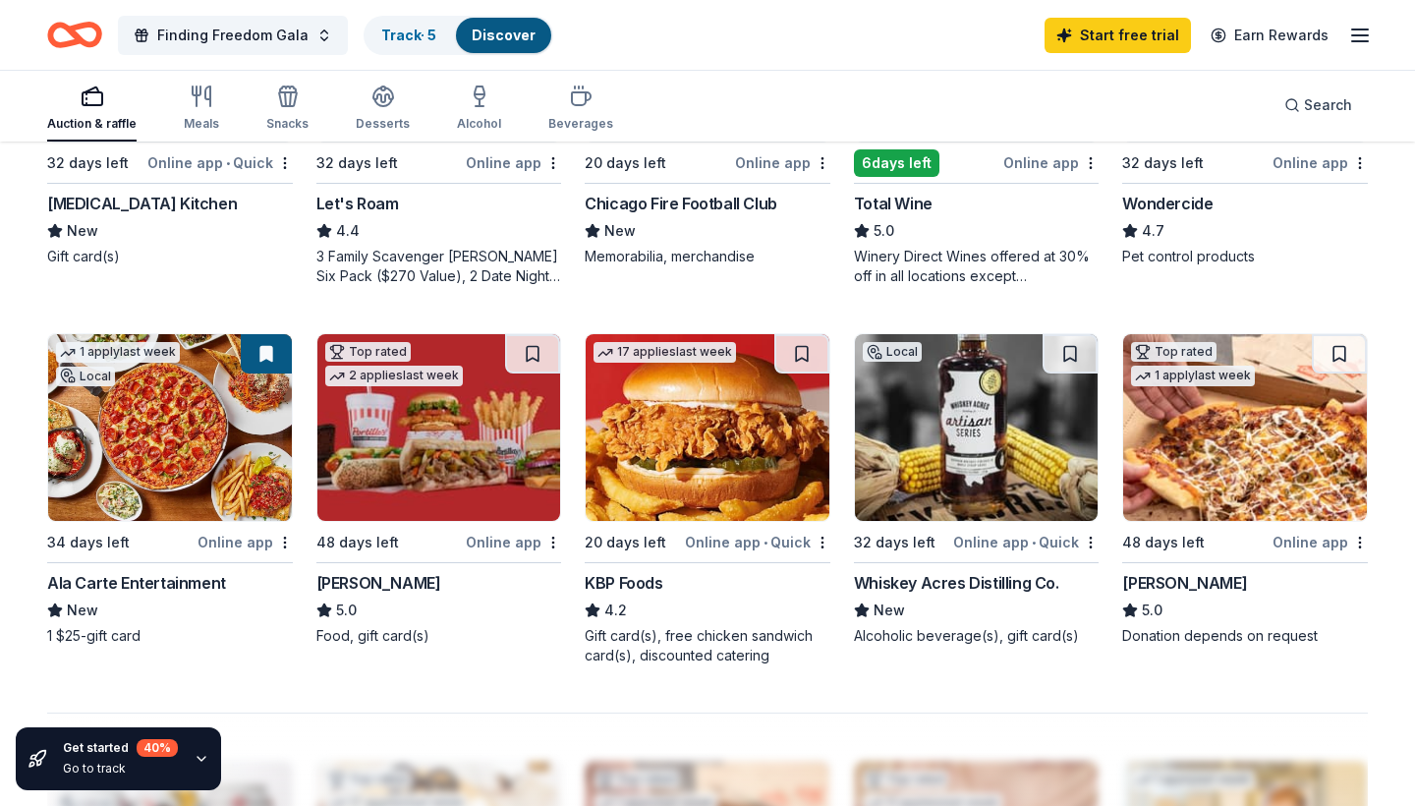
scroll to position [1186, 0]
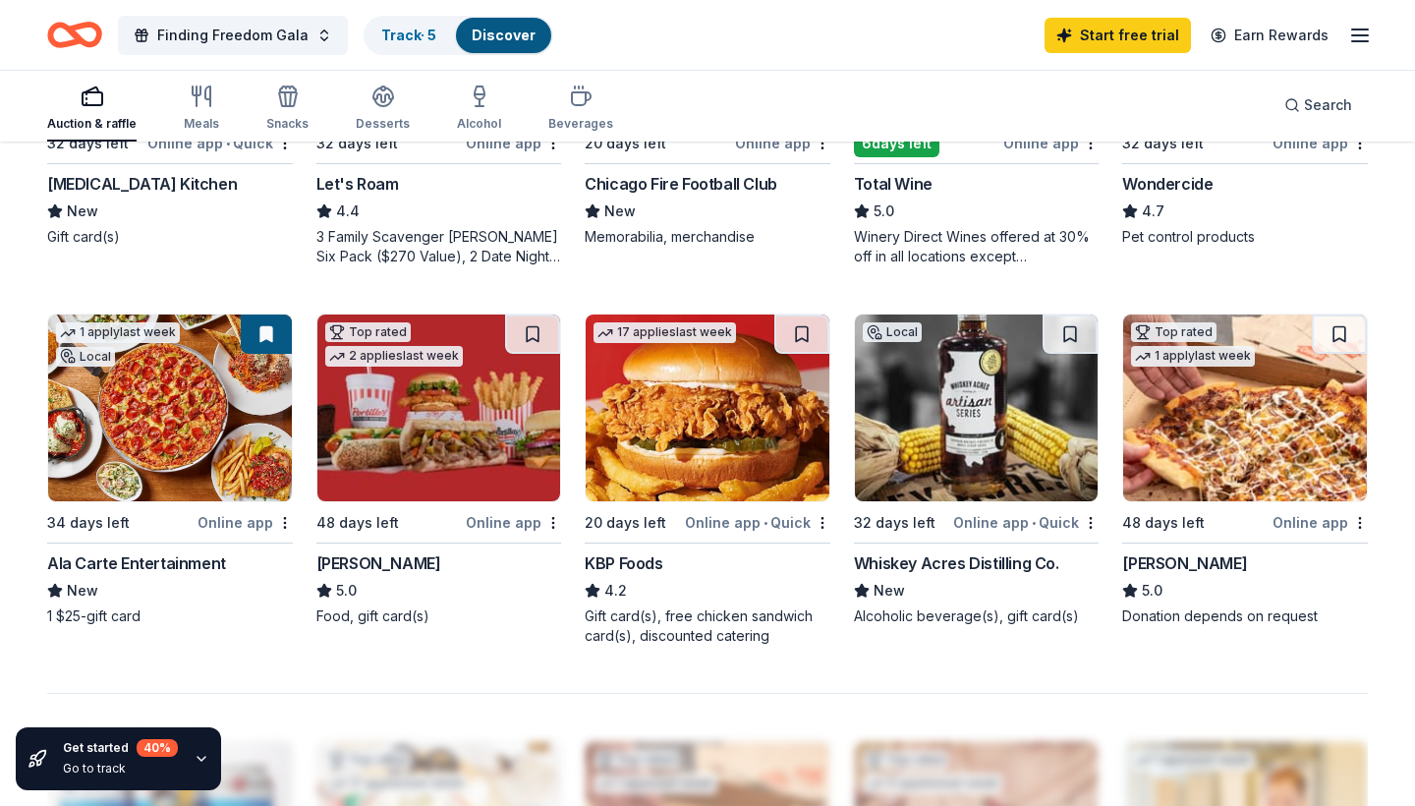
click at [466, 439] on img at bounding box center [439, 407] width 244 height 187
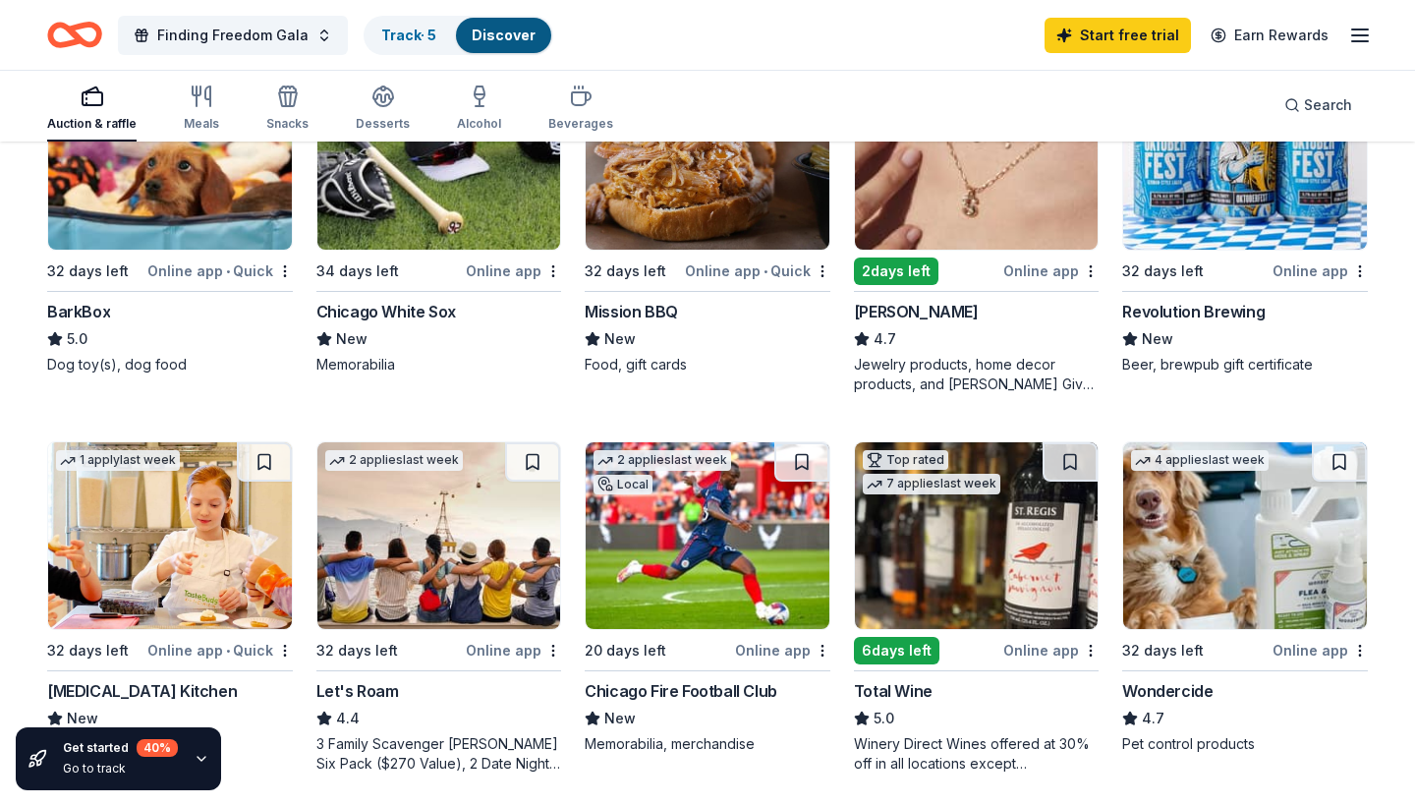
scroll to position [311, 0]
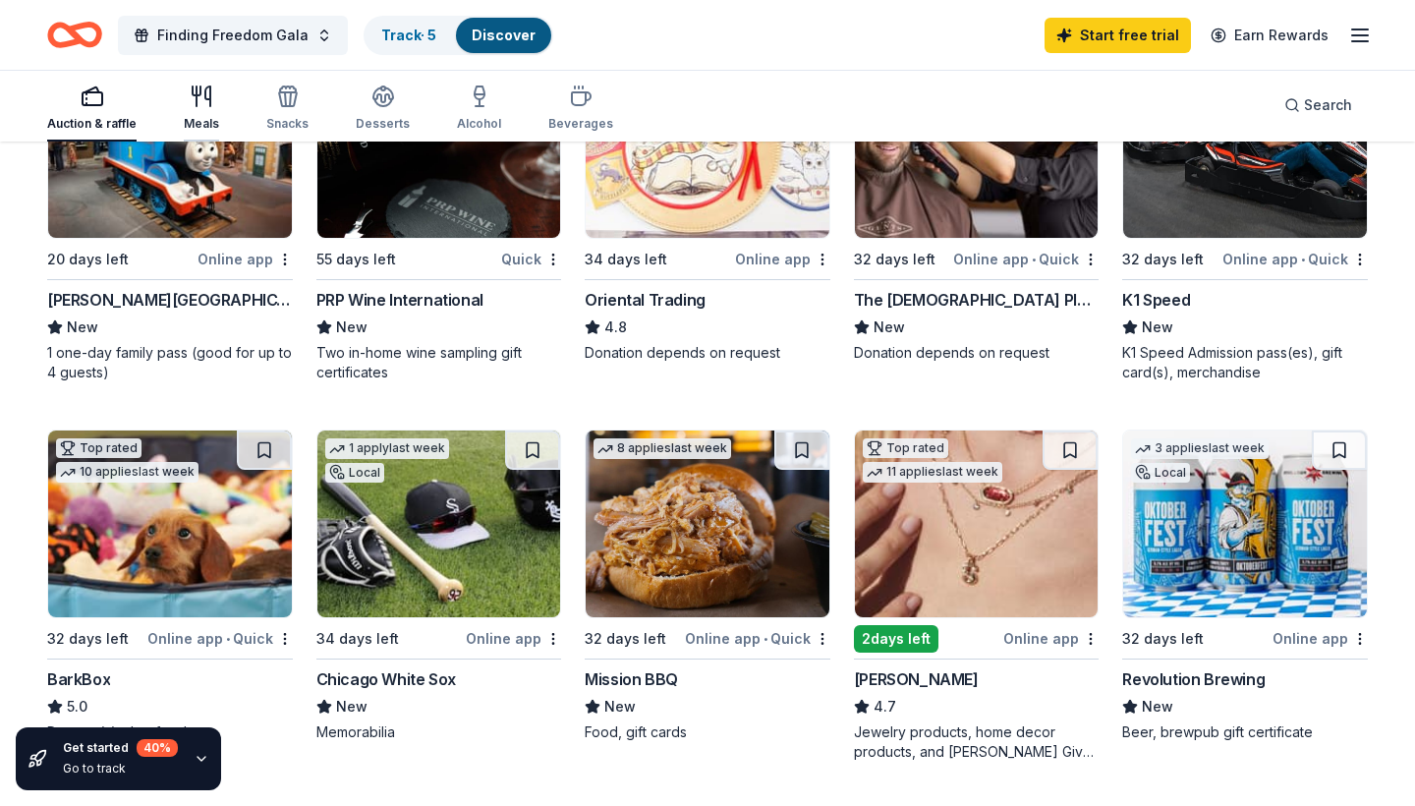
click at [201, 113] on div "Meals" at bounding box center [201, 107] width 35 height 47
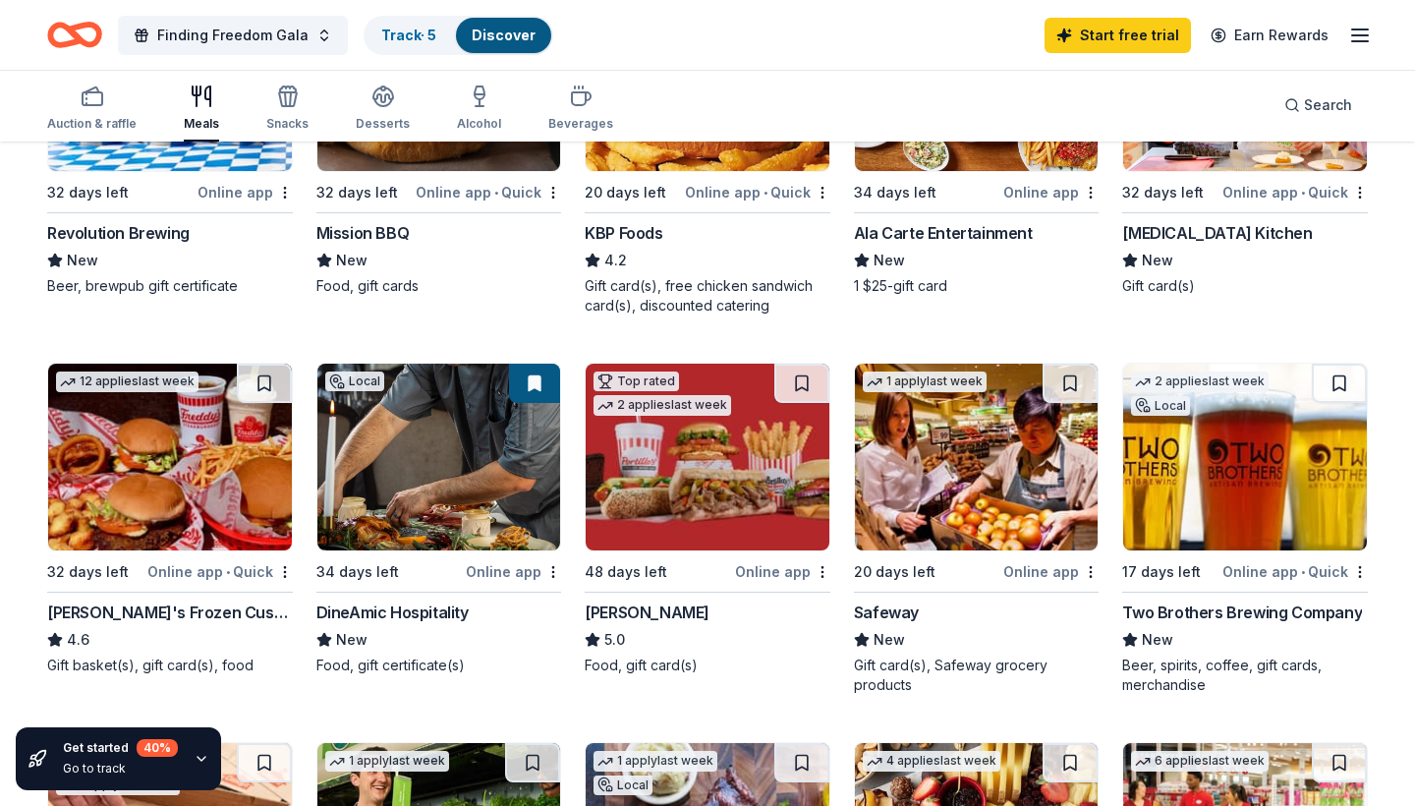
scroll to position [384, 0]
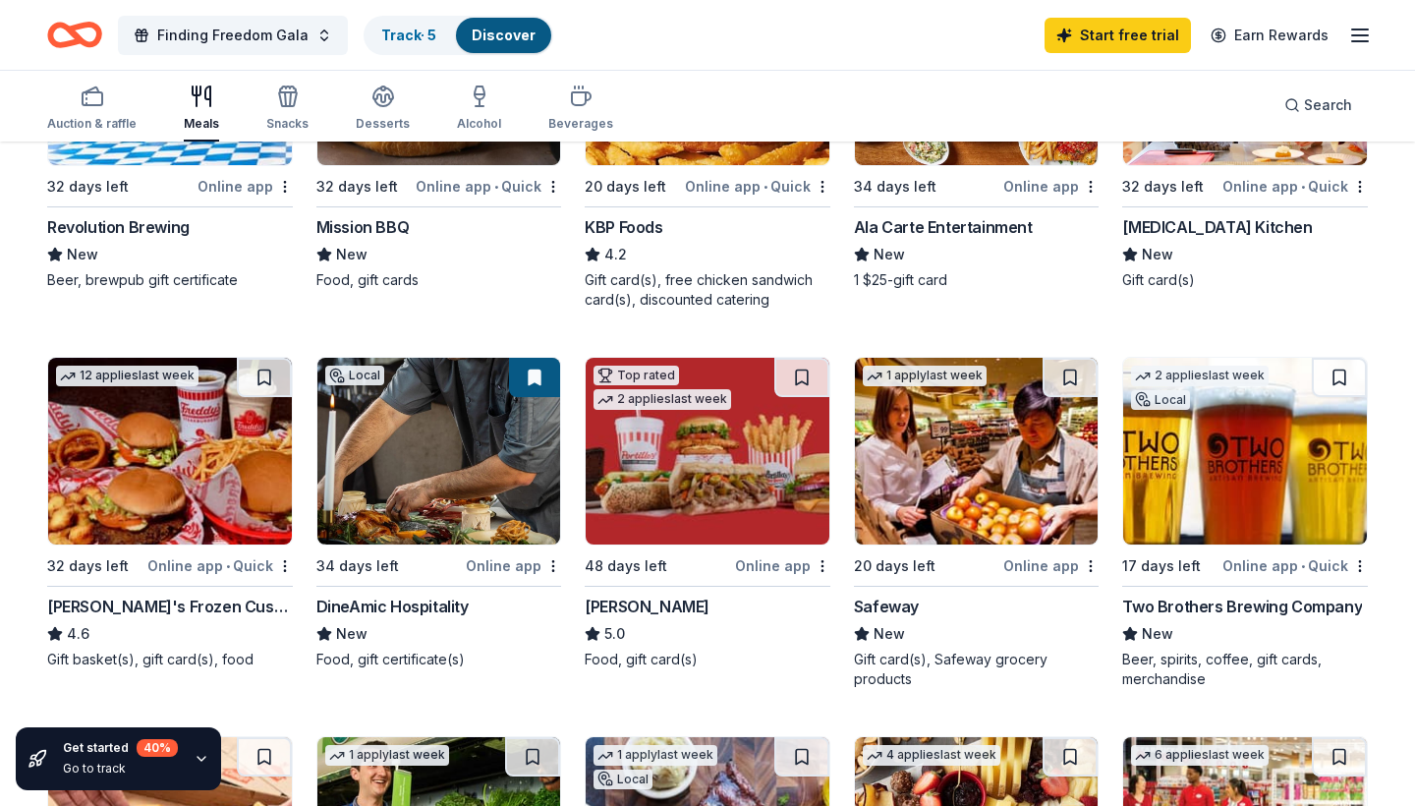
click at [1196, 473] on img at bounding box center [1245, 451] width 244 height 187
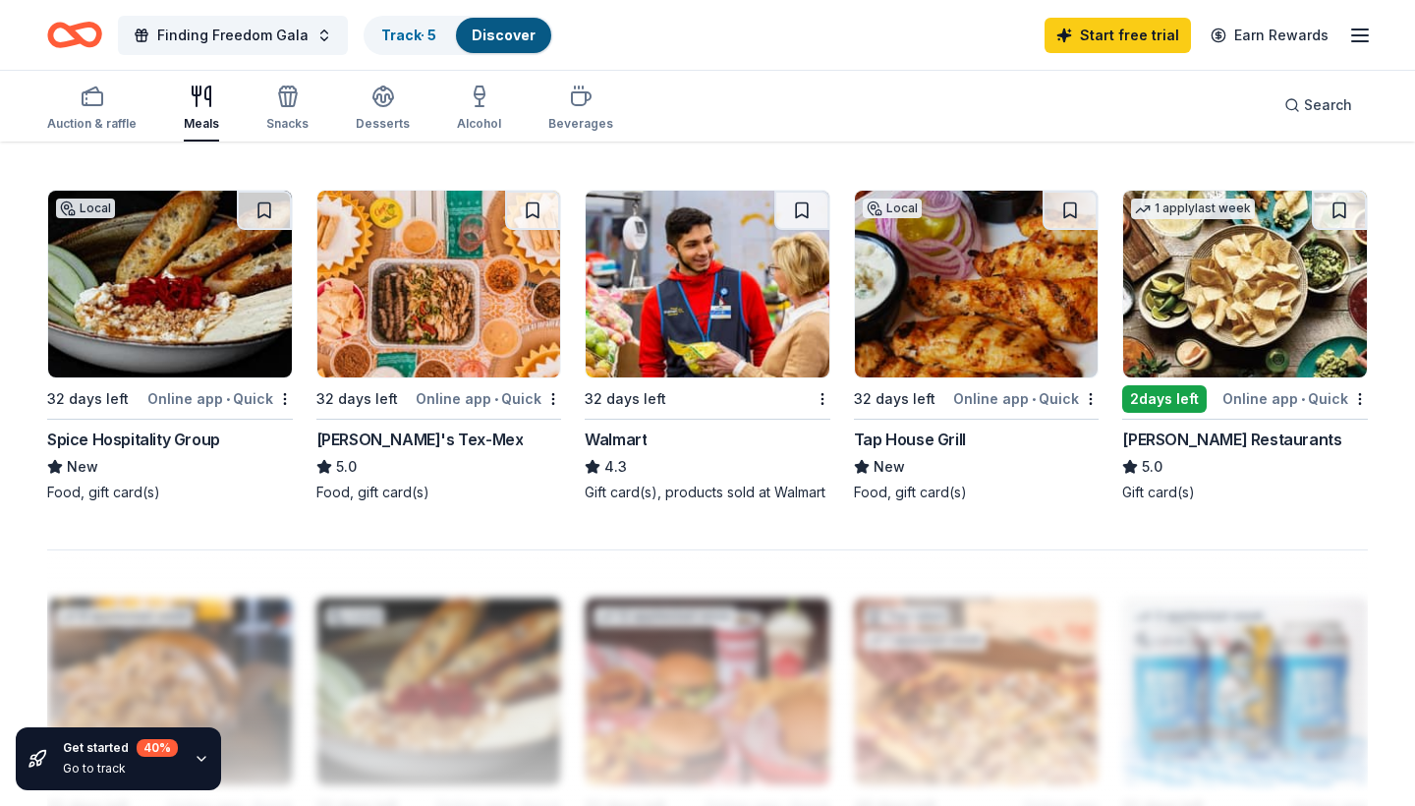
scroll to position [988, 0]
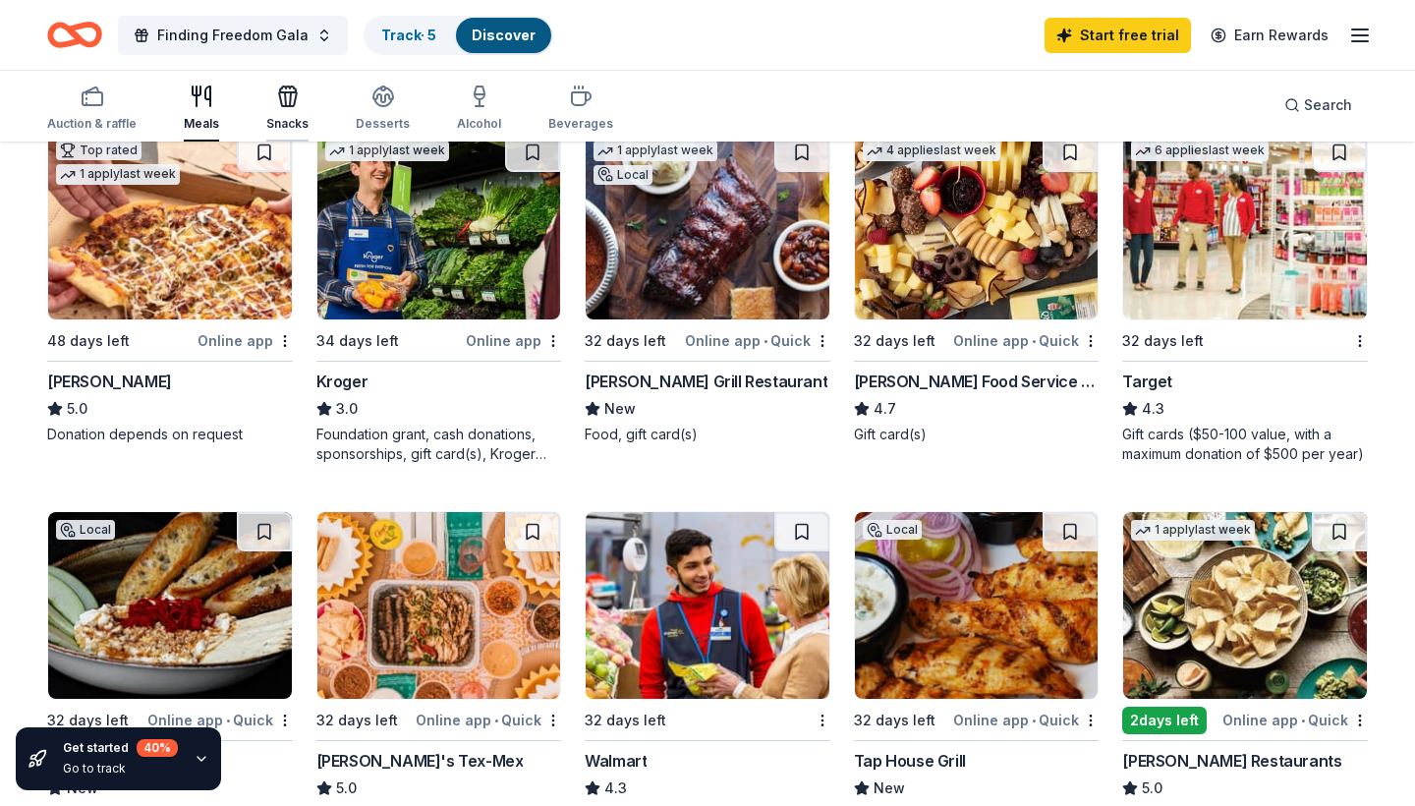
click at [291, 99] on icon "button" at bounding box center [288, 96] width 24 height 24
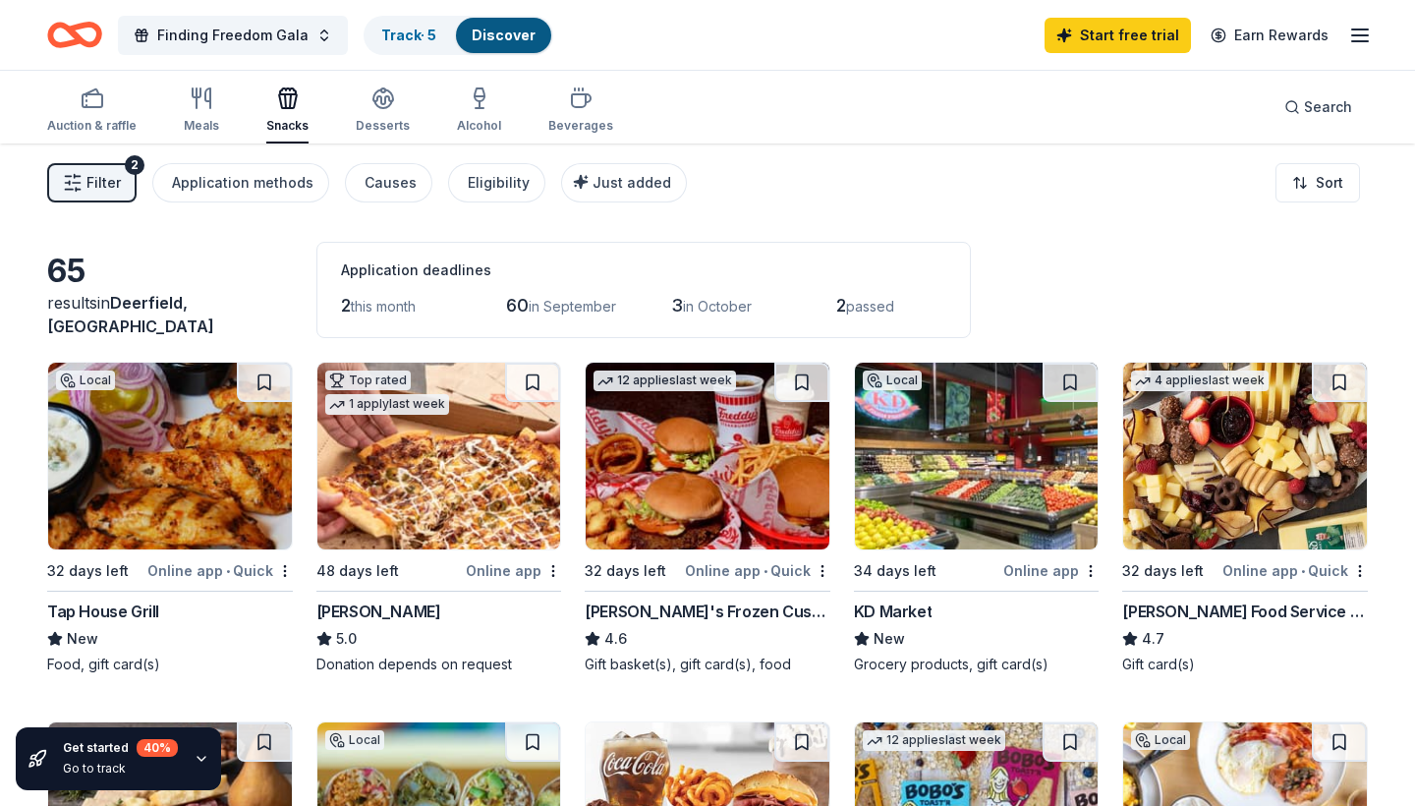
click at [716, 525] on img at bounding box center [708, 456] width 244 height 187
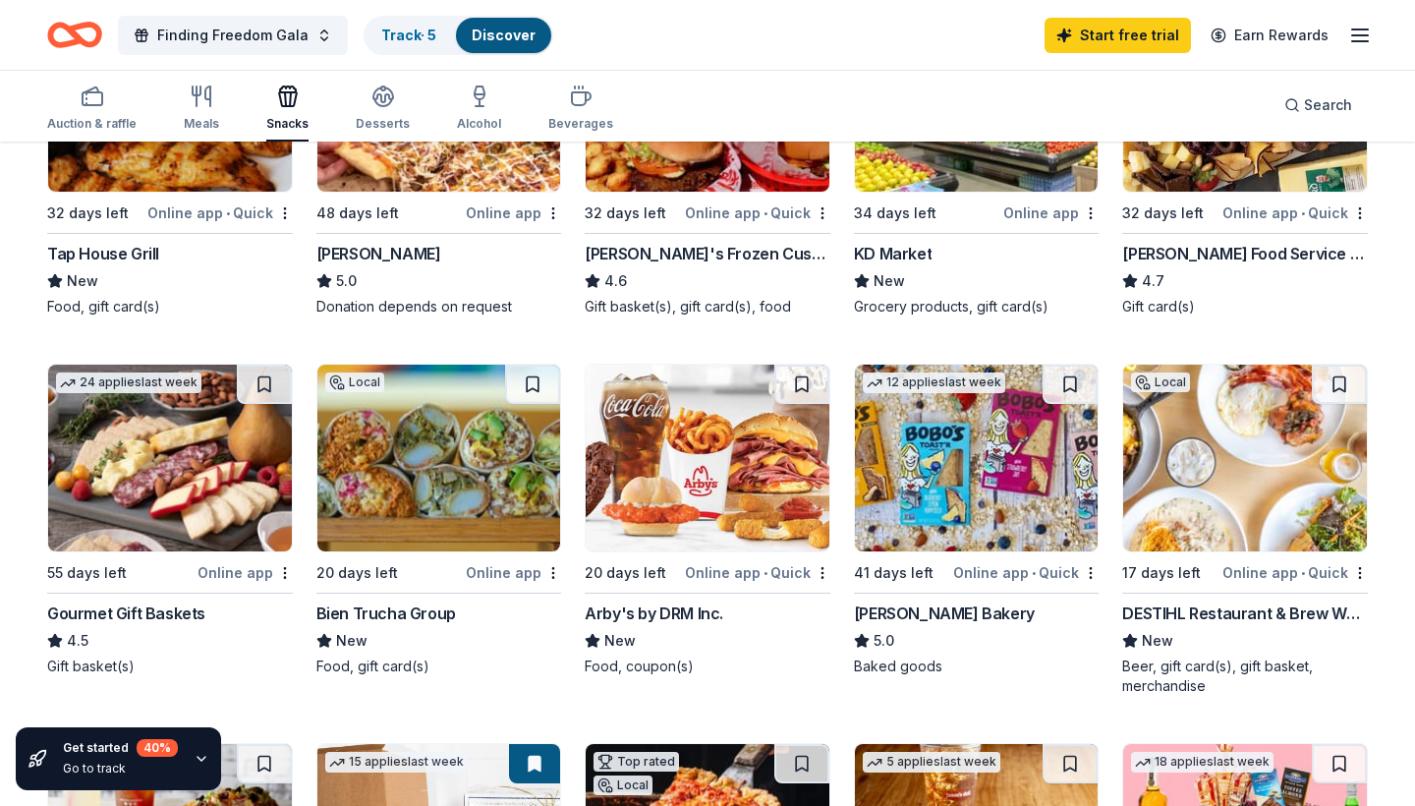
scroll to position [362, 0]
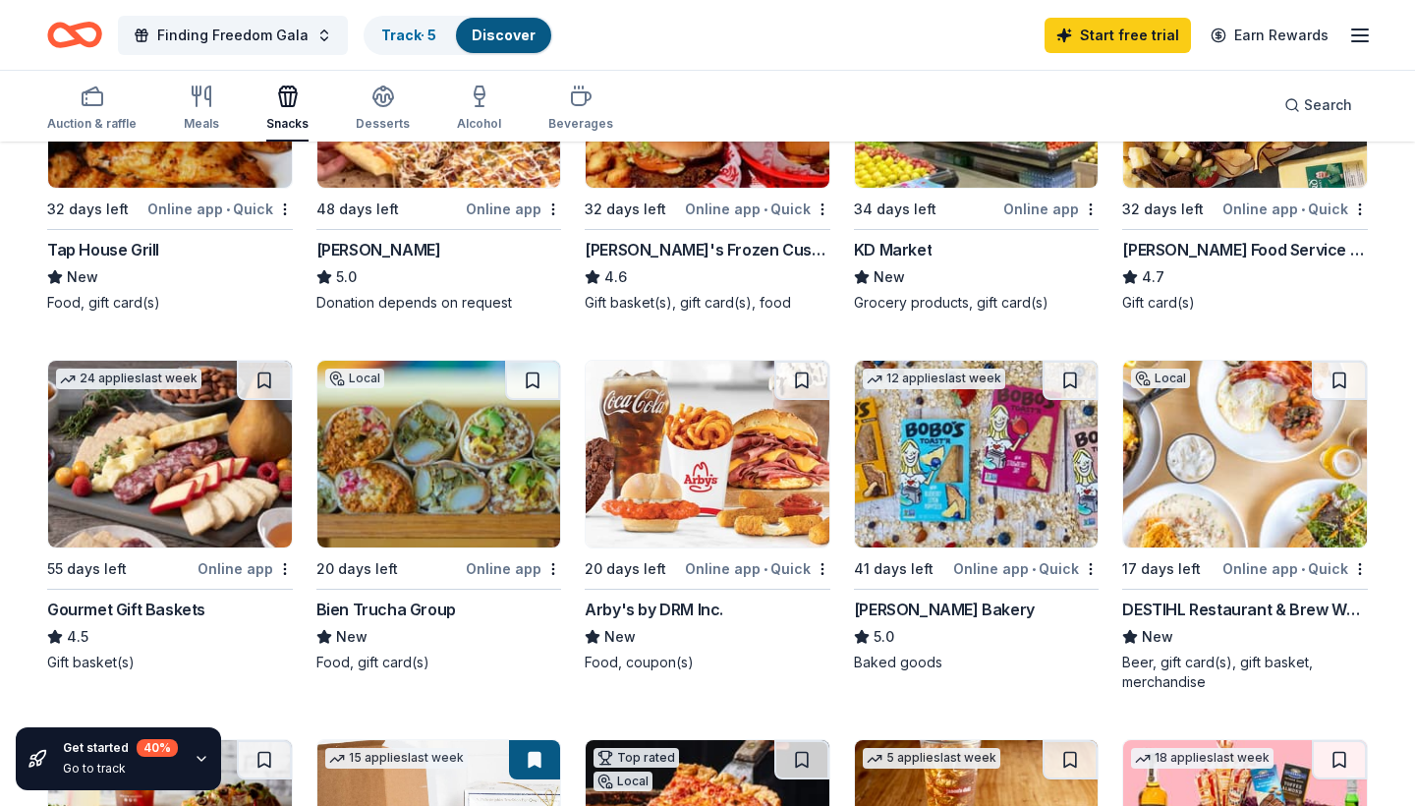
click at [956, 485] on img at bounding box center [977, 454] width 244 height 187
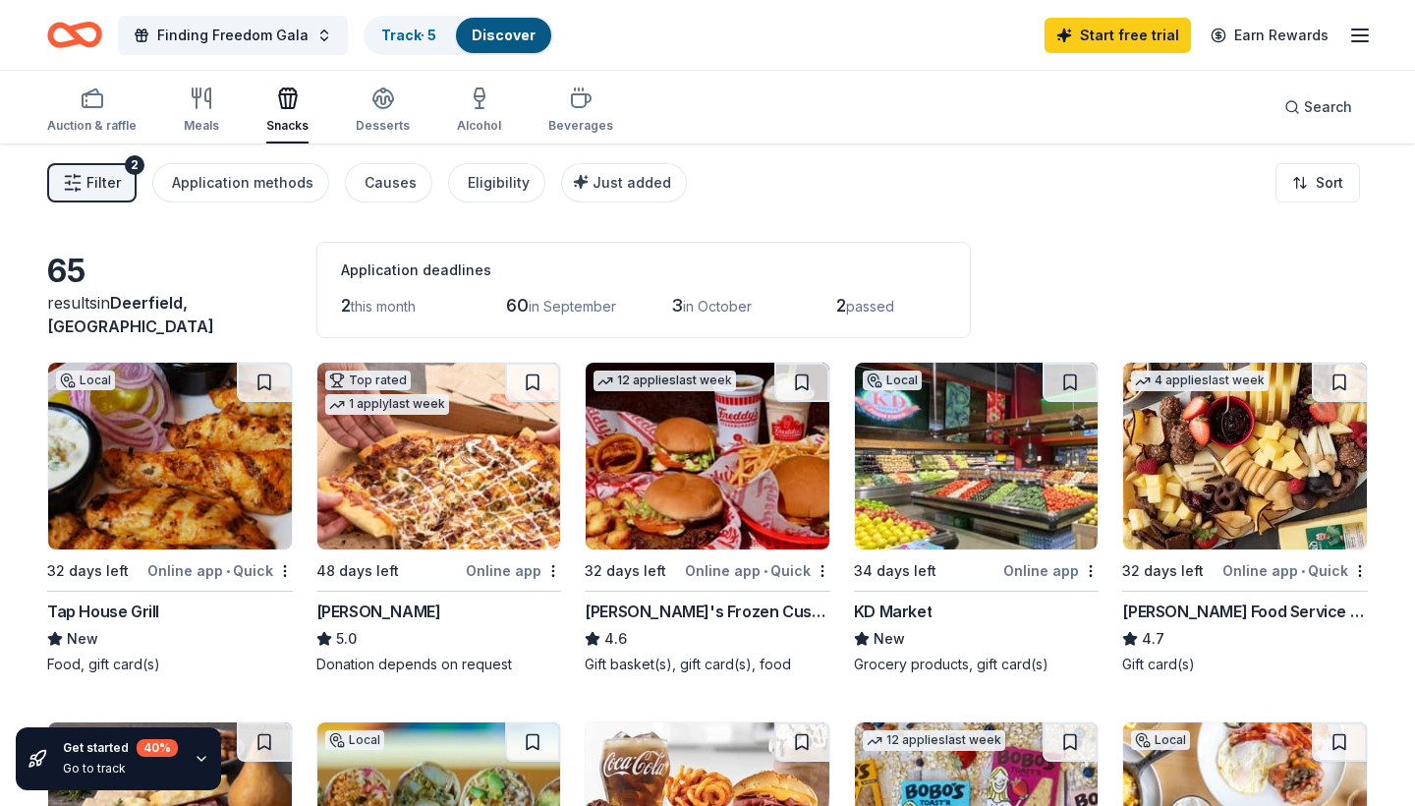
scroll to position [0, 0]
click at [93, 29] on icon "Home" at bounding box center [74, 35] width 55 height 46
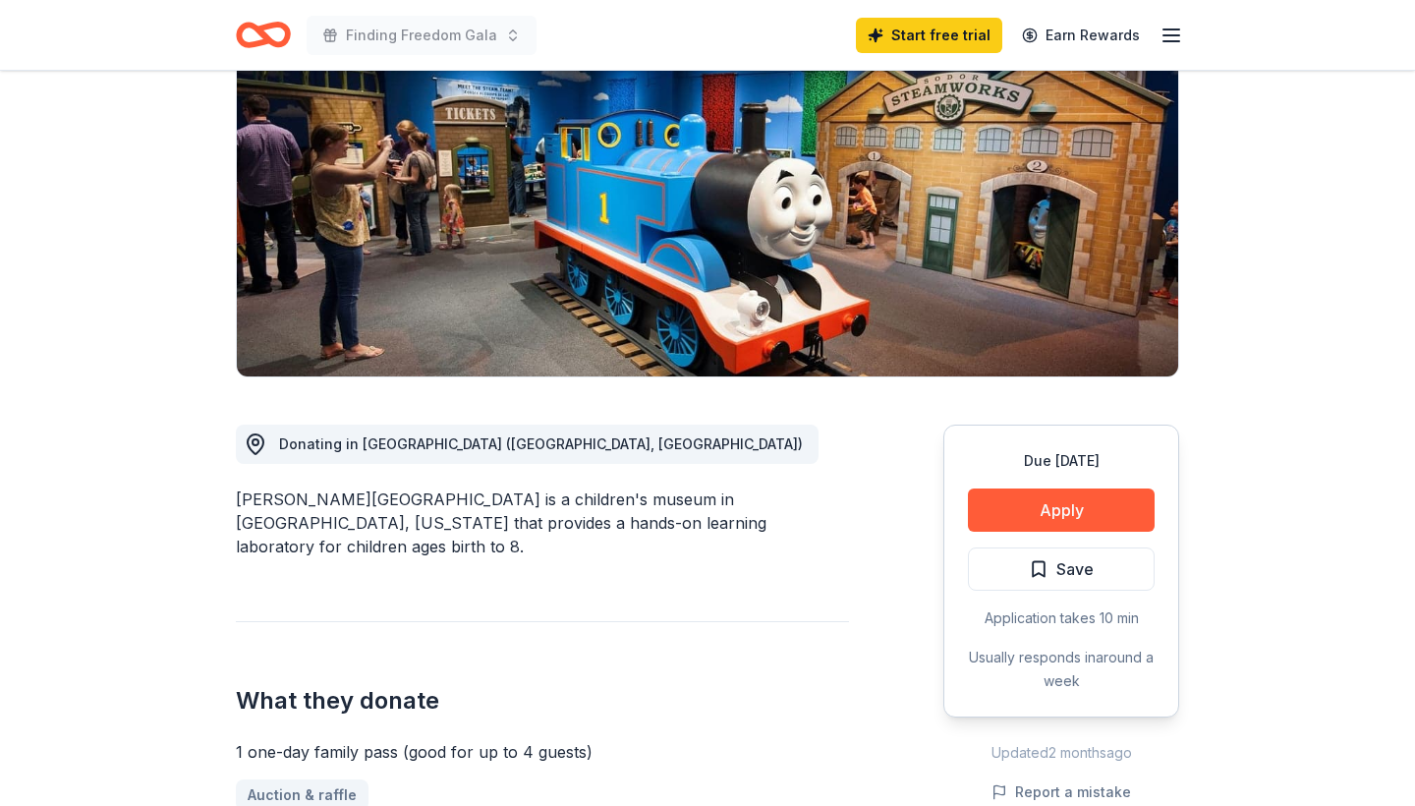
scroll to position [262, 0]
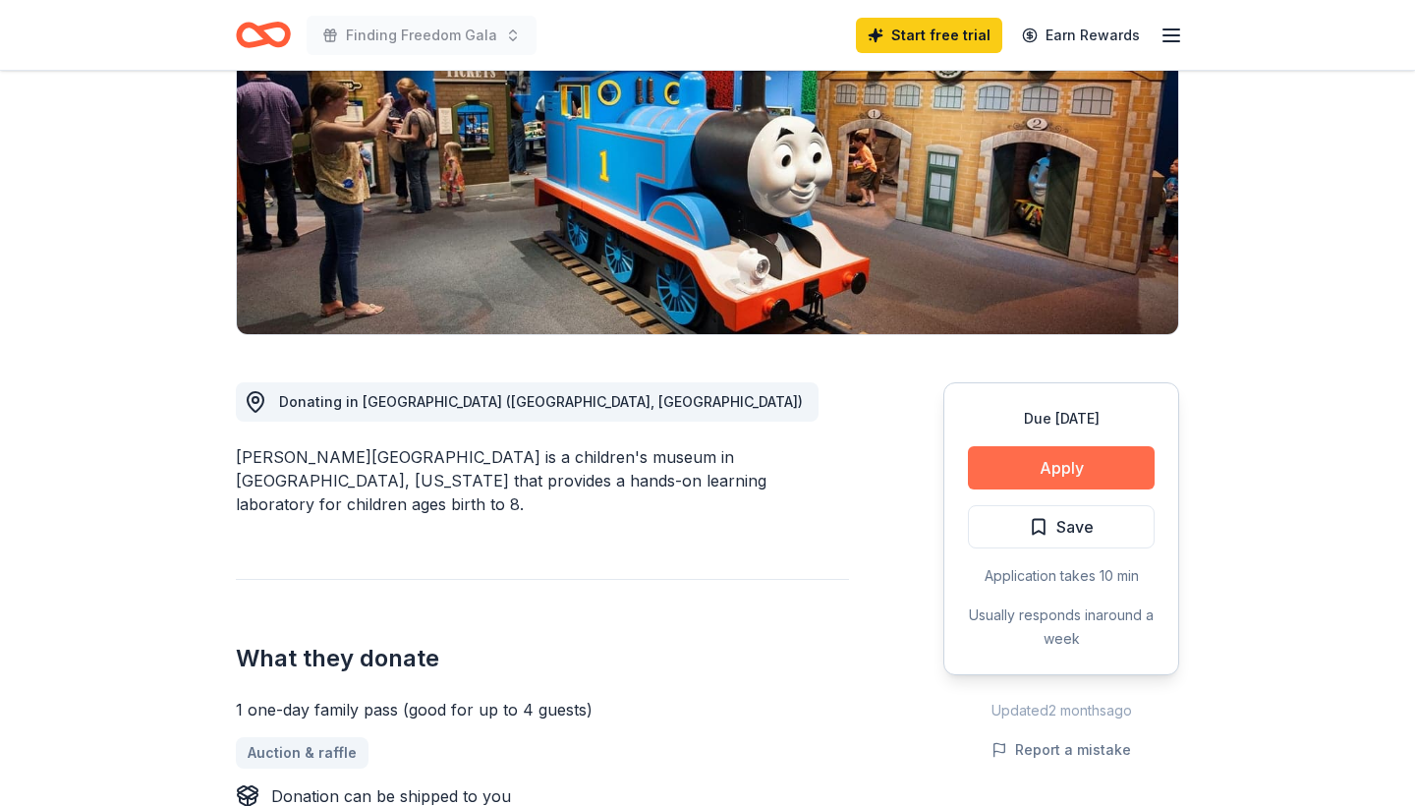
click at [1057, 477] on button "Apply" at bounding box center [1061, 467] width 187 height 43
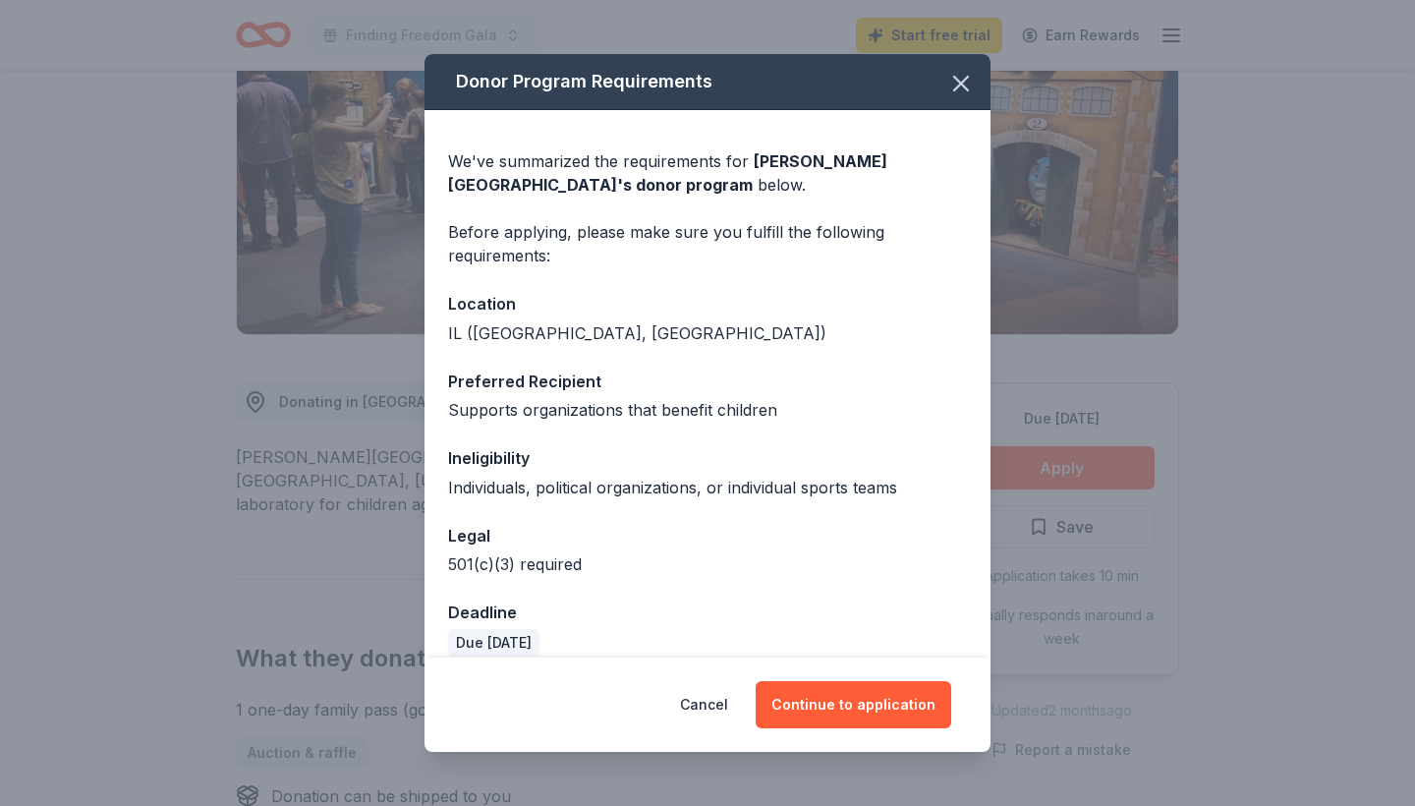
scroll to position [0, 0]
click at [838, 703] on button "Continue to application" at bounding box center [854, 704] width 196 height 47
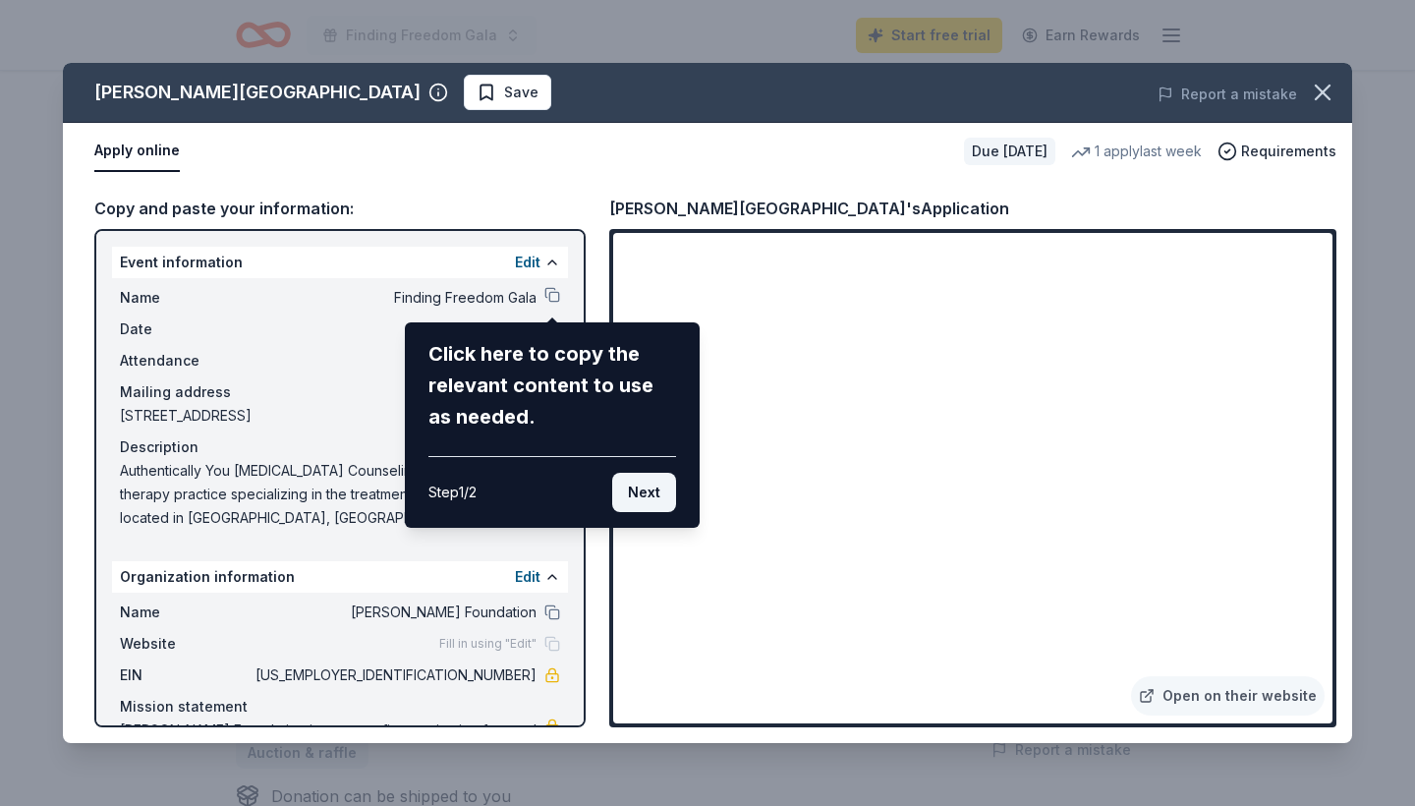
click at [649, 487] on button "Next" at bounding box center [644, 492] width 64 height 39
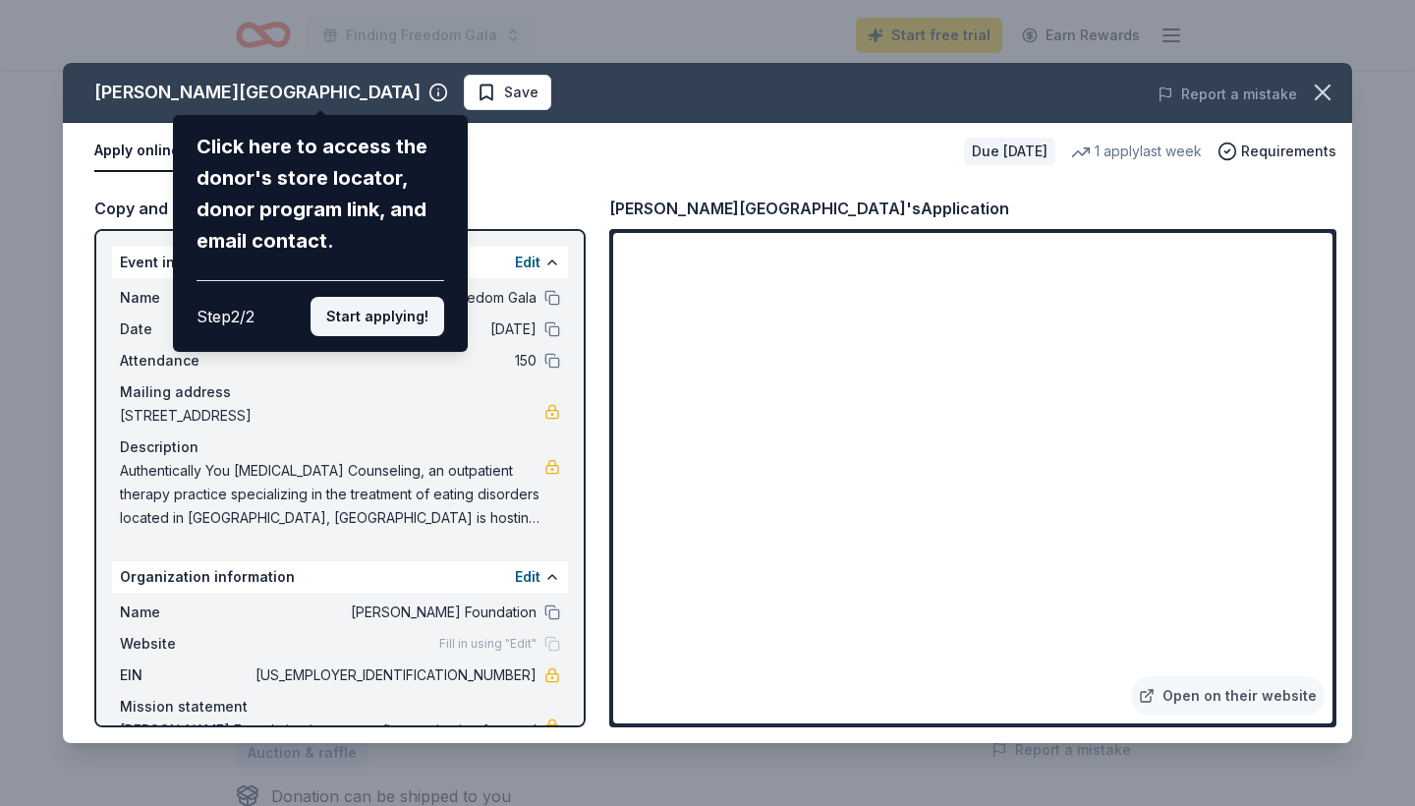
click at [426, 297] on button "Start applying!" at bounding box center [377, 316] width 134 height 39
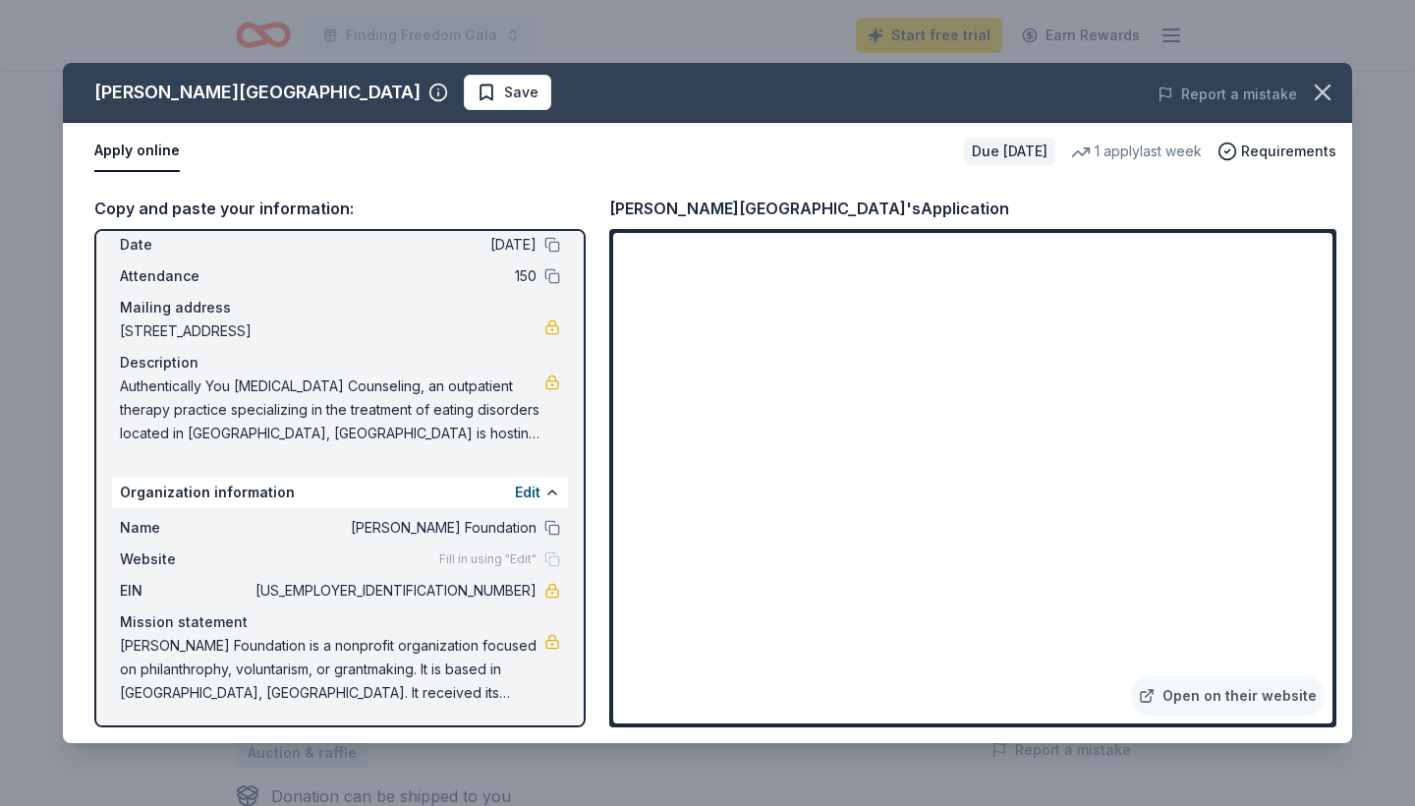
scroll to position [84, 0]
click at [551, 528] on button at bounding box center [552, 529] width 16 height 16
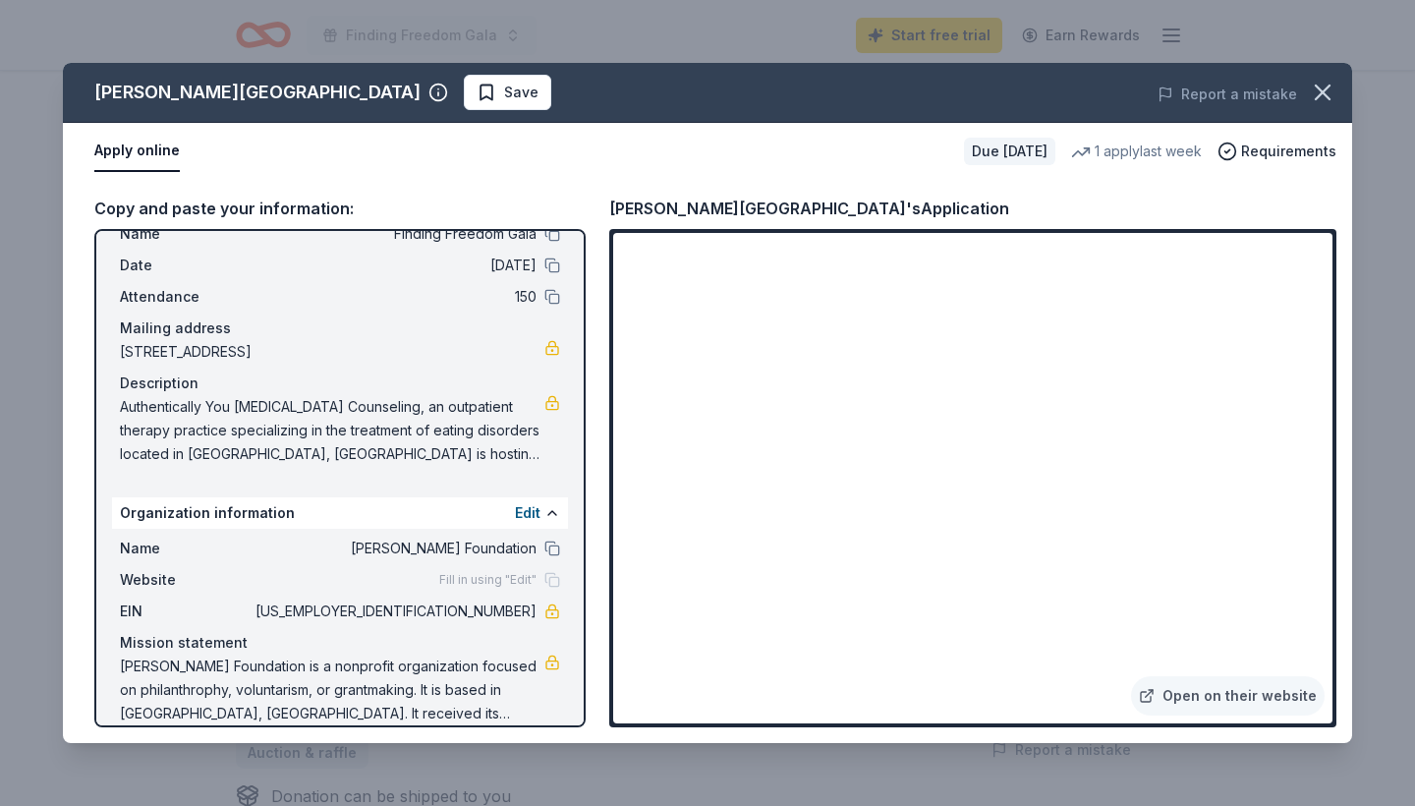
drag, startPoint x: 125, startPoint y: 403, endPoint x: 565, endPoint y: 497, distance: 450.2
click at [568, 498] on div "Event information Edit Name Finding Freedom Gala Date 10/17/25 Attendance 150 M…" at bounding box center [339, 478] width 491 height 498
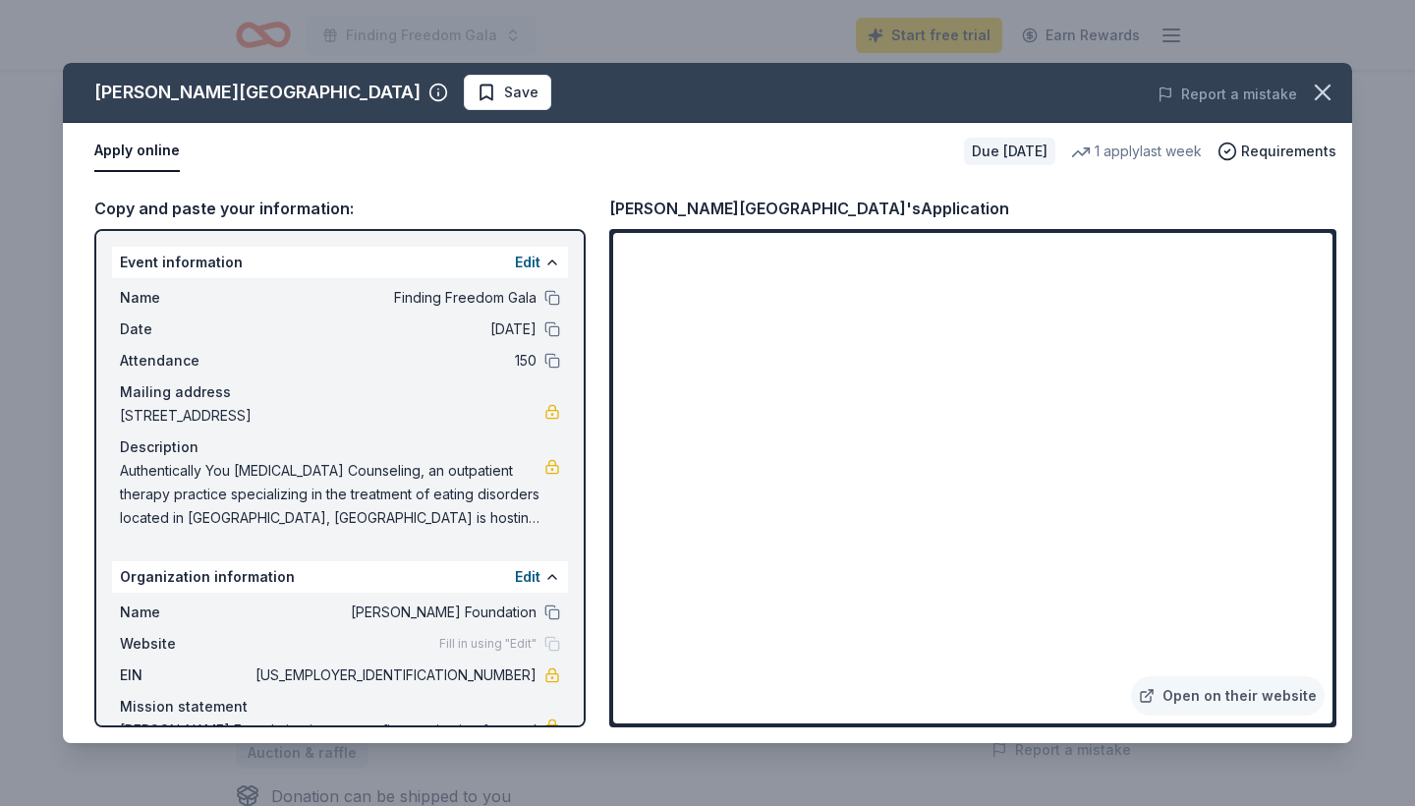
scroll to position [0, 0]
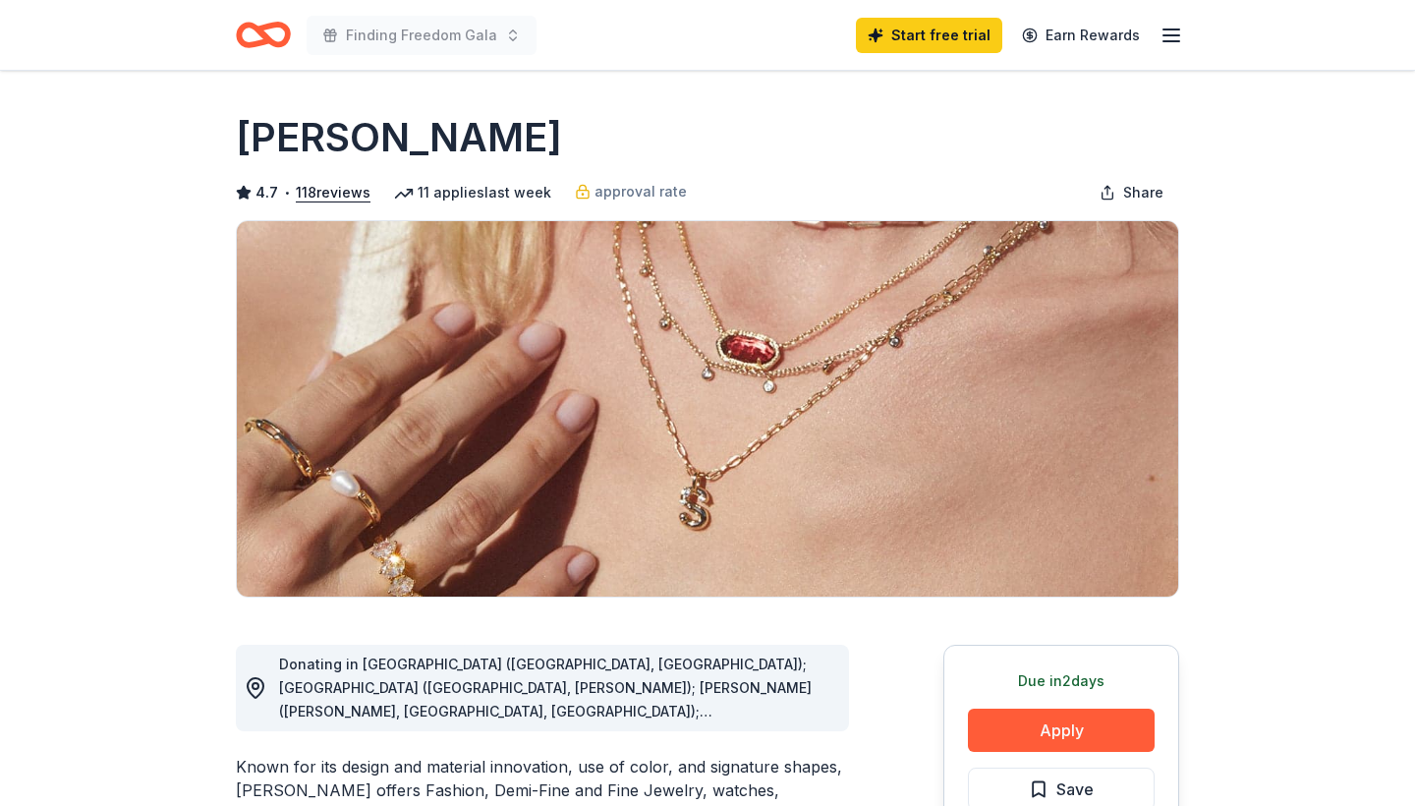
scroll to position [467, 0]
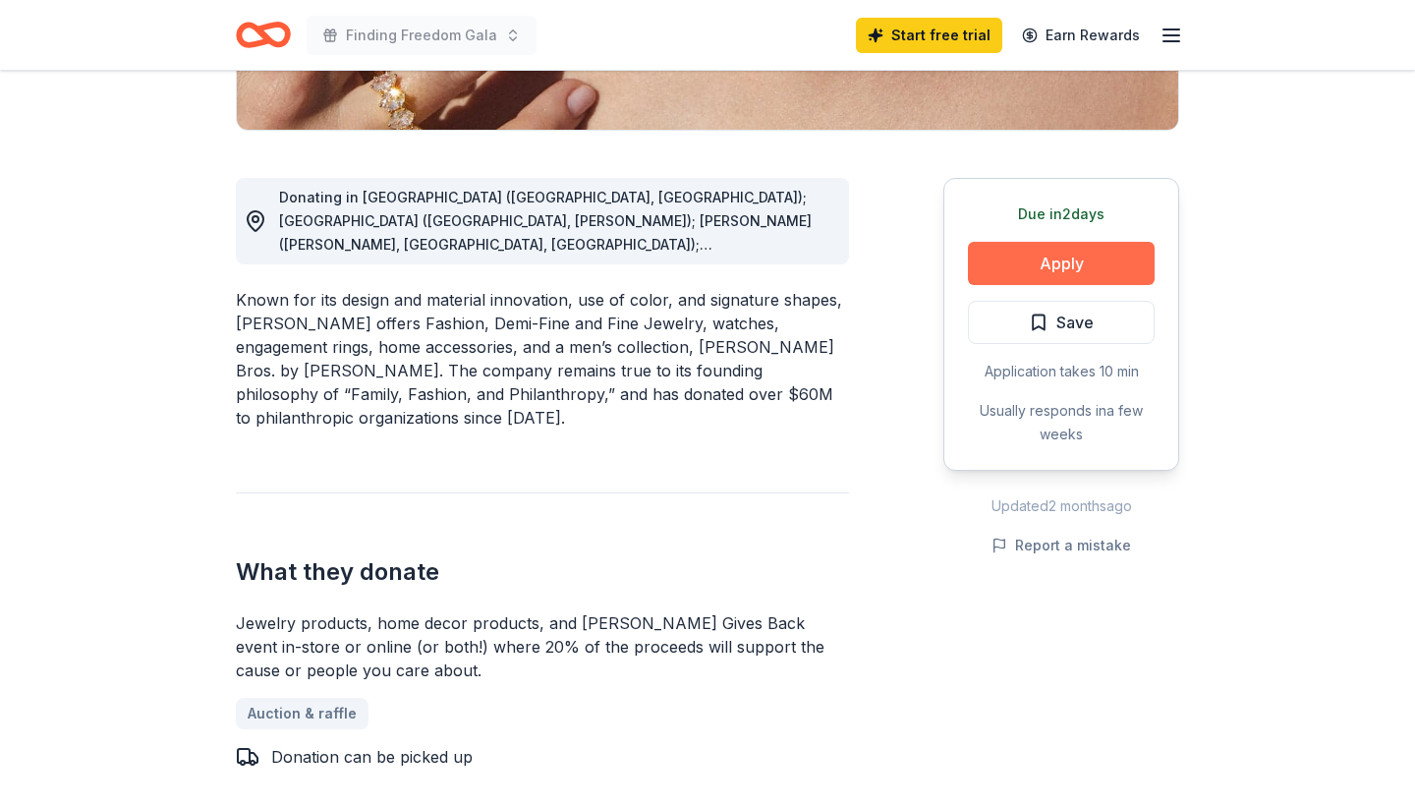
click at [1052, 258] on button "Apply" at bounding box center [1061, 263] width 187 height 43
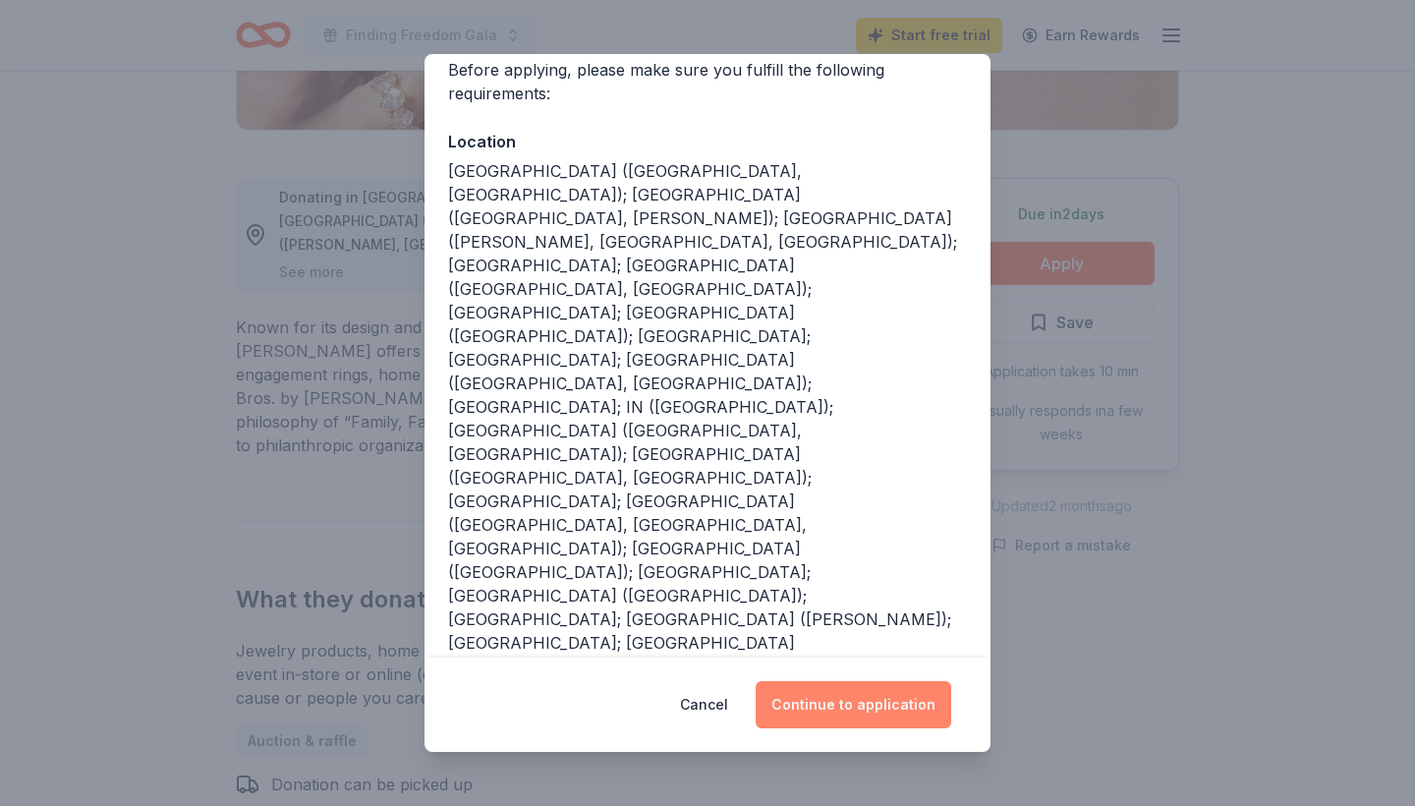
scroll to position [161, 0]
click at [853, 704] on button "Continue to application" at bounding box center [854, 704] width 196 height 47
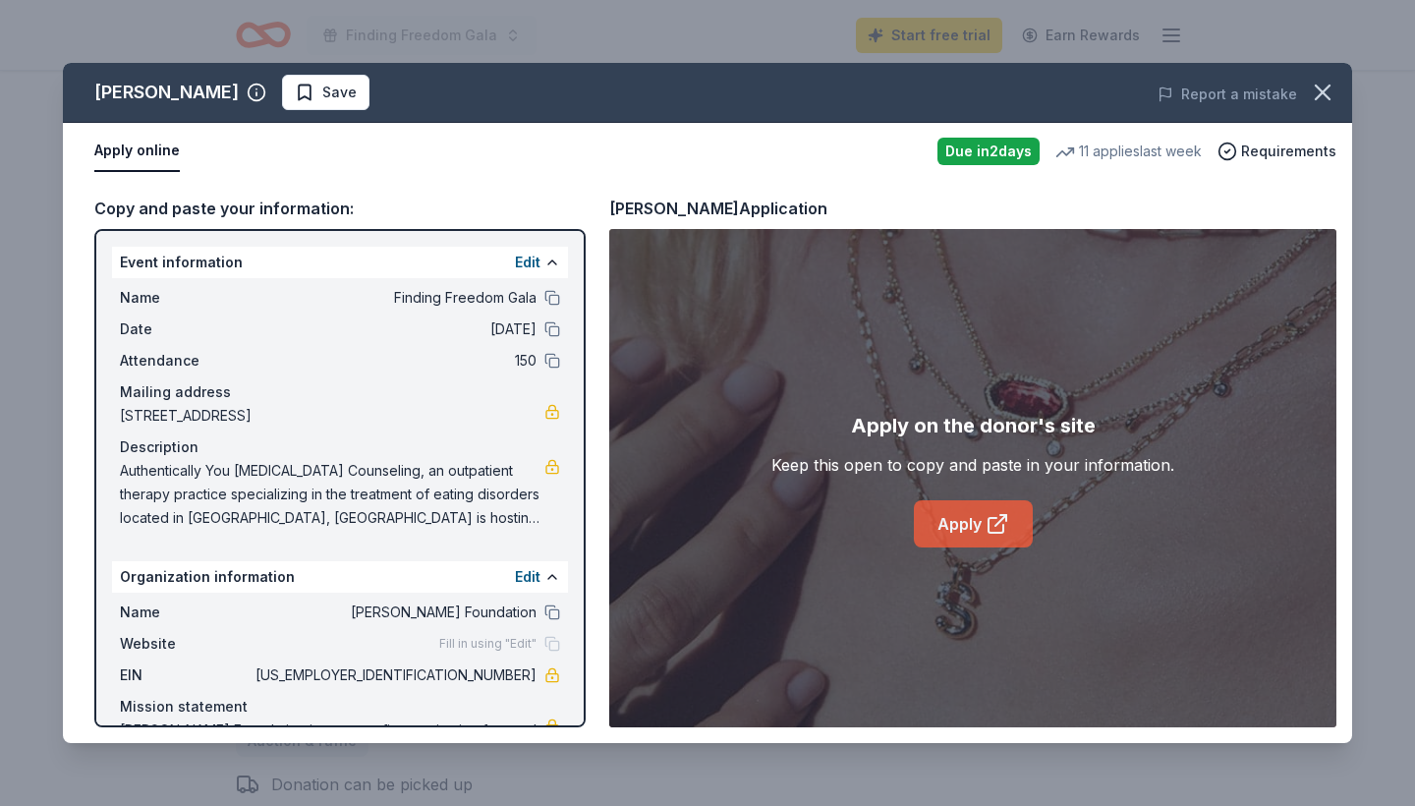
click at [943, 517] on link "Apply" at bounding box center [973, 523] width 119 height 47
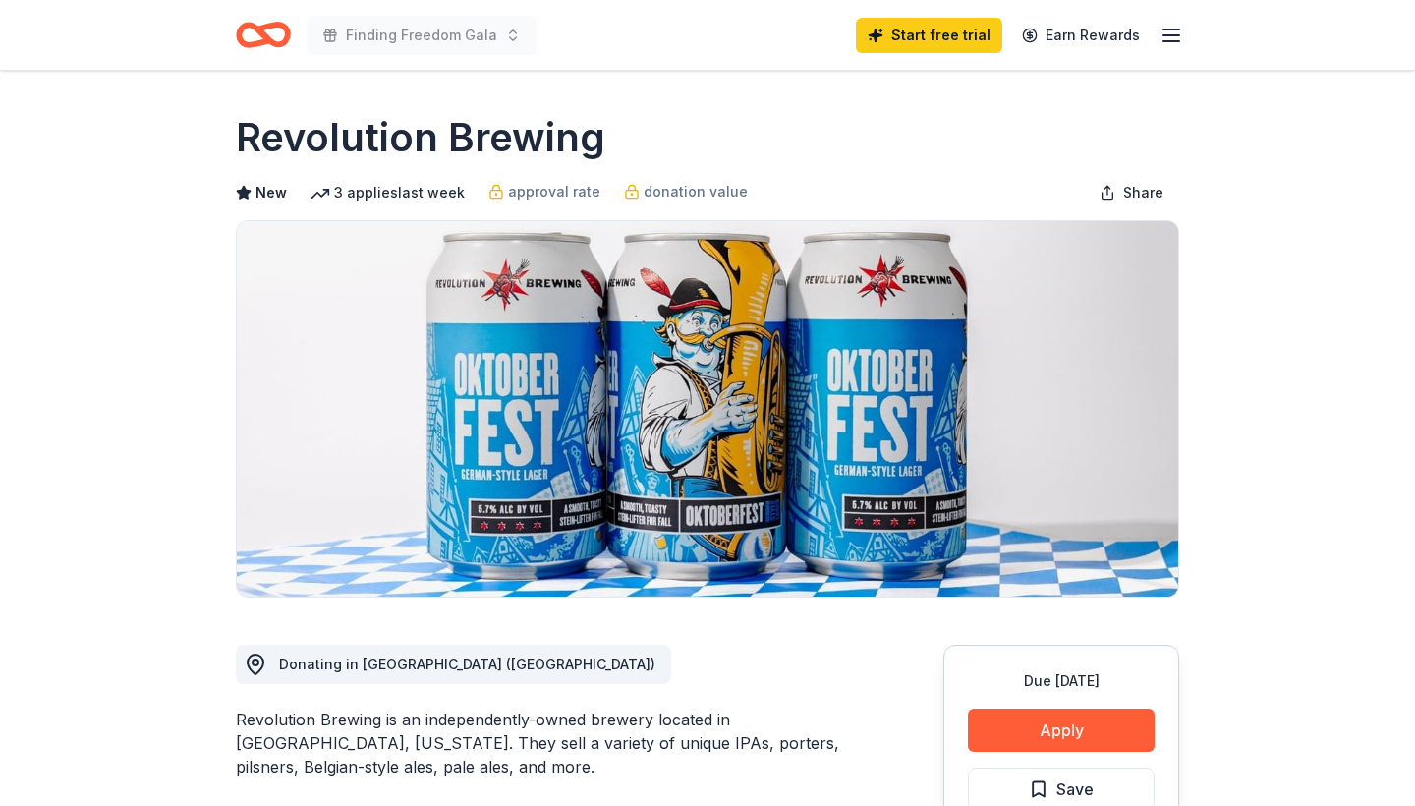
scroll to position [212, 0]
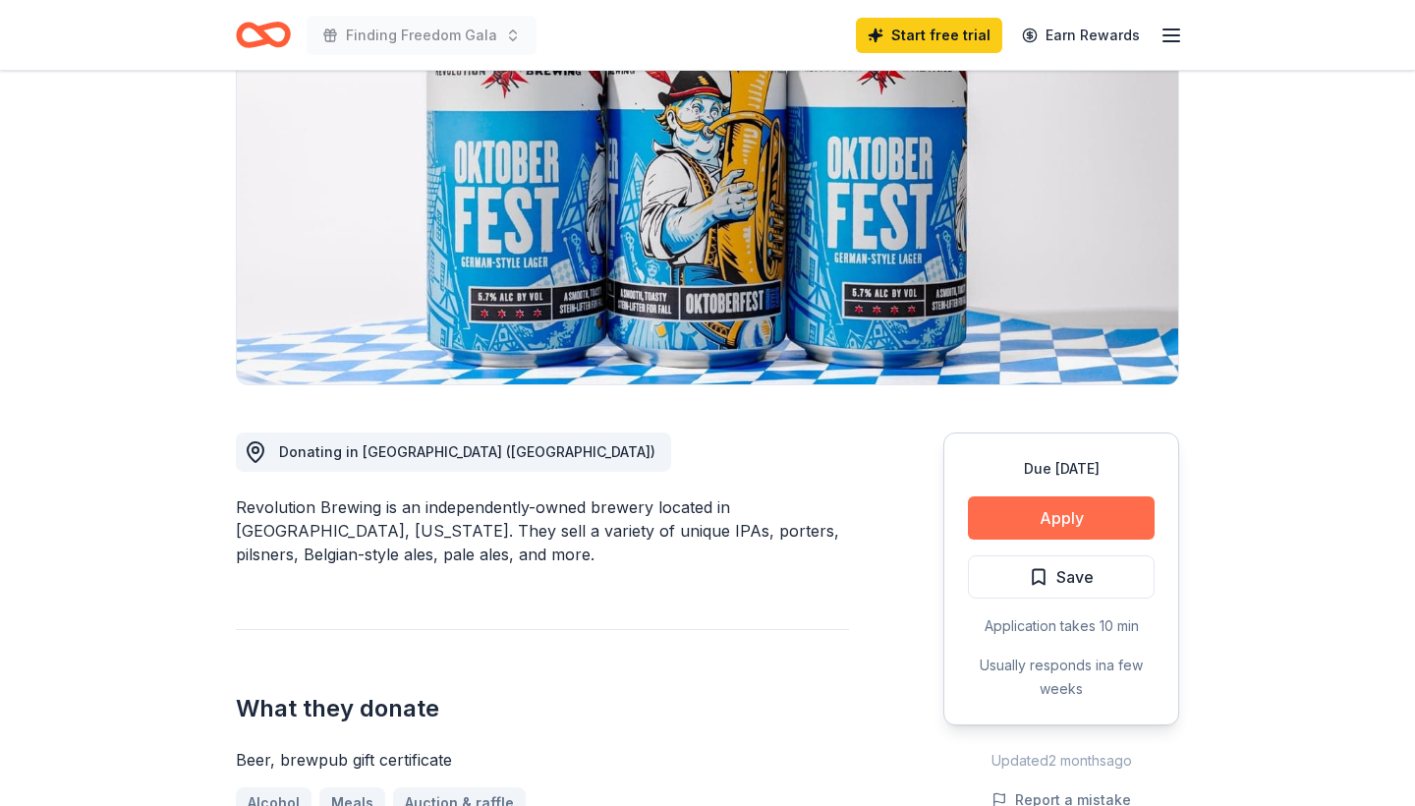
click at [1027, 524] on button "Apply" at bounding box center [1061, 517] width 187 height 43
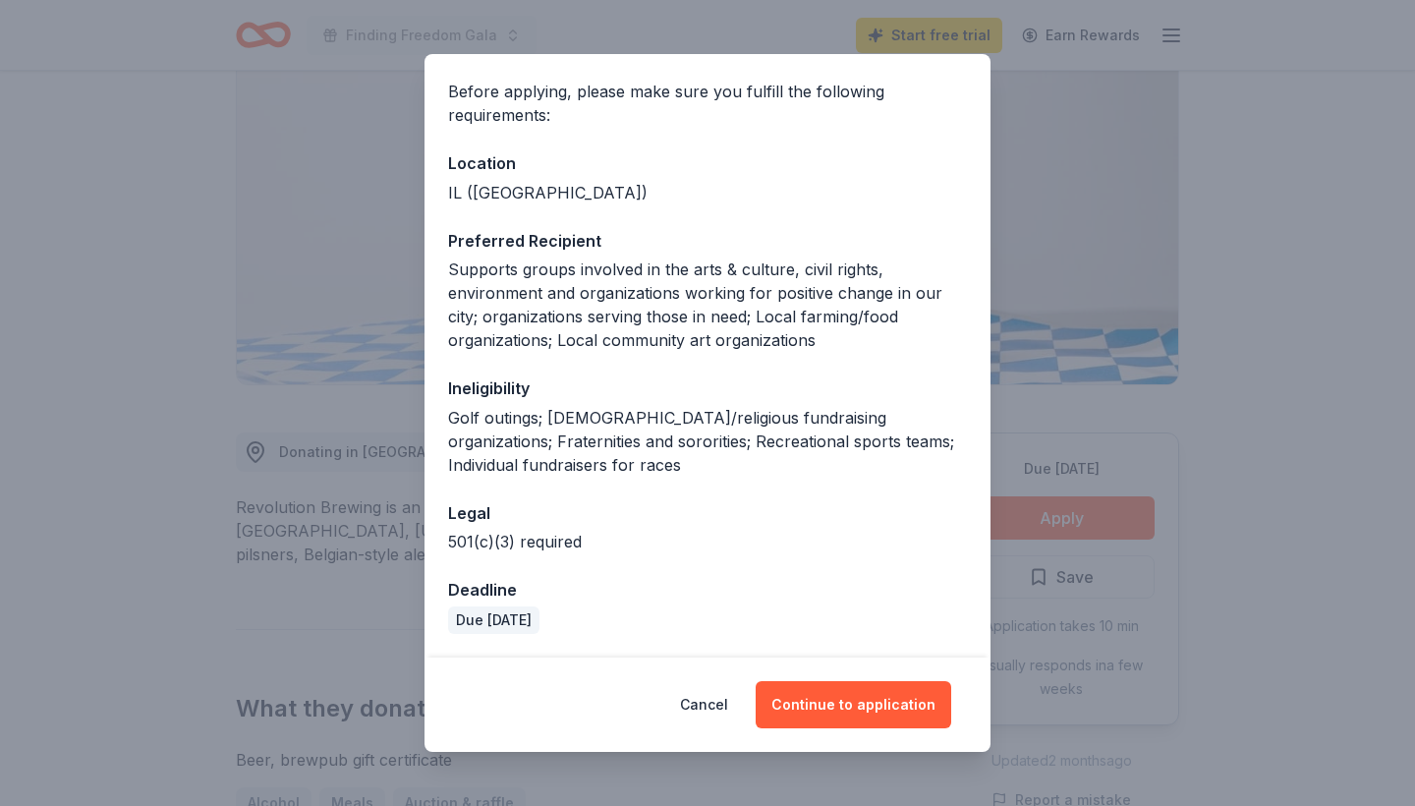
scroll to position [140, 0]
click at [798, 704] on button "Continue to application" at bounding box center [854, 704] width 196 height 47
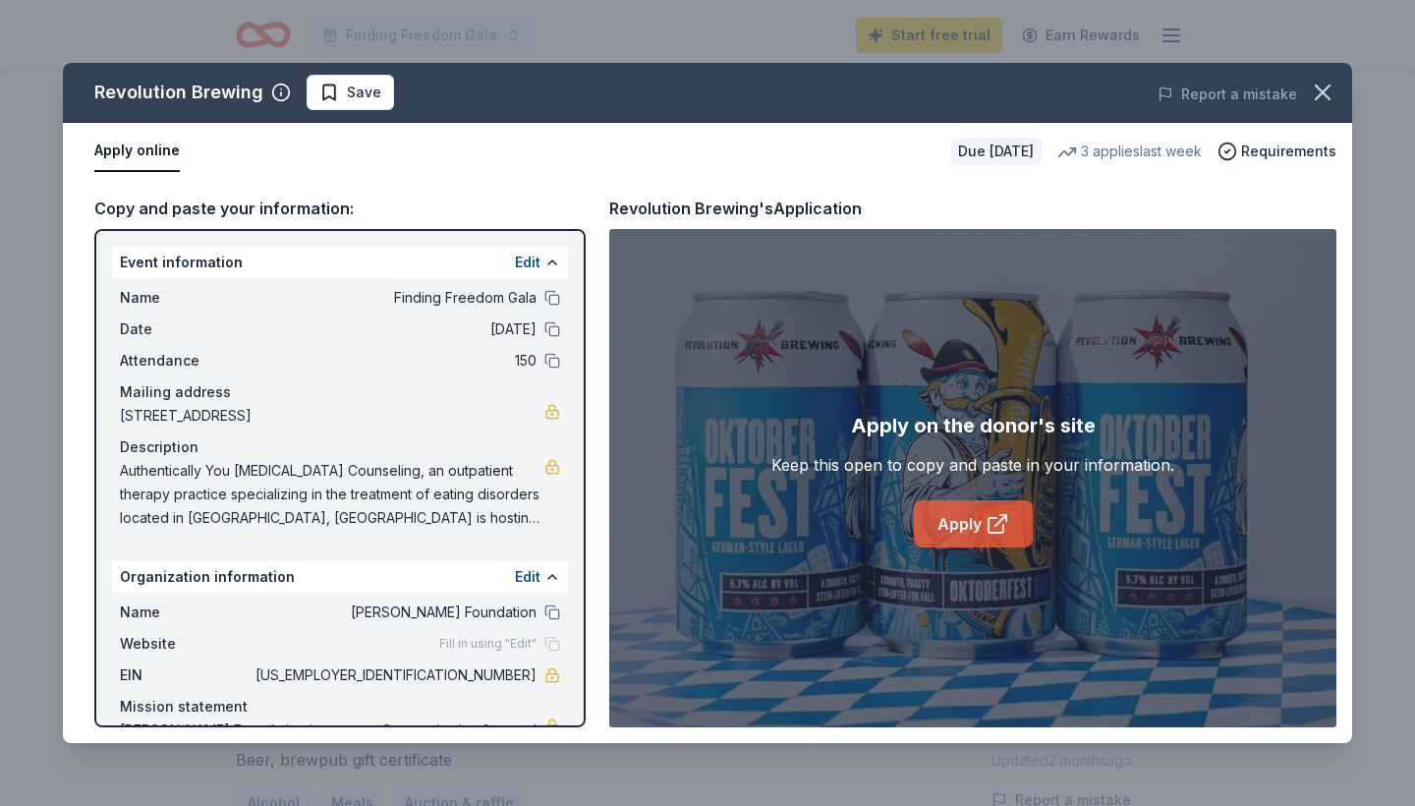
click at [938, 515] on link "Apply" at bounding box center [973, 523] width 119 height 47
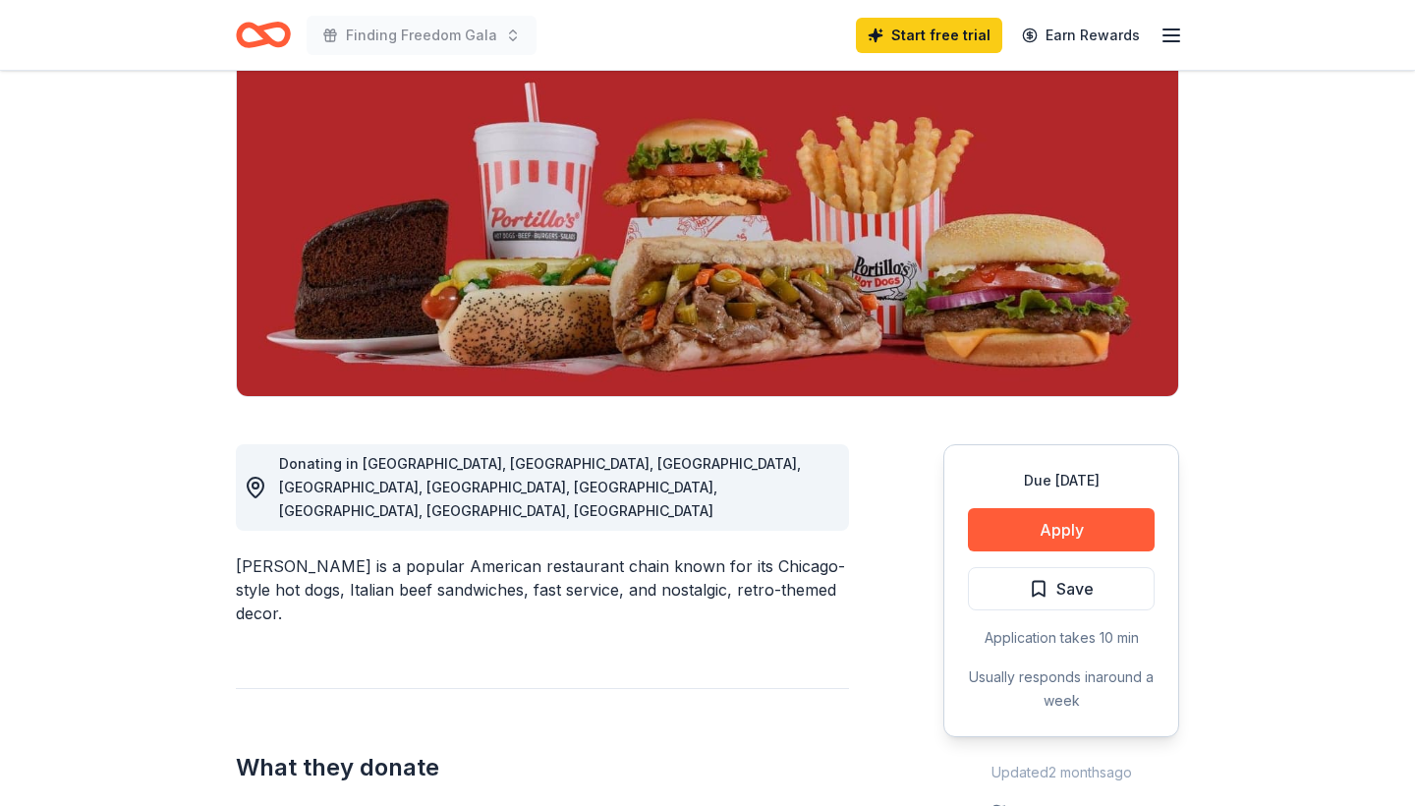
scroll to position [200, 0]
click at [1035, 537] on button "Apply" at bounding box center [1061, 529] width 187 height 43
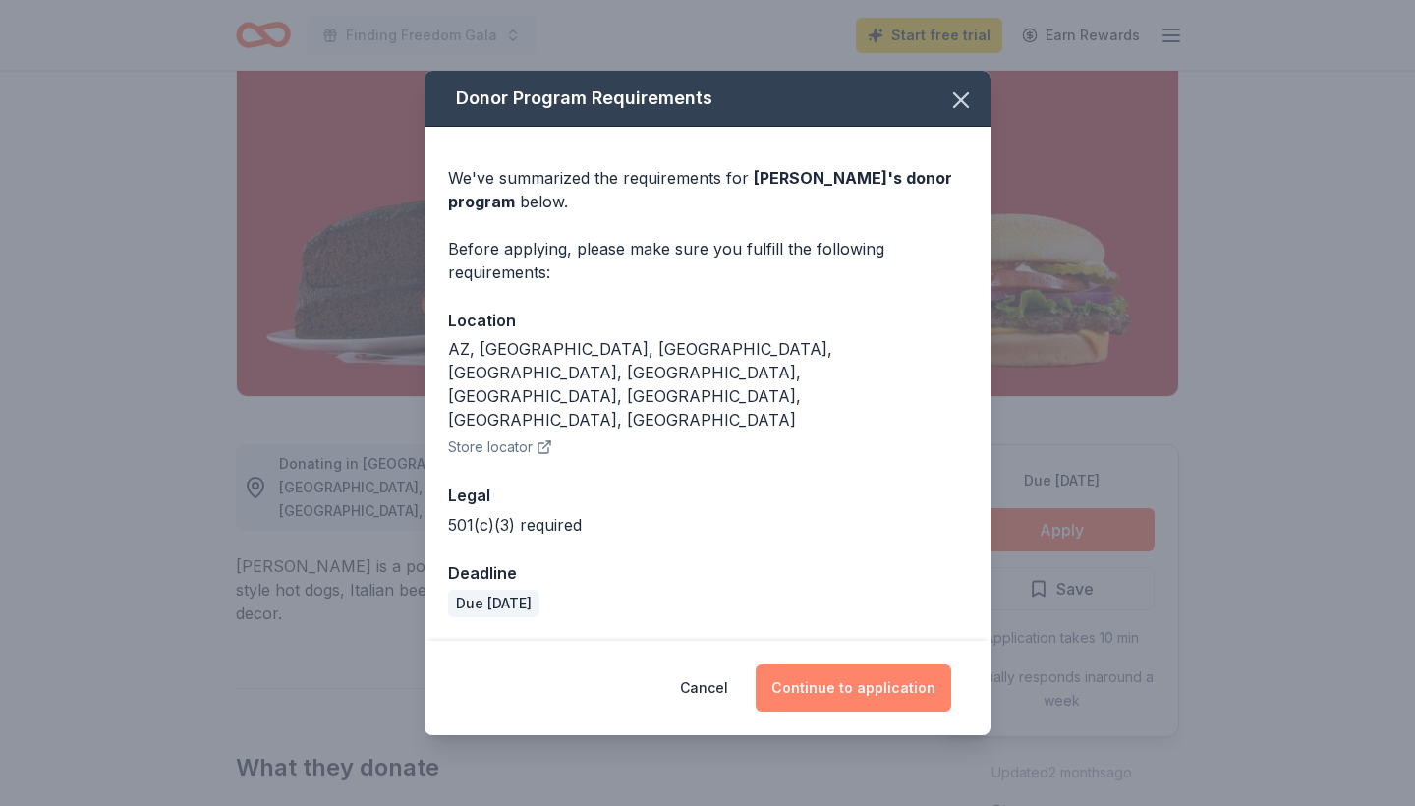
click at [821, 664] on button "Continue to application" at bounding box center [854, 687] width 196 height 47
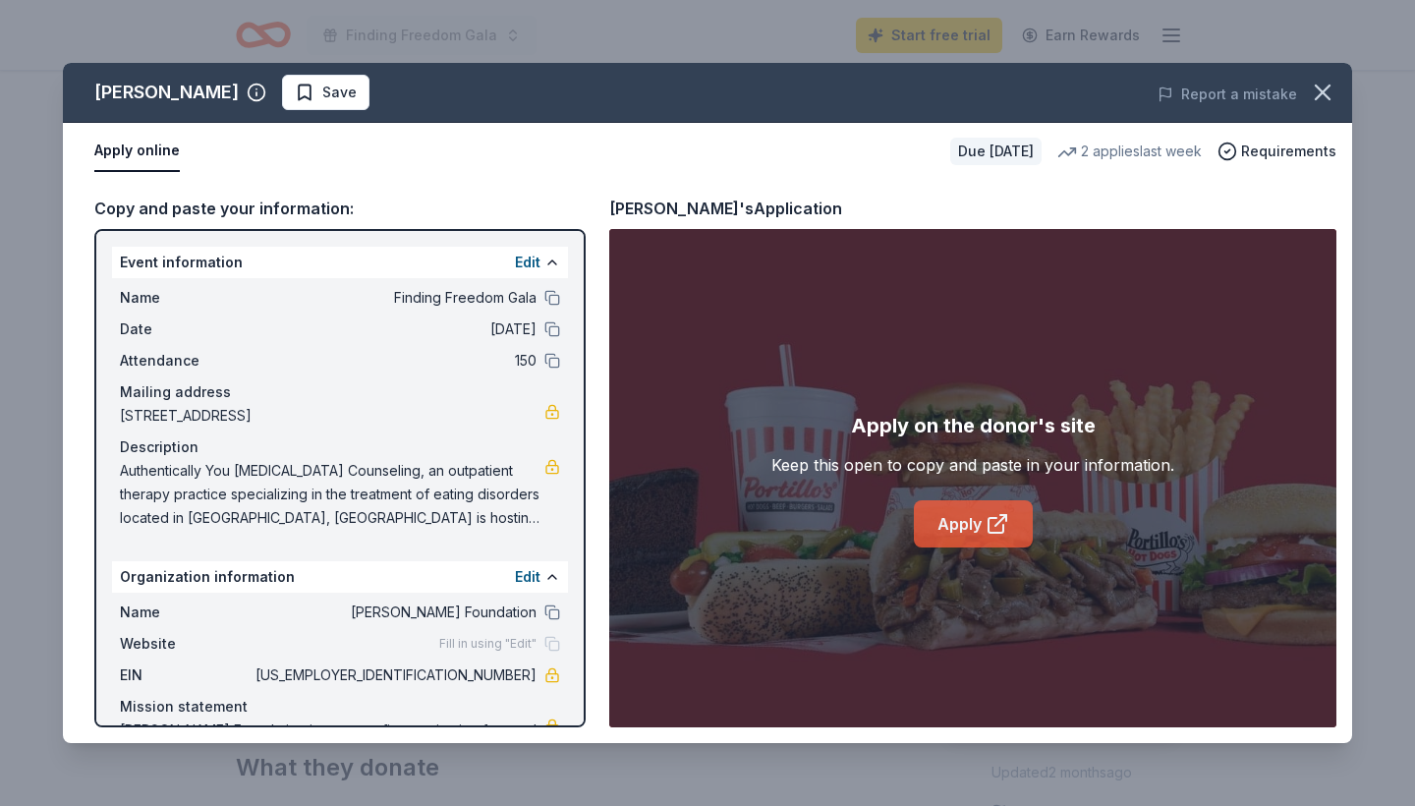
click at [937, 510] on link "Apply" at bounding box center [973, 523] width 119 height 47
click at [1327, 89] on icon "button" at bounding box center [1323, 93] width 28 height 28
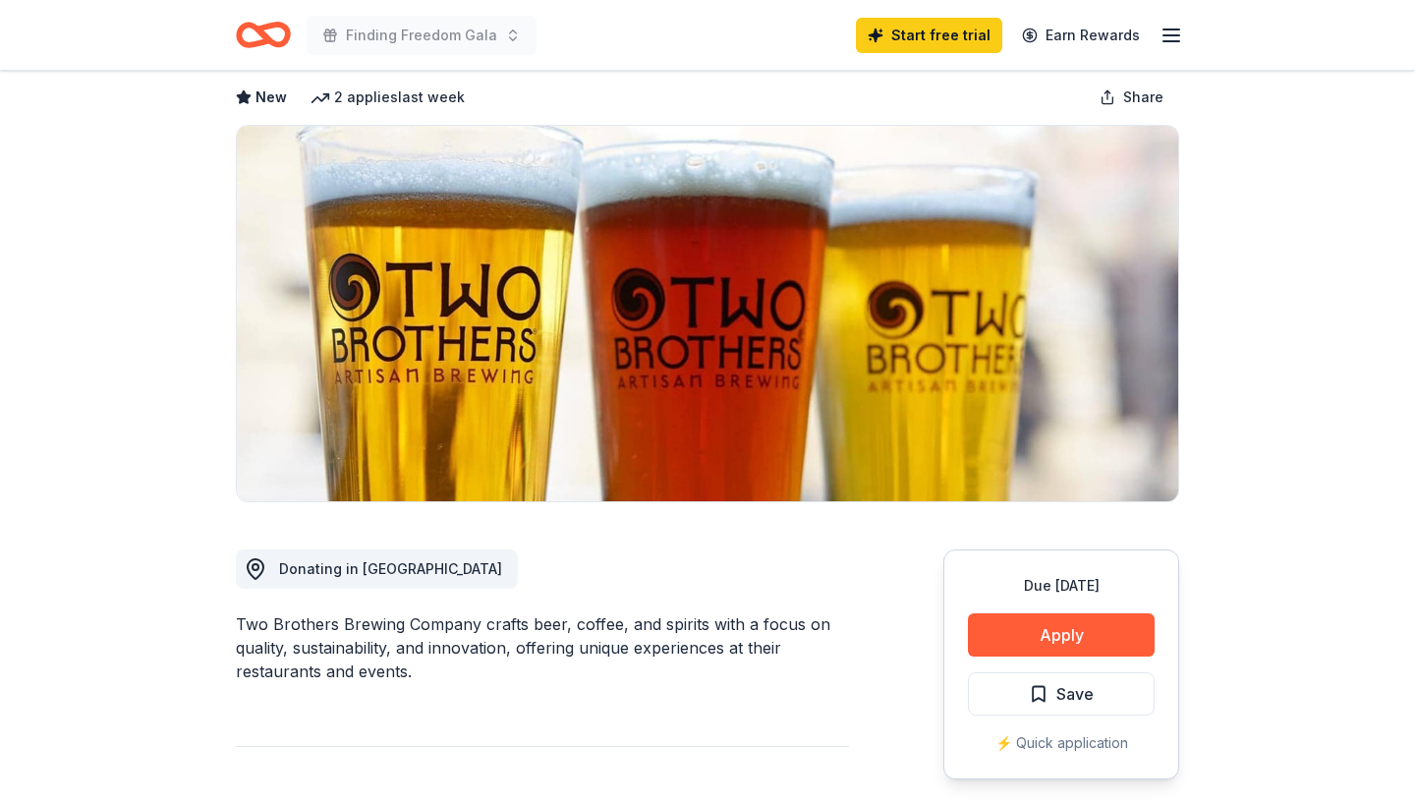
scroll to position [193, 0]
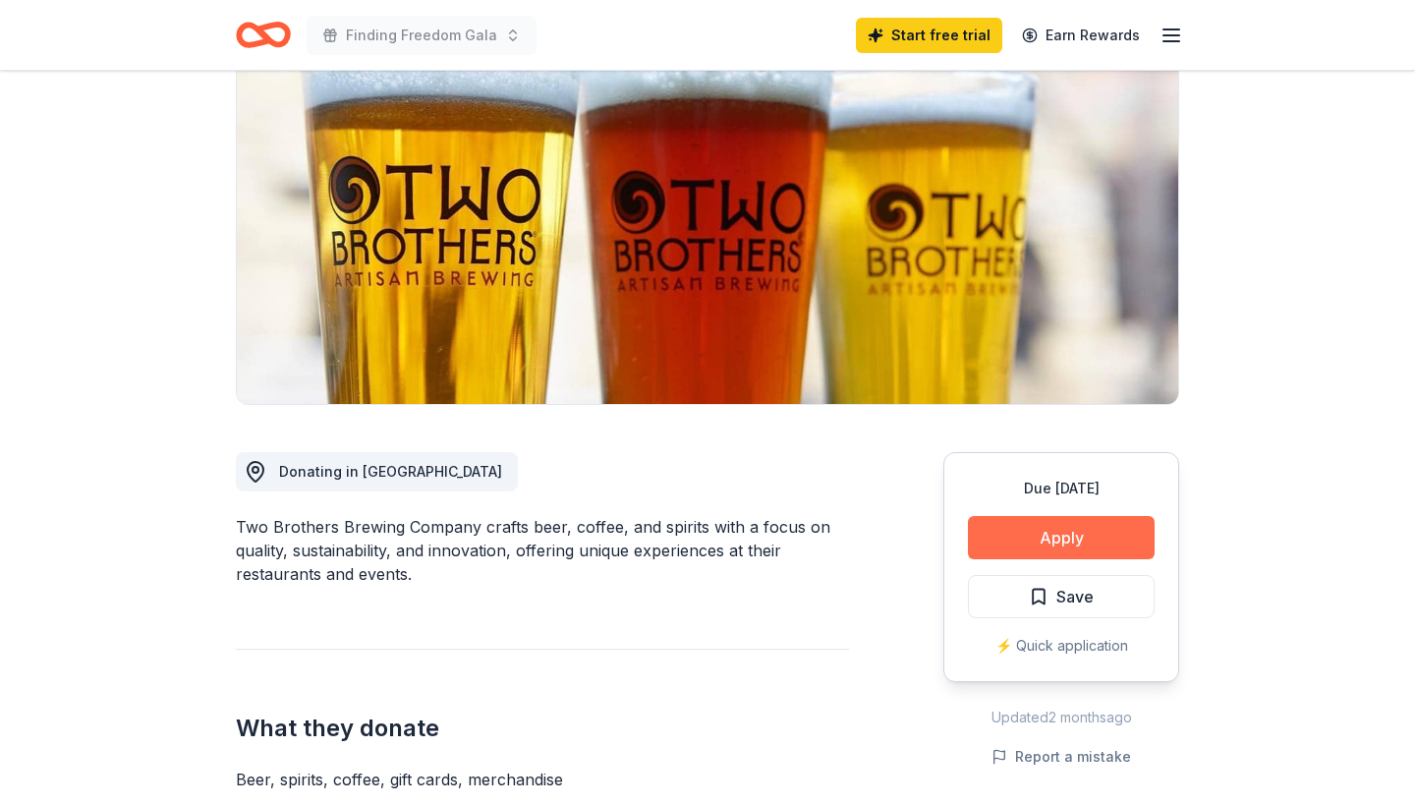
click at [1025, 538] on button "Apply" at bounding box center [1061, 537] width 187 height 43
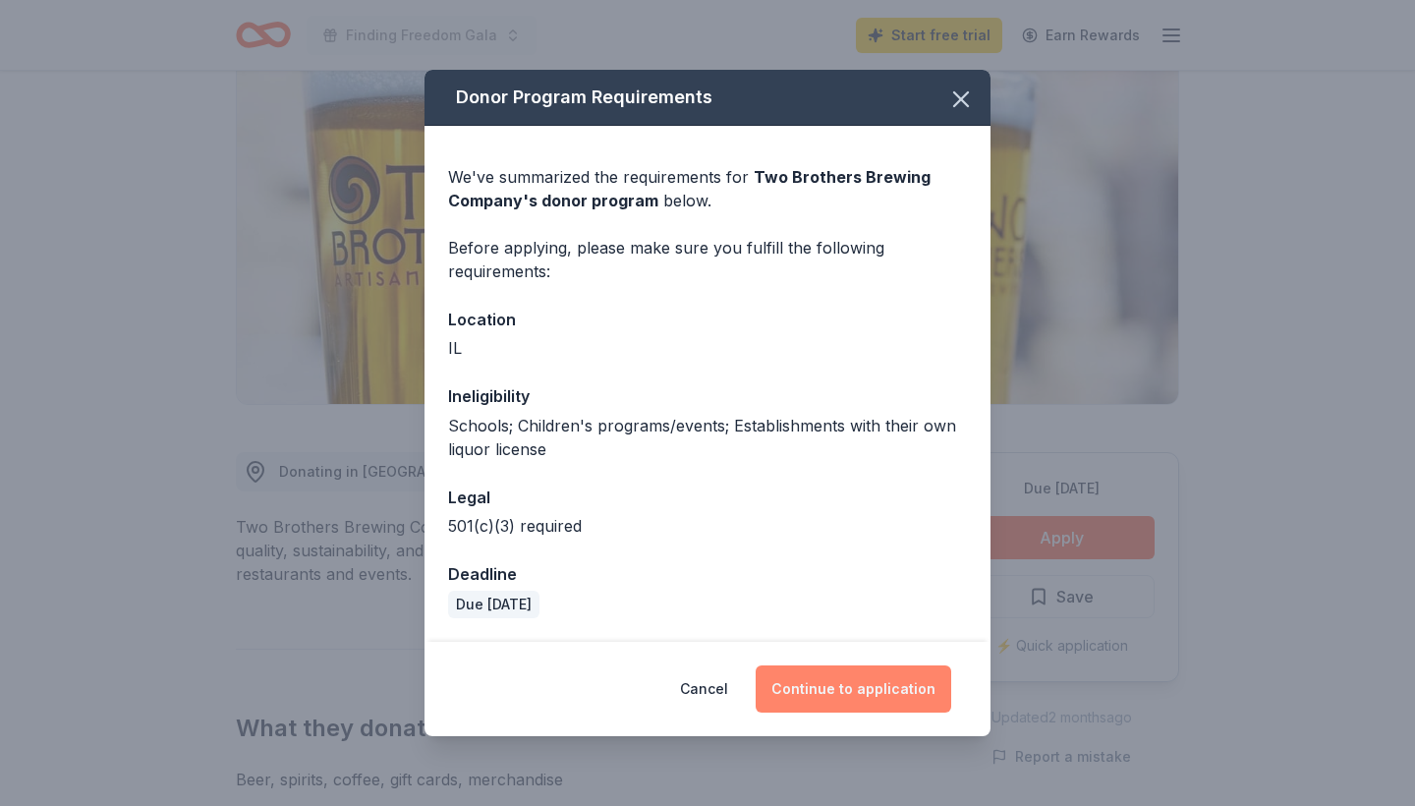
click at [837, 688] on button "Continue to application" at bounding box center [854, 688] width 196 height 47
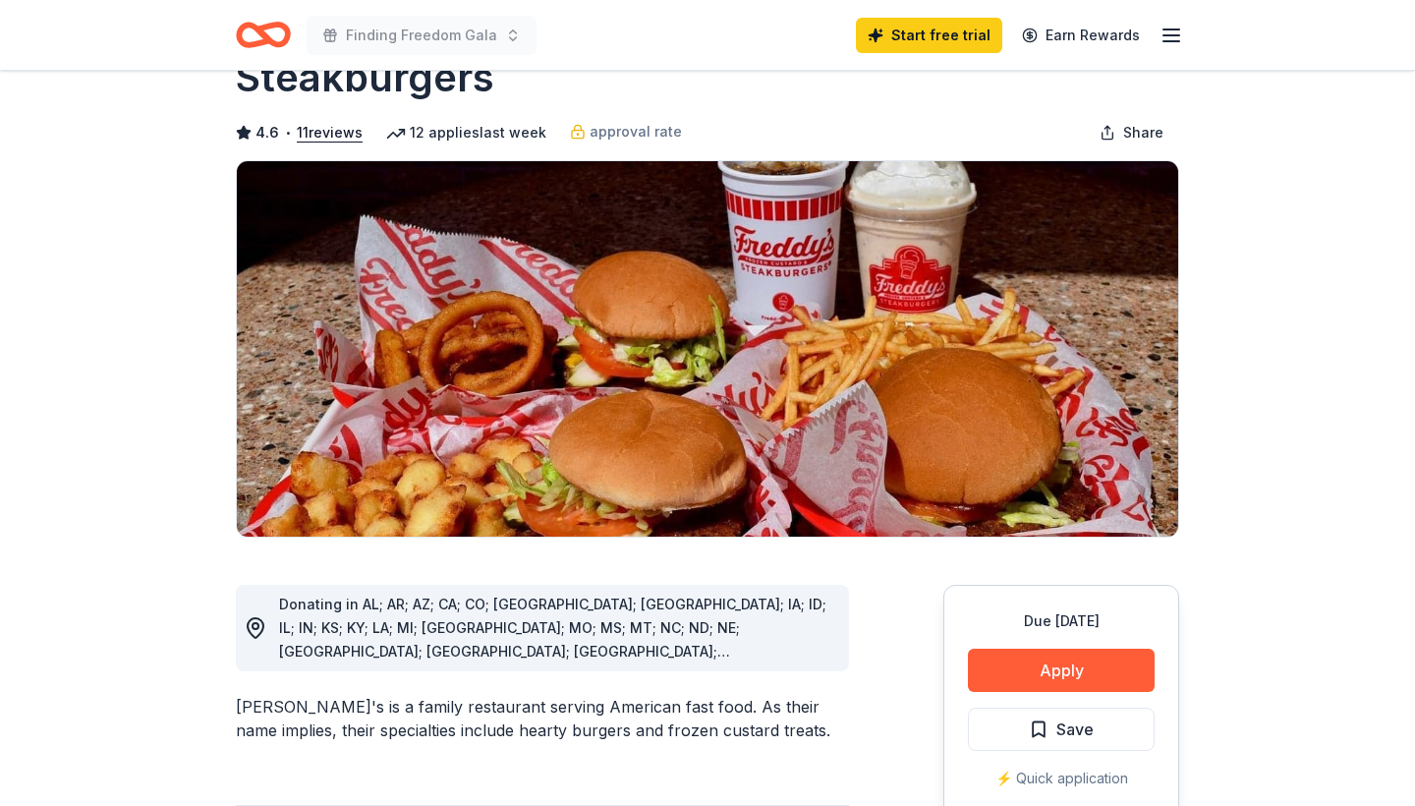
scroll to position [192, 0]
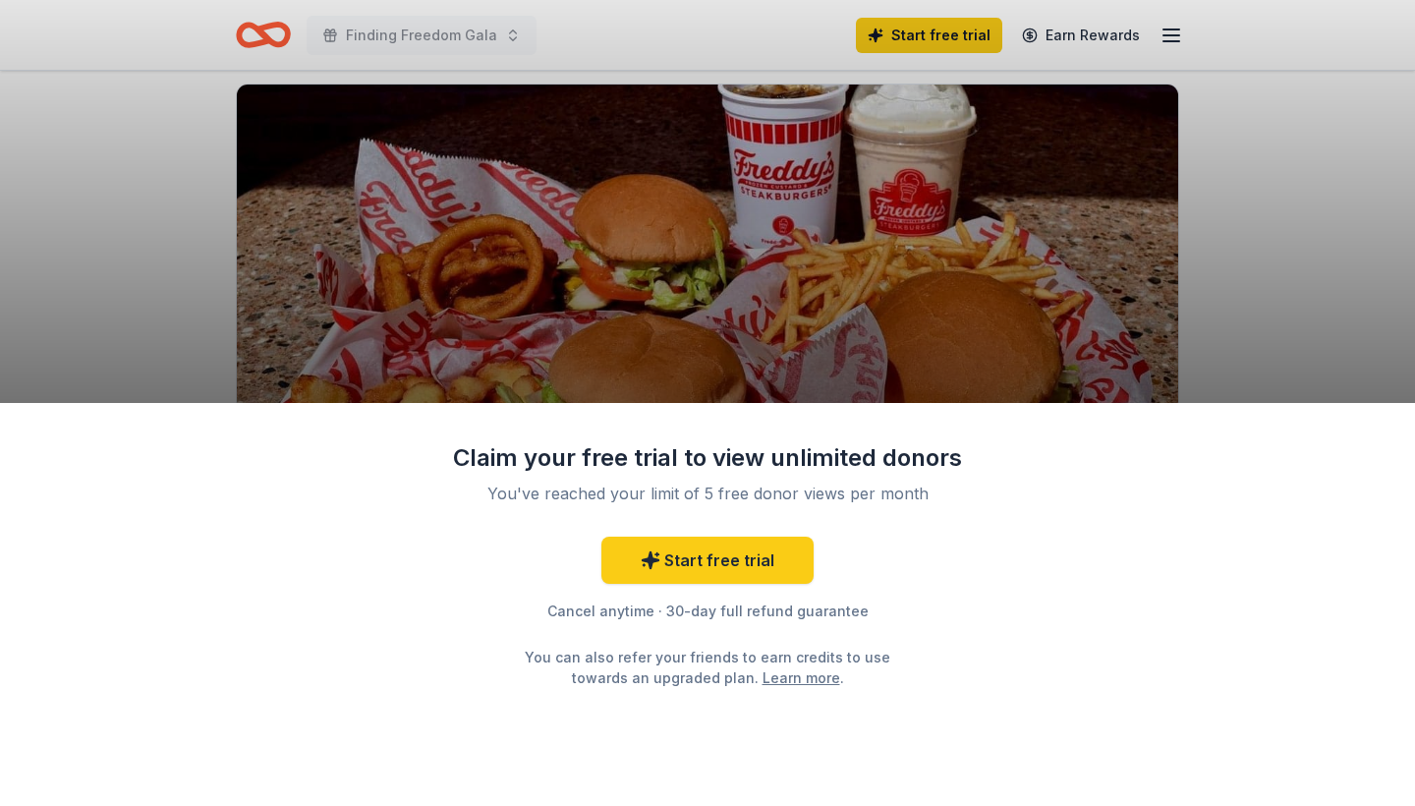
click at [1120, 229] on div "Claim your free trial to view unlimited donors You've reached your limit of 5 f…" at bounding box center [707, 403] width 1415 height 806
click at [714, 556] on link "Start free trial" at bounding box center [707, 559] width 212 height 47
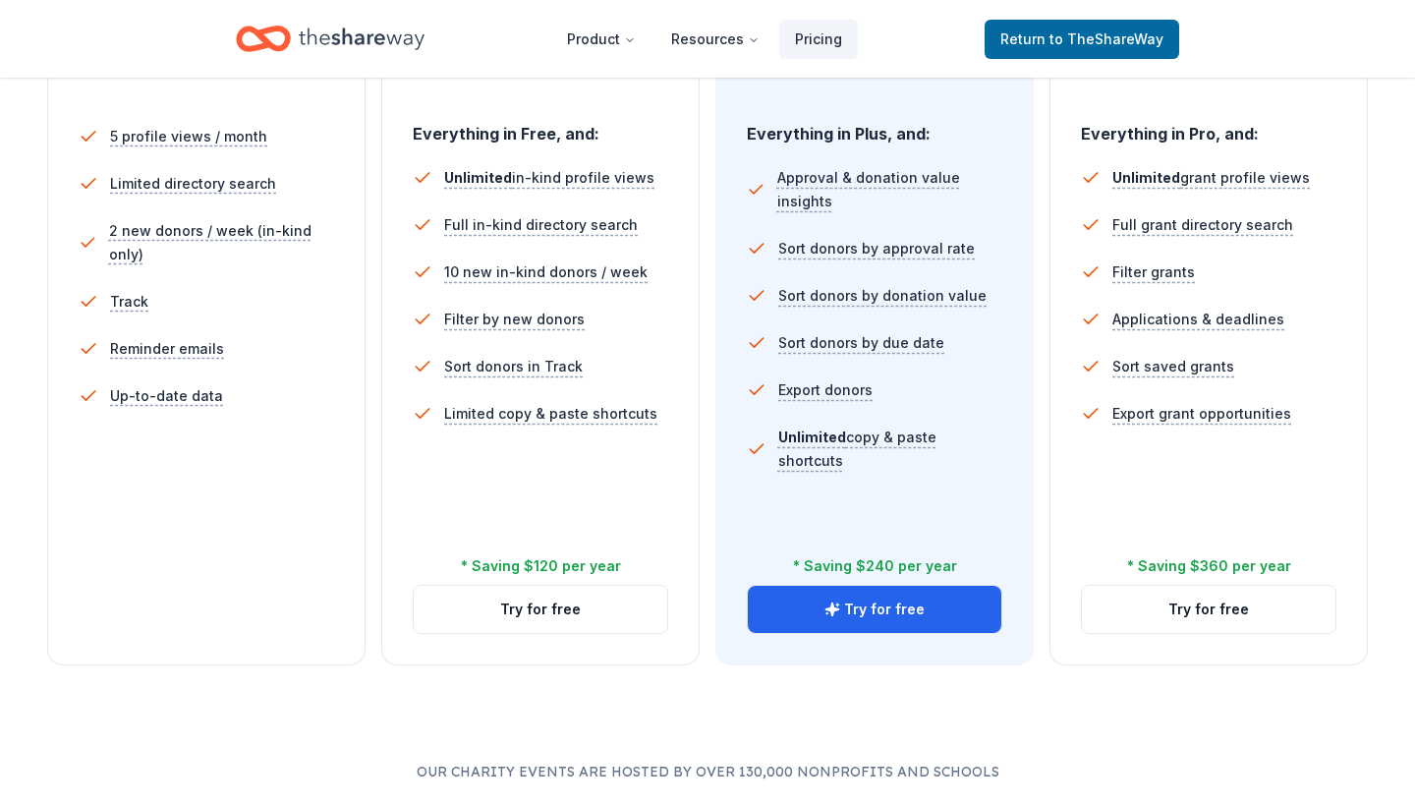
scroll to position [561, 0]
click at [488, 621] on button "Try for free" at bounding box center [540, 610] width 253 height 47
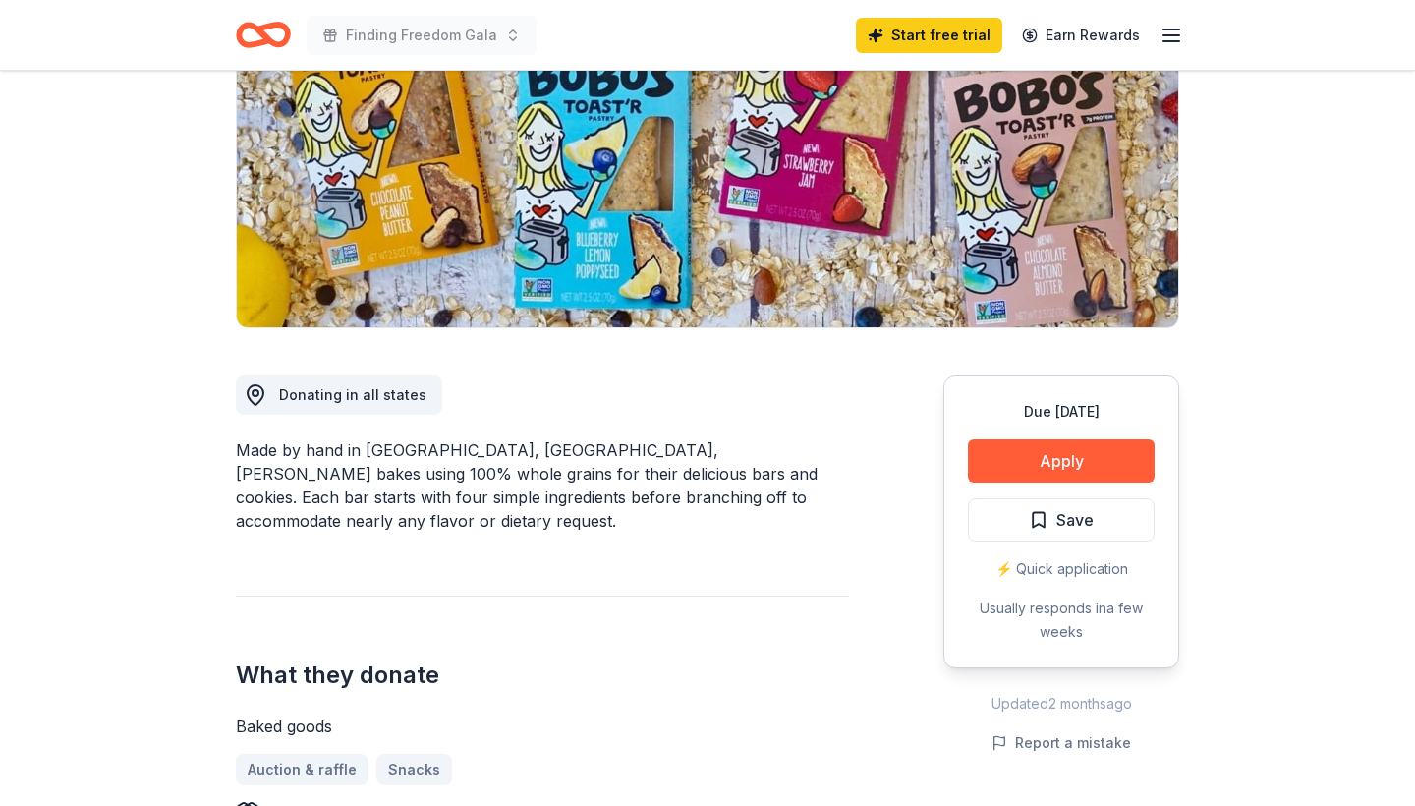
scroll to position [273, 0]
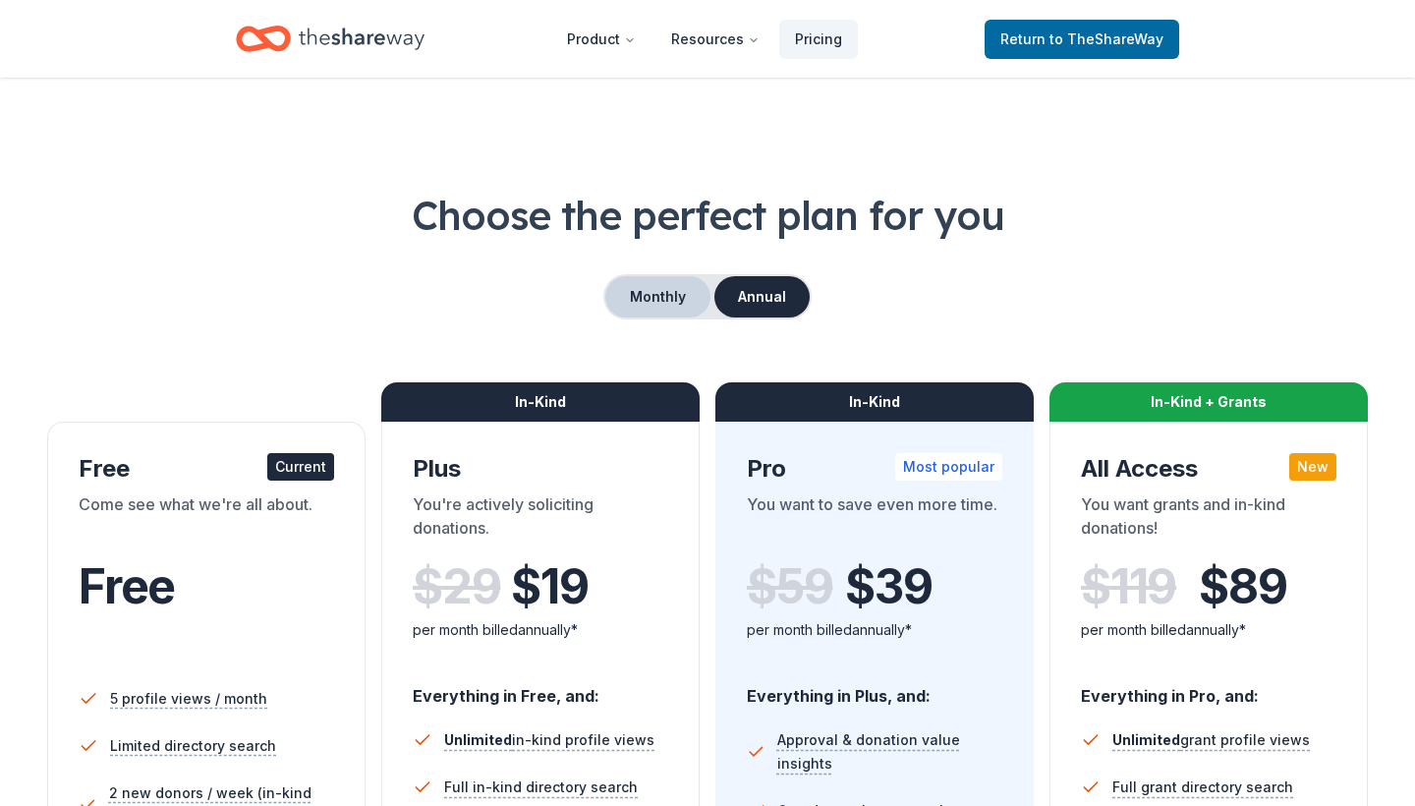
click at [672, 287] on button "Monthly" at bounding box center [657, 296] width 105 height 41
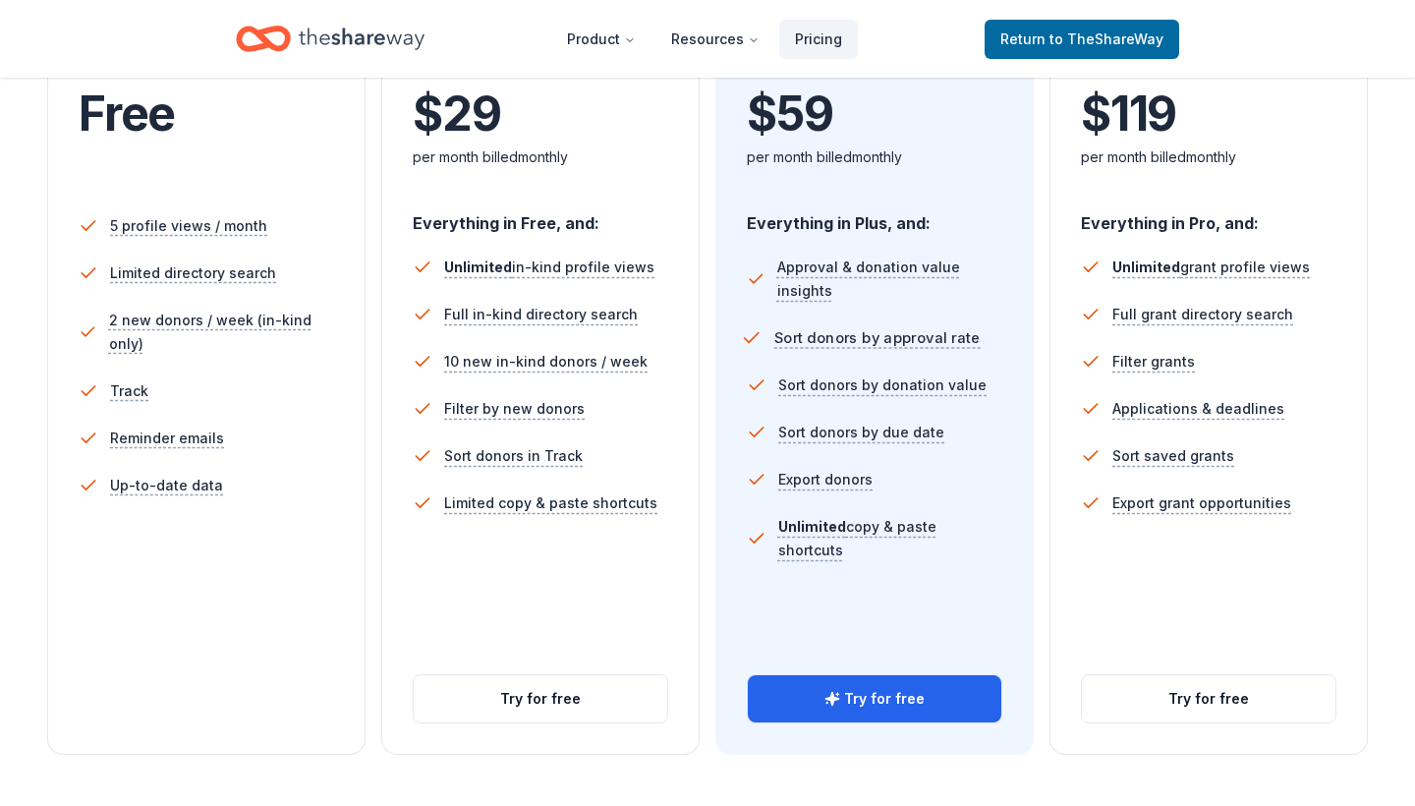
scroll to position [508, 0]
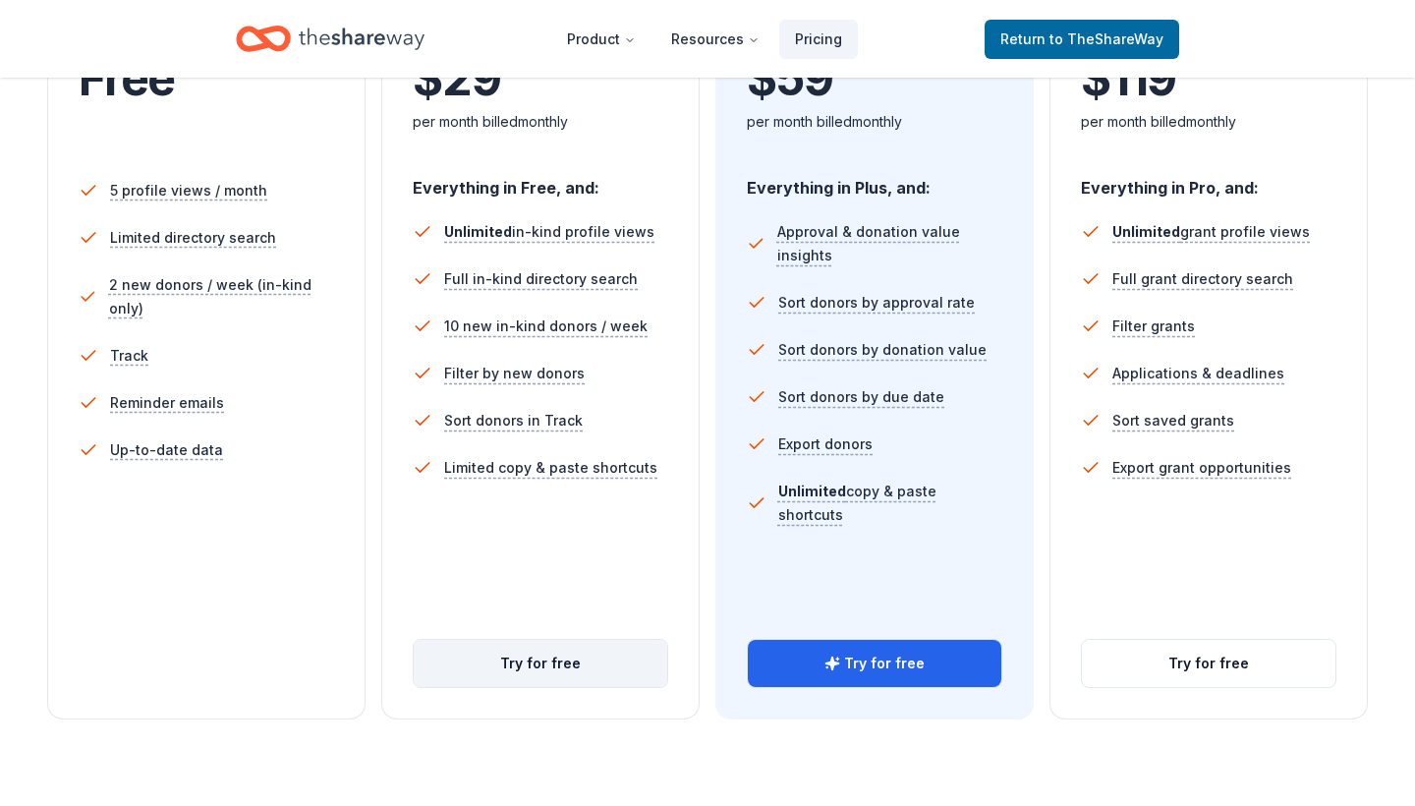
click at [554, 666] on button "Try for free" at bounding box center [540, 663] width 253 height 47
